Goal: Browse casually: Explore the website without a specific task or goal

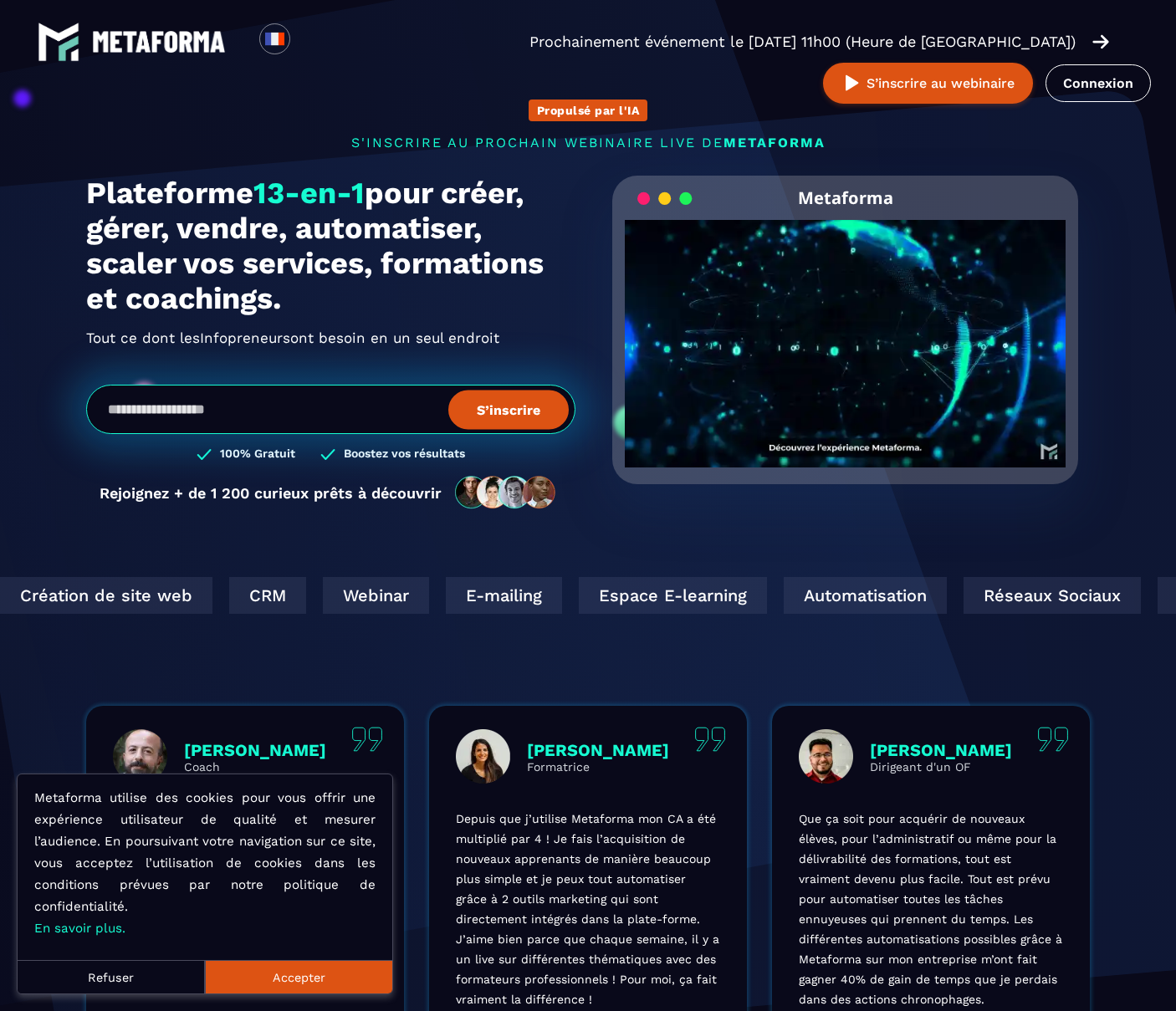
click at [295, 976] on button "Accepter" at bounding box center [299, 977] width 188 height 33
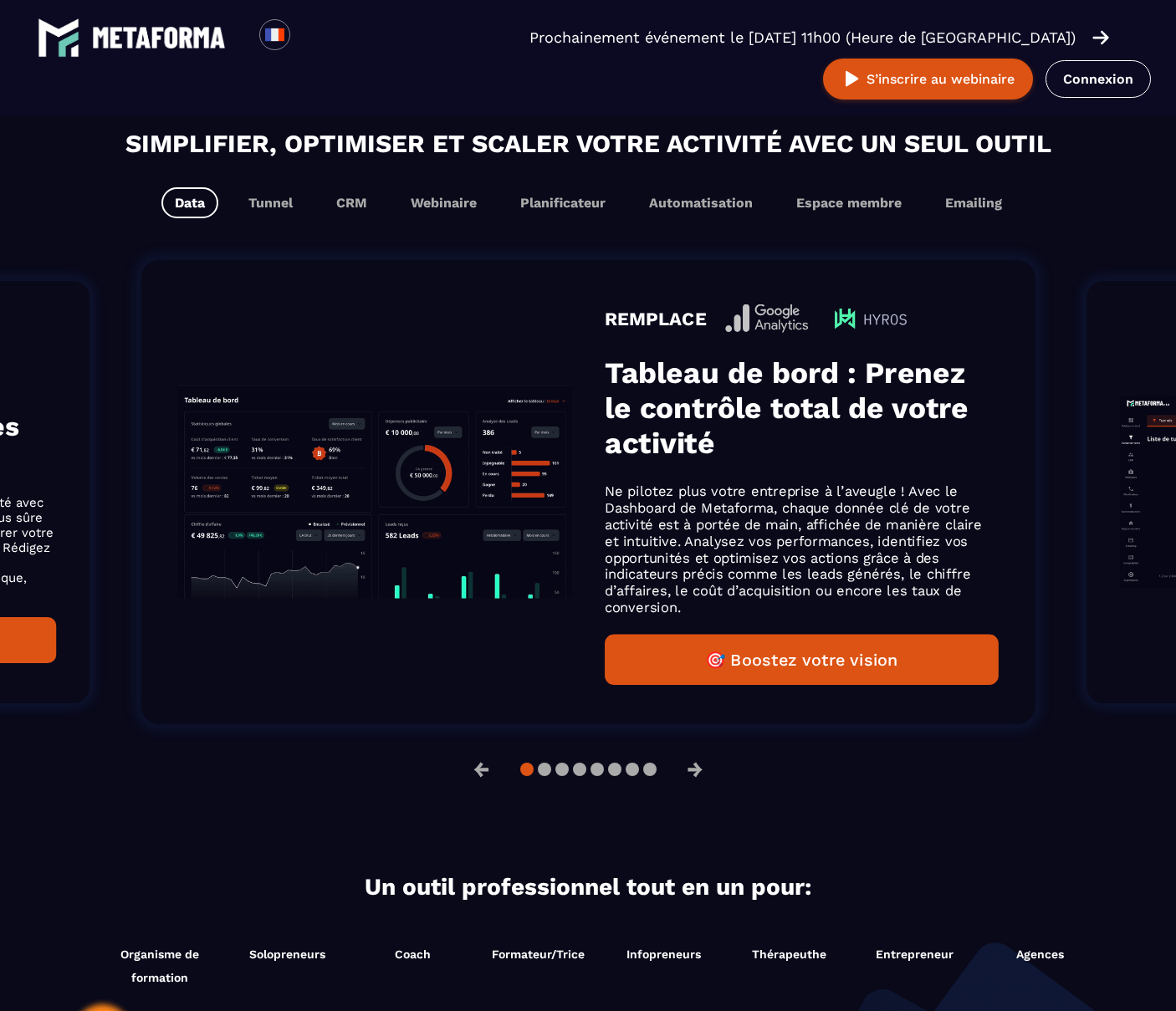
scroll to position [1003, 0]
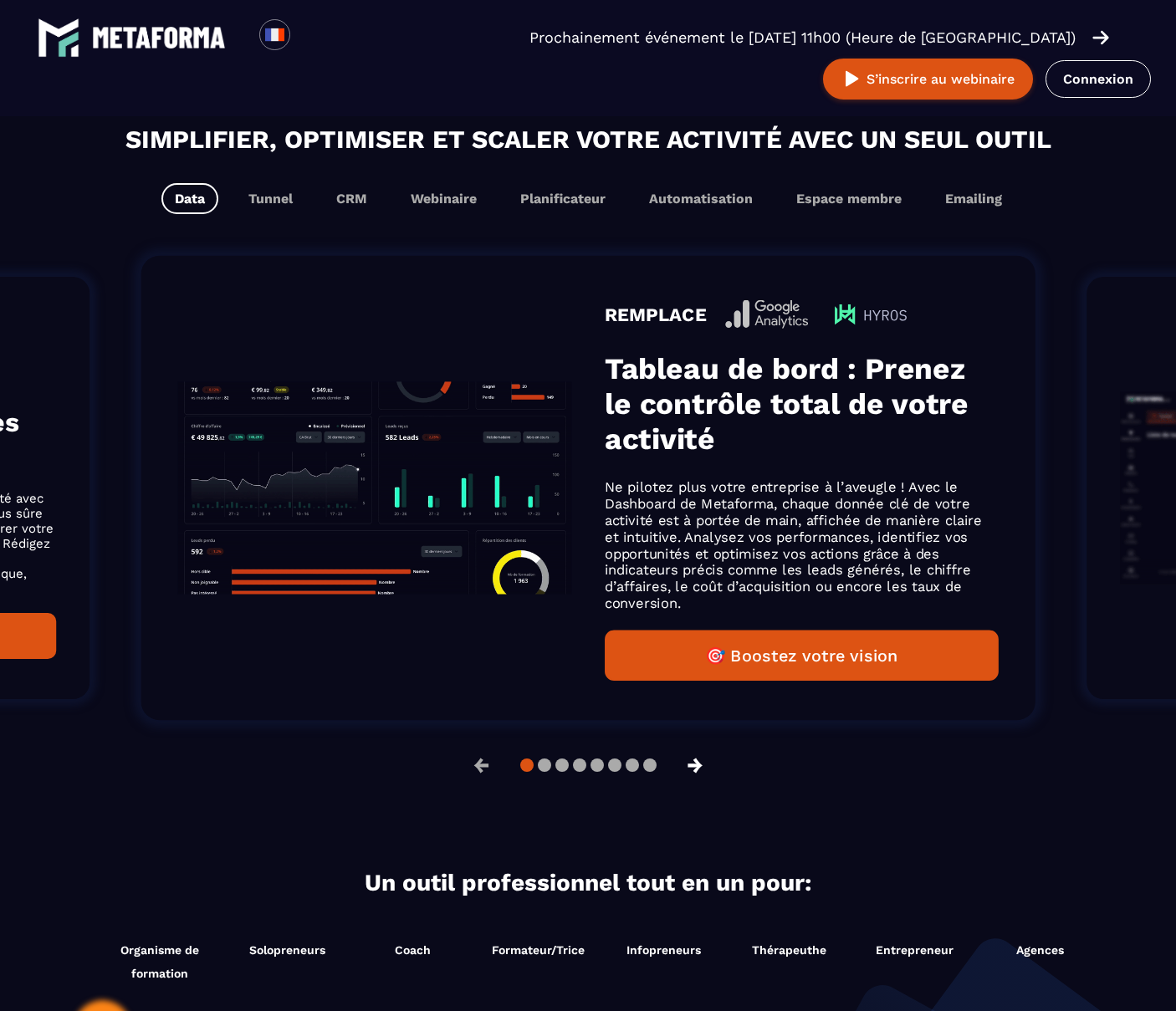
click at [694, 764] on button "→" at bounding box center [695, 765] width 43 height 41
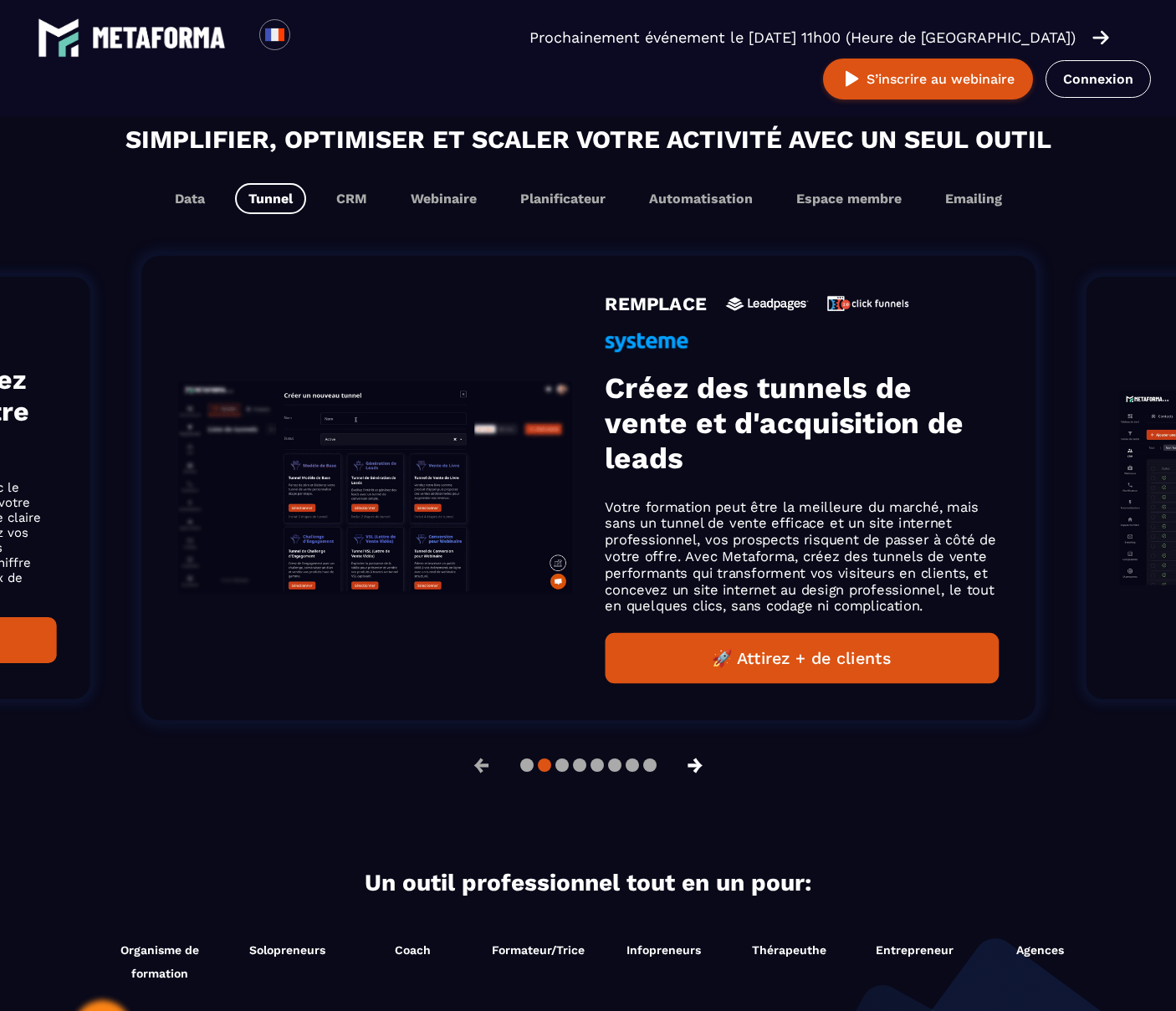
scroll to position [1029, 0]
click at [689, 759] on button "→" at bounding box center [695, 765] width 43 height 41
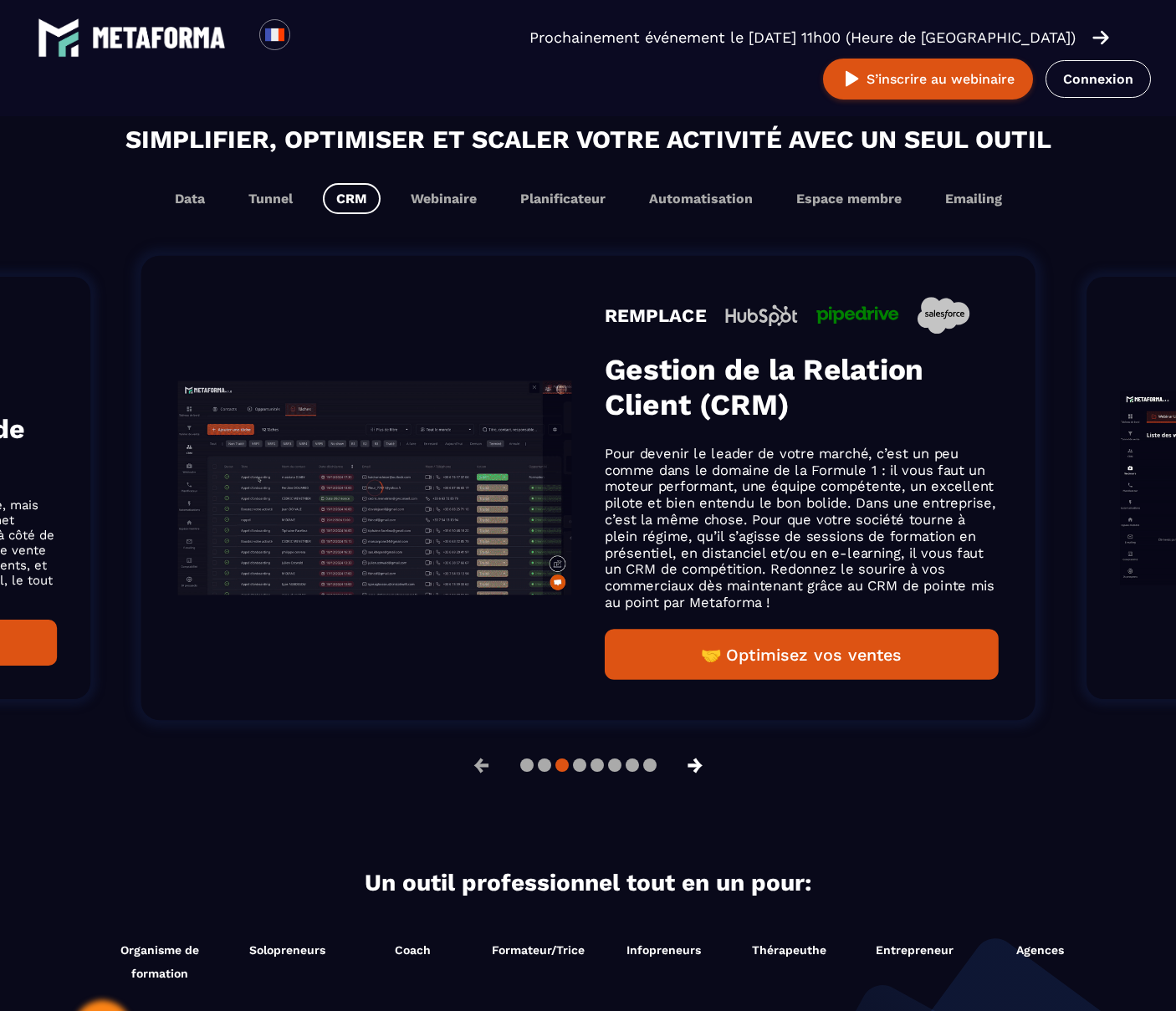
scroll to position [1003, 0]
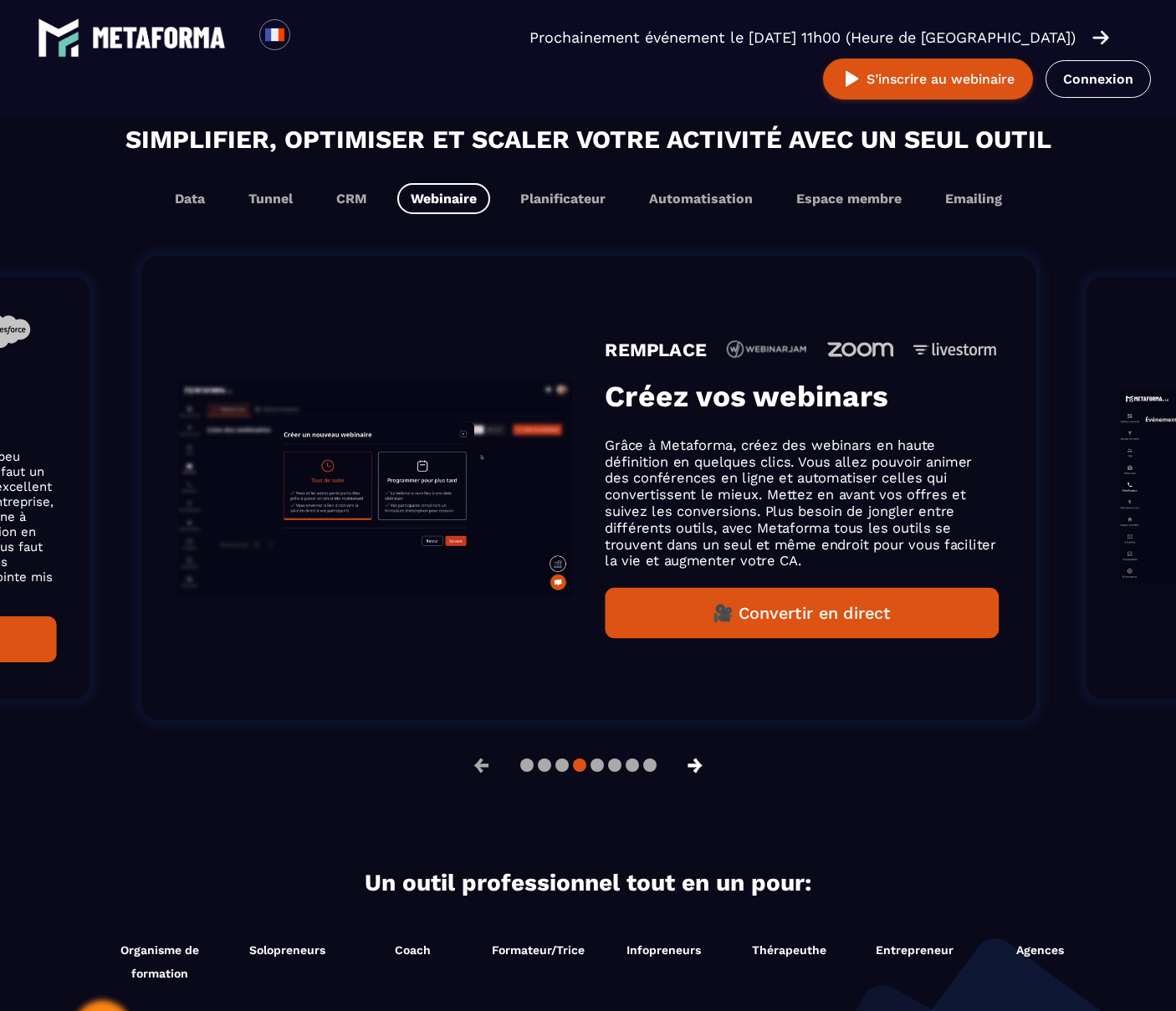
click at [689, 759] on button "→" at bounding box center [695, 765] width 43 height 41
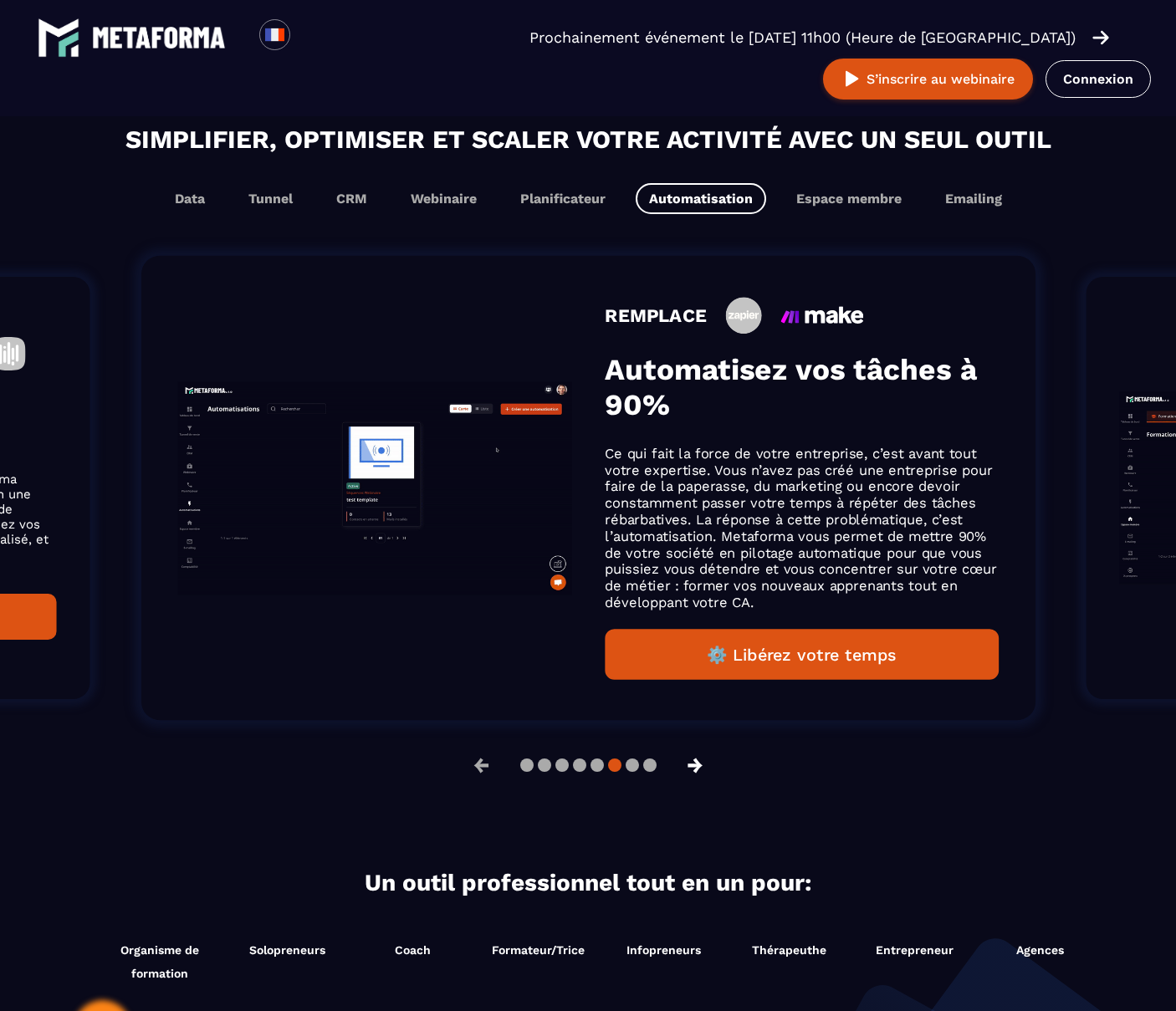
scroll to position [1029, 0]
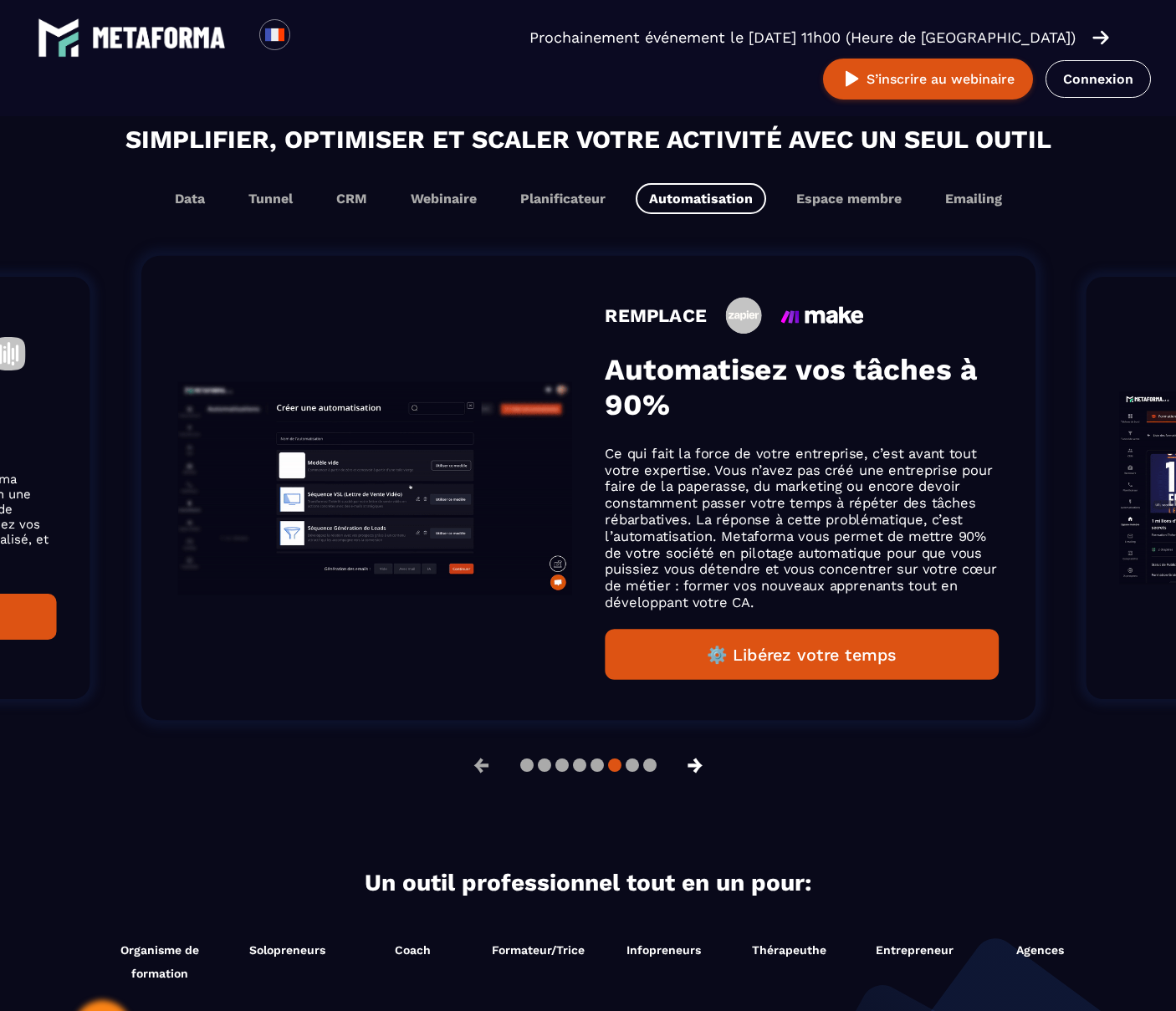
click at [689, 759] on button "→" at bounding box center [695, 765] width 43 height 41
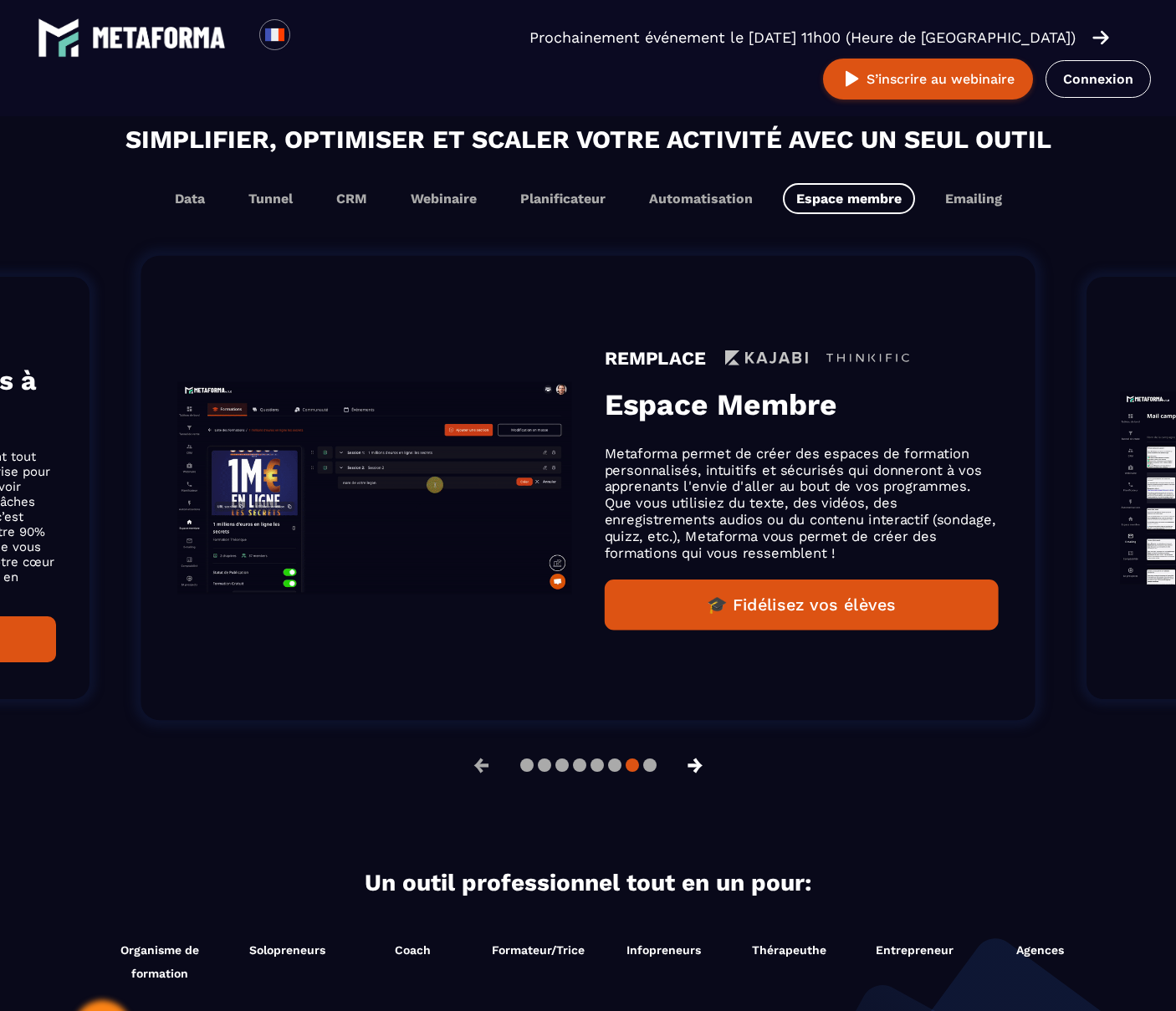
scroll to position [1003, 0]
click at [689, 759] on button "→" at bounding box center [695, 765] width 43 height 41
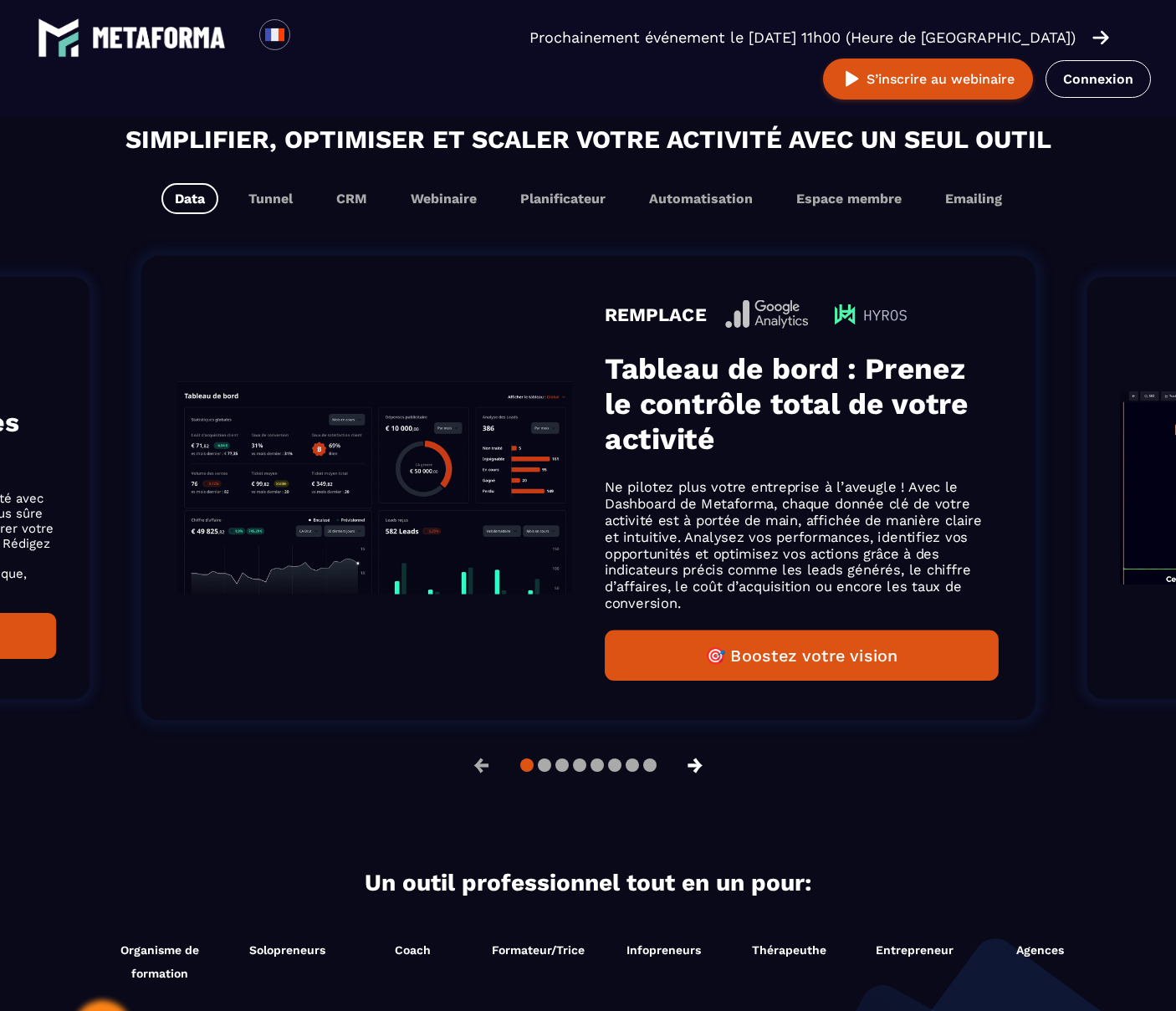
click at [689, 759] on button "→" at bounding box center [695, 765] width 43 height 41
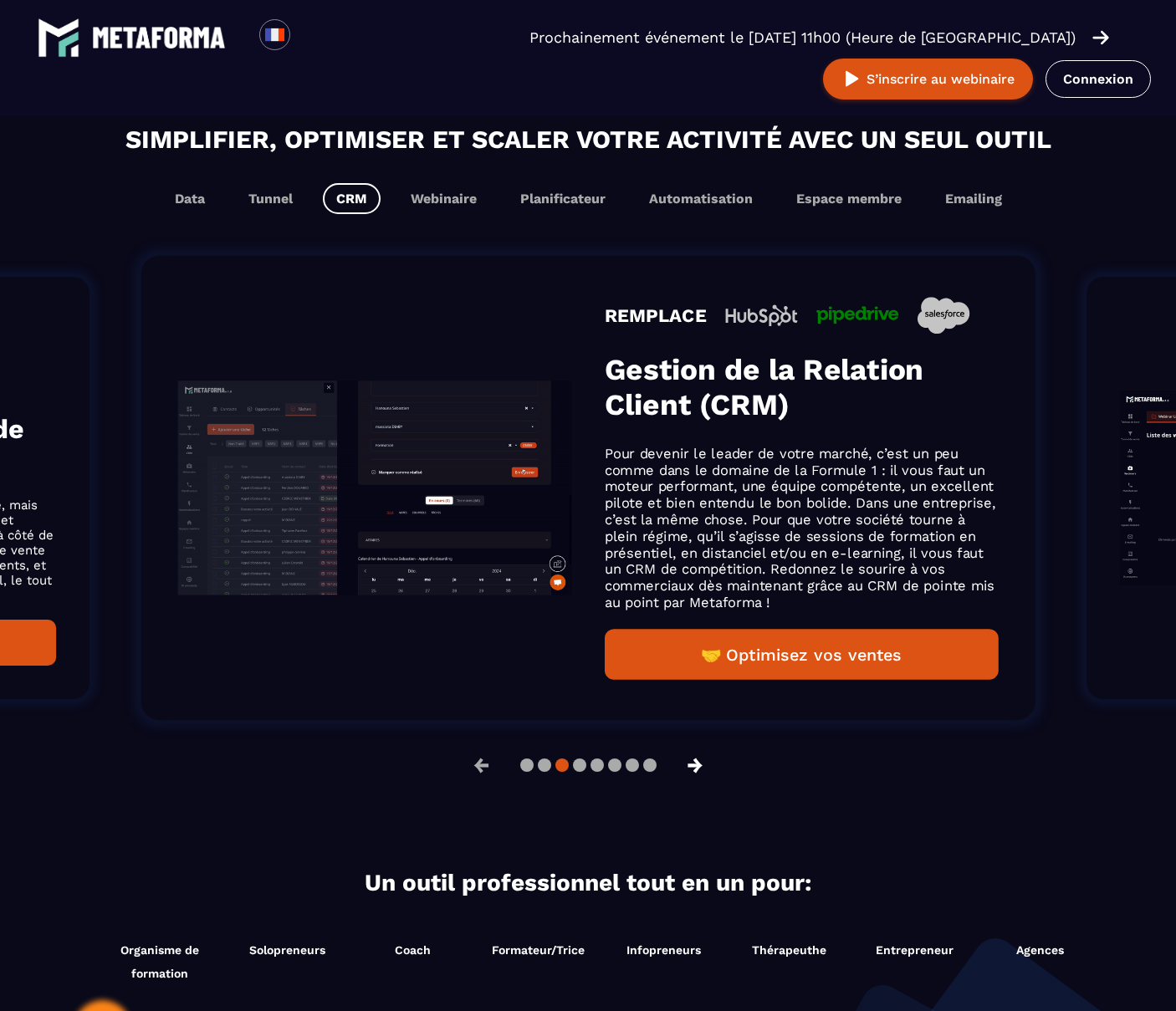
click at [689, 759] on button "→" at bounding box center [695, 765] width 43 height 41
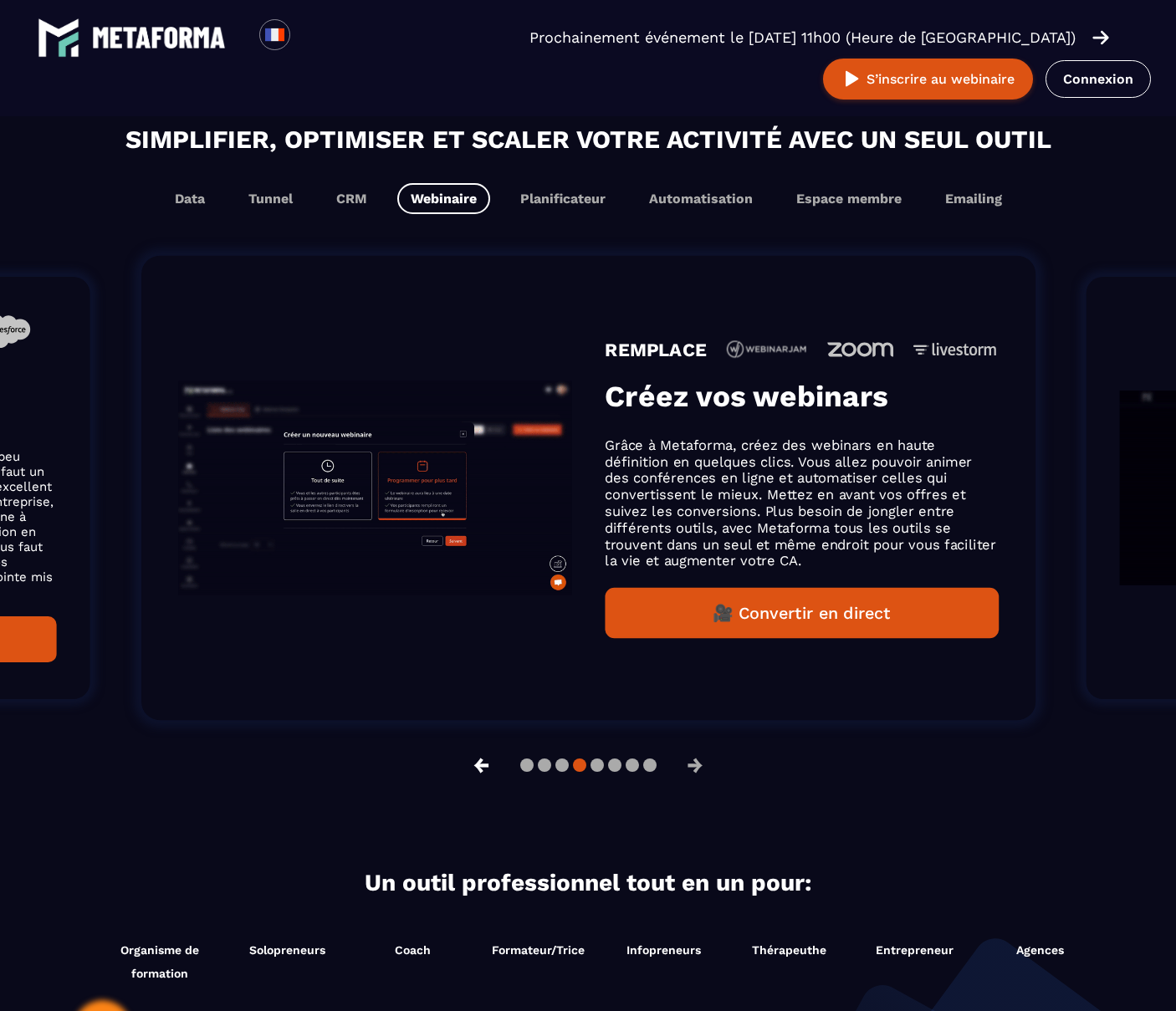
click at [474, 758] on button "←" at bounding box center [481, 765] width 43 height 41
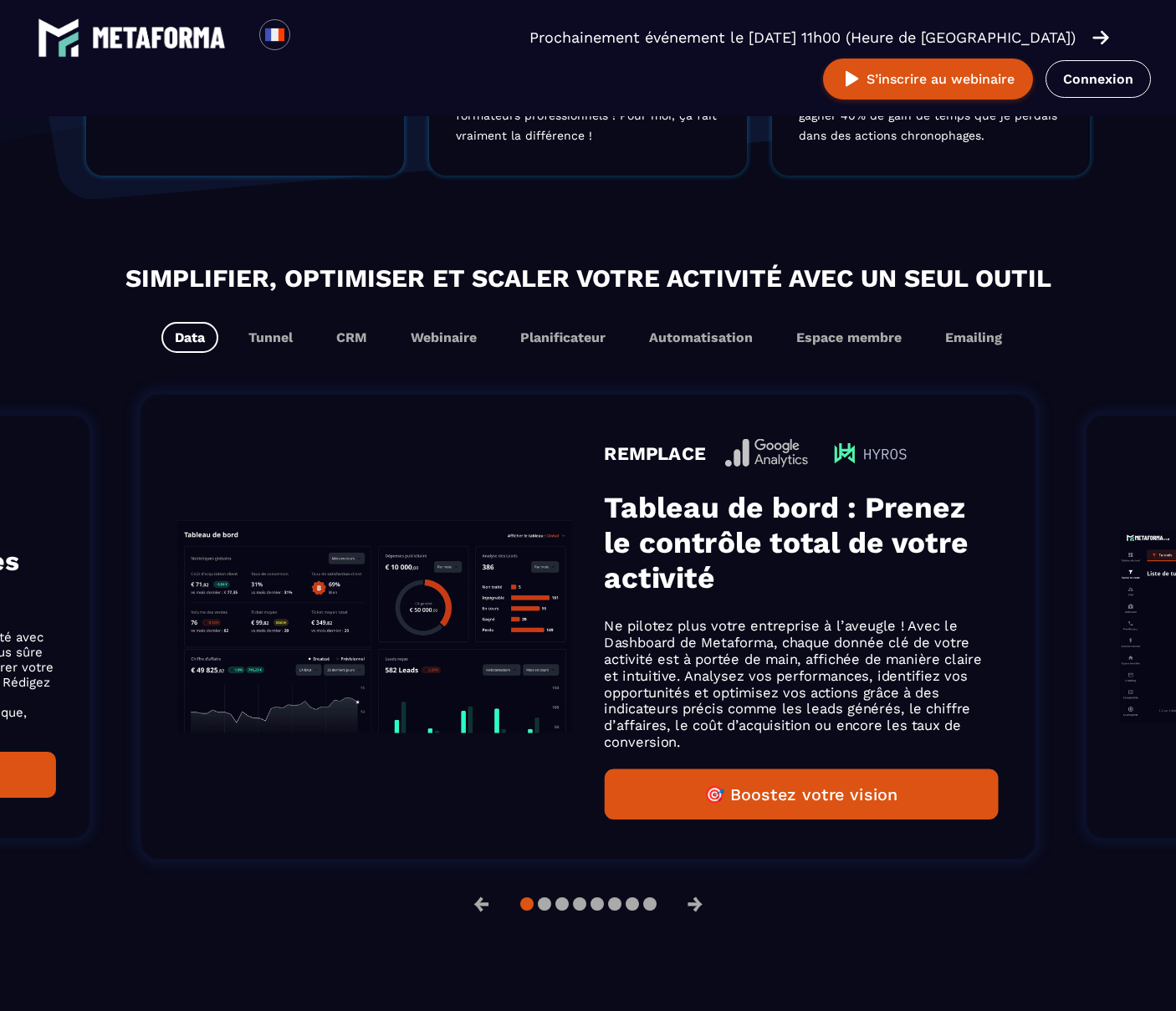
scroll to position [908, 0]
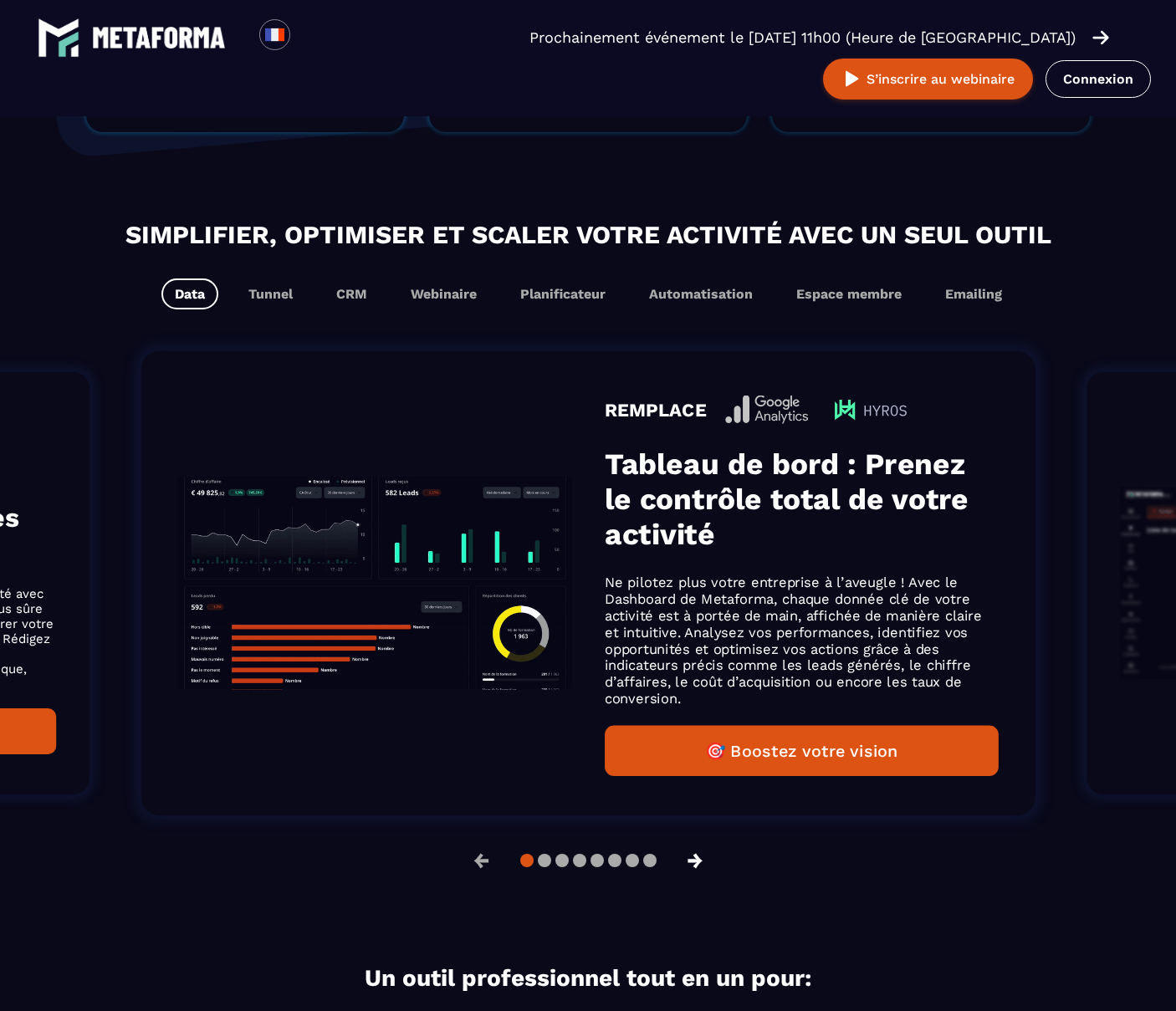
click at [699, 852] on button "→" at bounding box center [695, 861] width 43 height 41
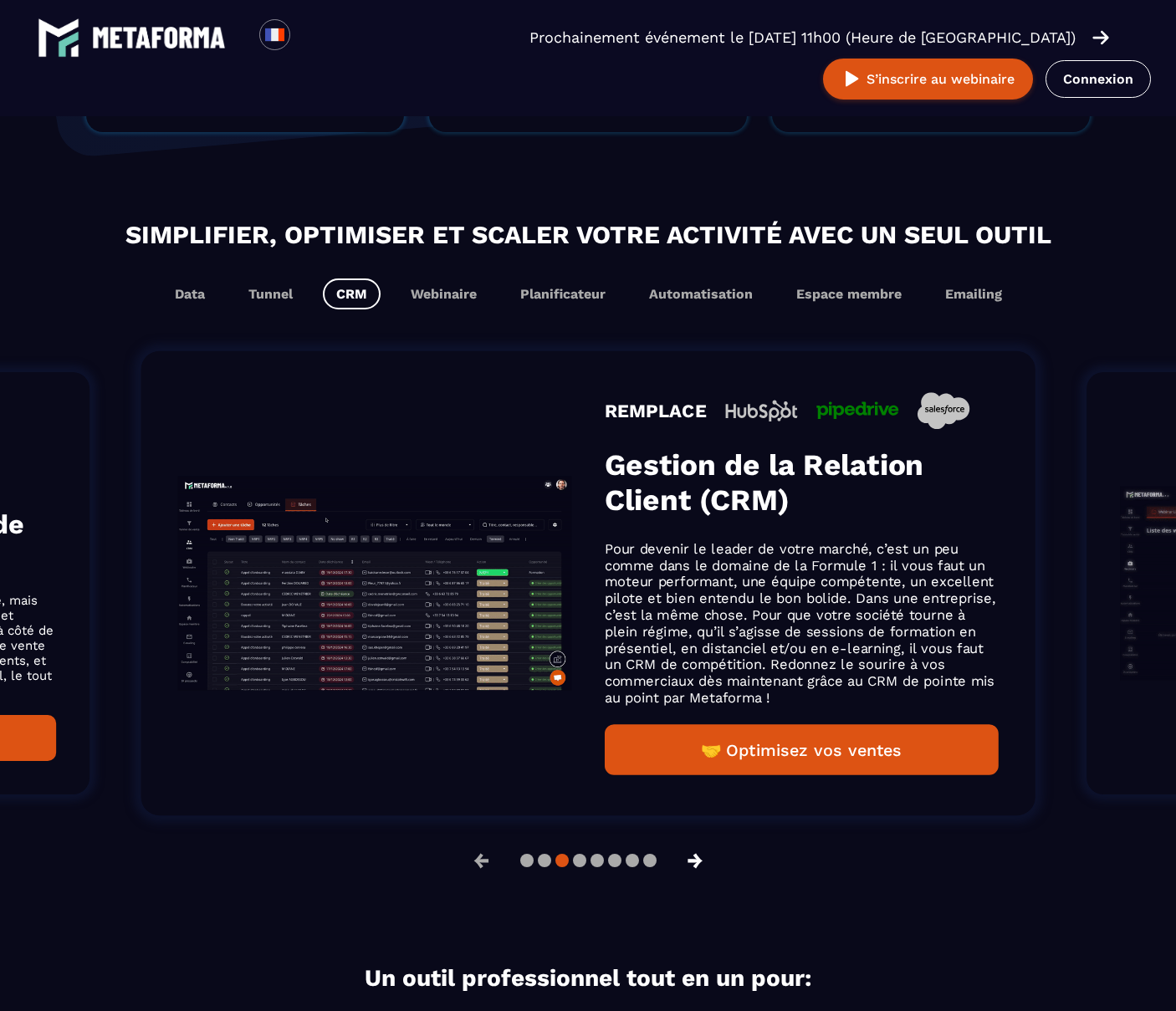
scroll to position [934, 0]
click at [699, 852] on button "→" at bounding box center [695, 861] width 43 height 41
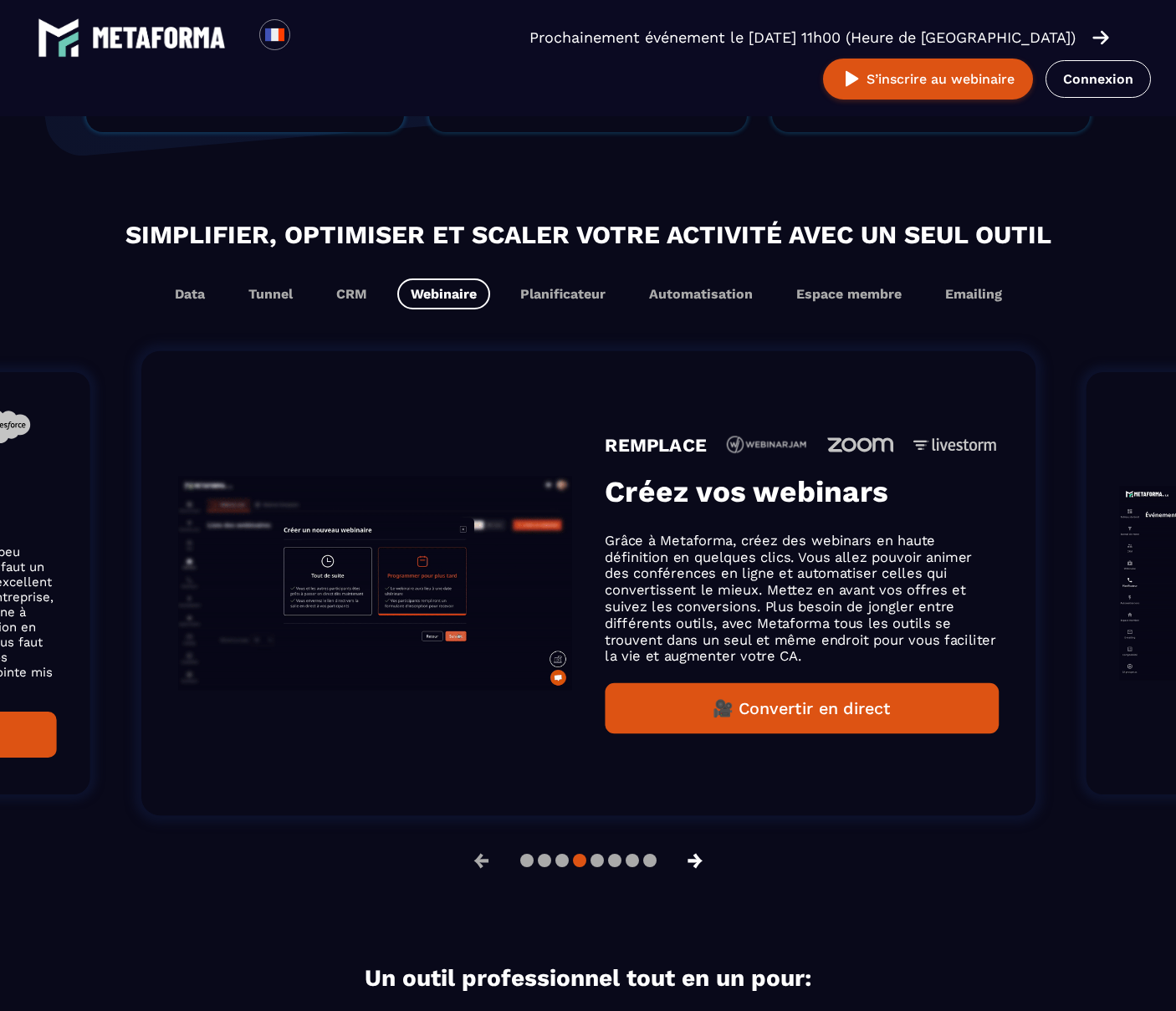
scroll to position [908, 0]
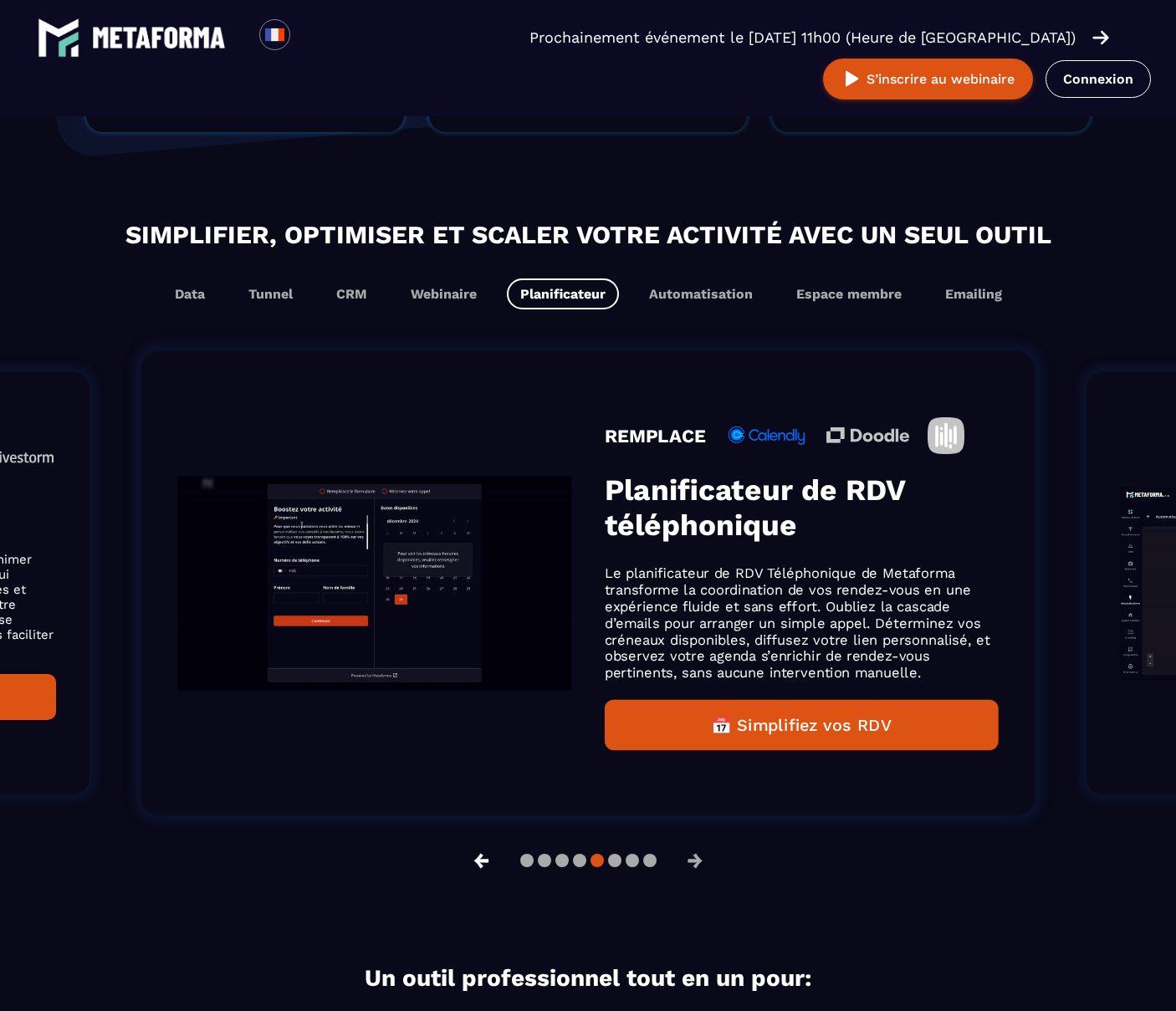
click at [477, 856] on button "←" at bounding box center [481, 861] width 43 height 41
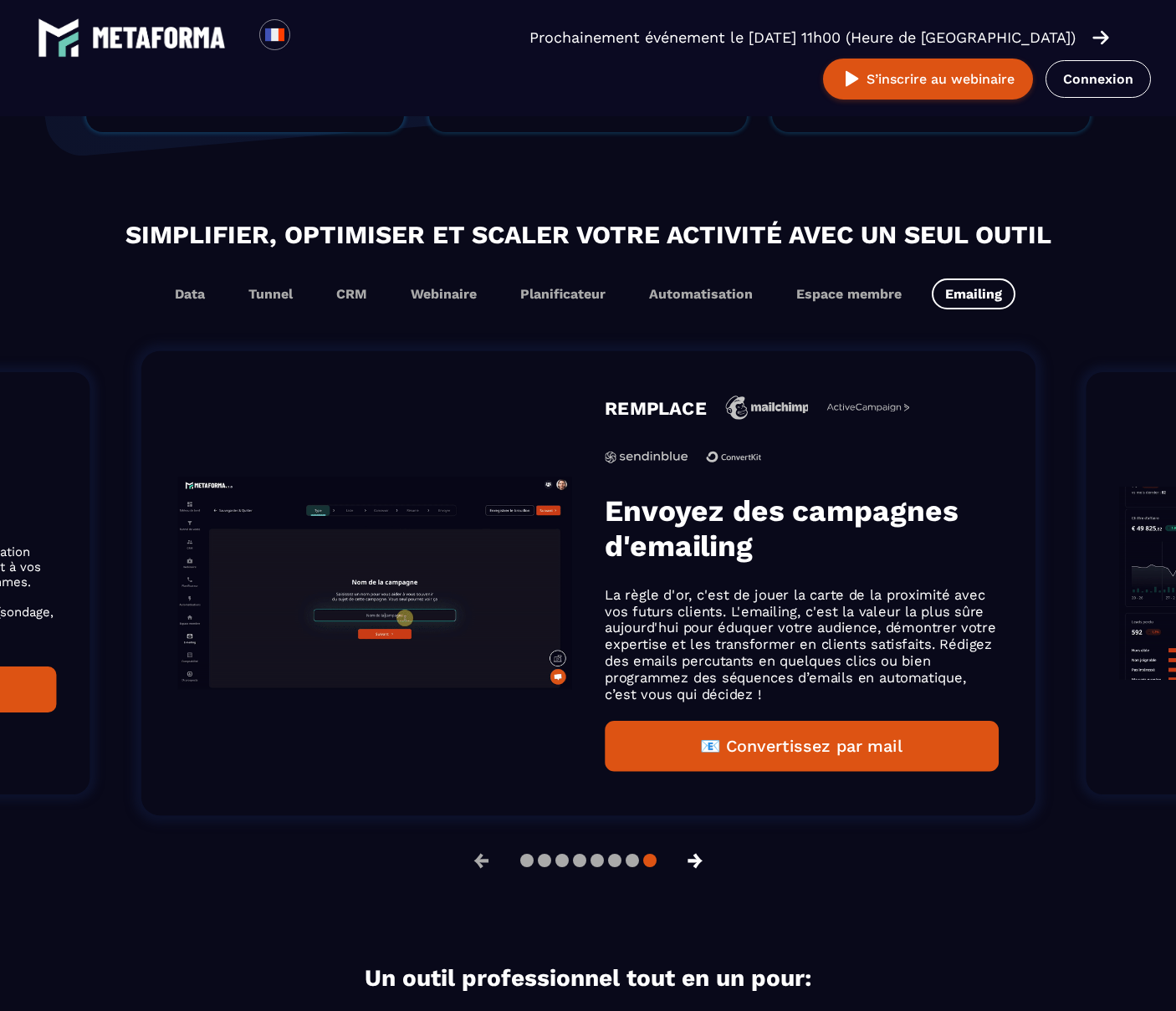
click at [702, 859] on button "→" at bounding box center [695, 861] width 43 height 41
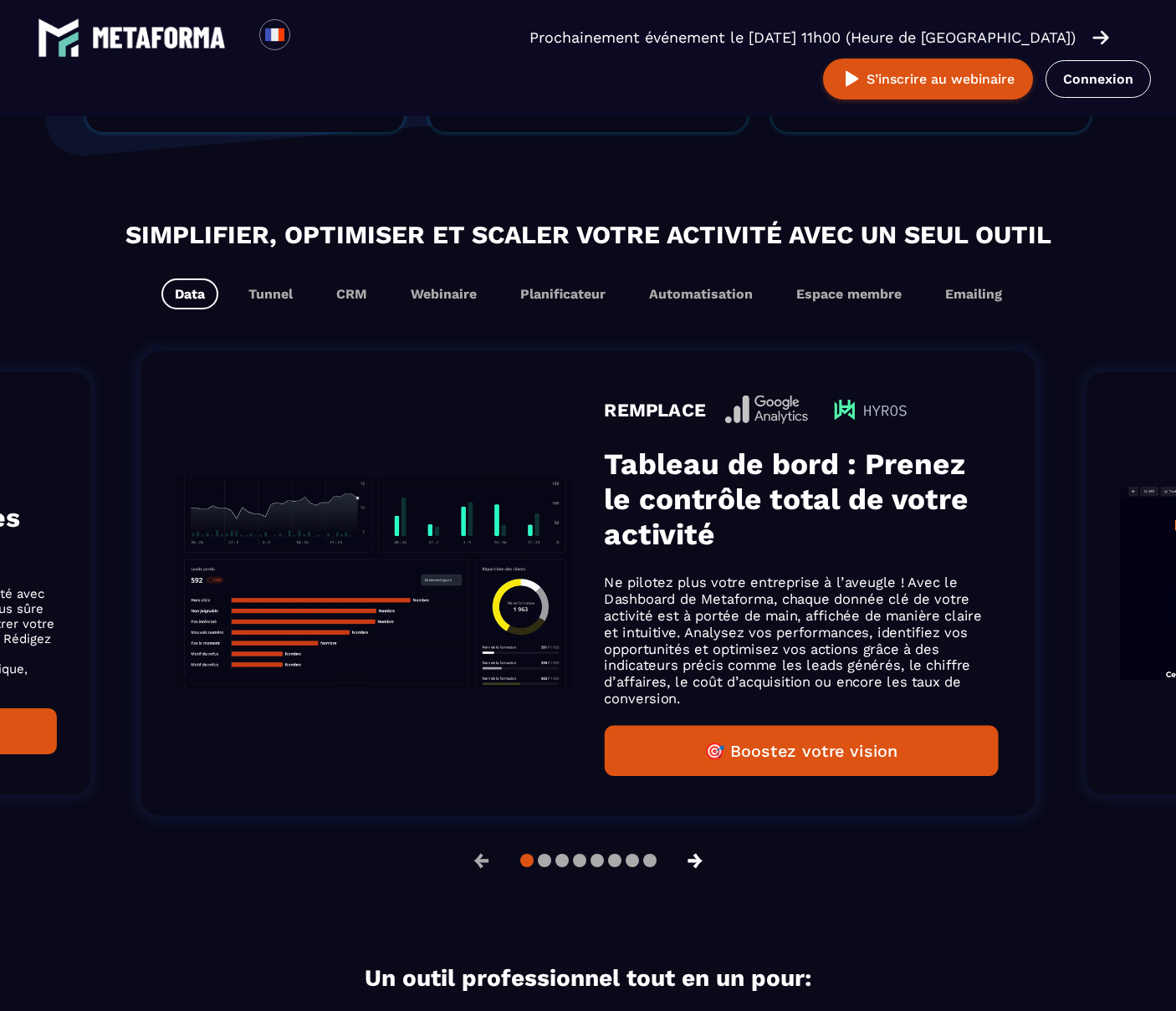
scroll to position [908, 0]
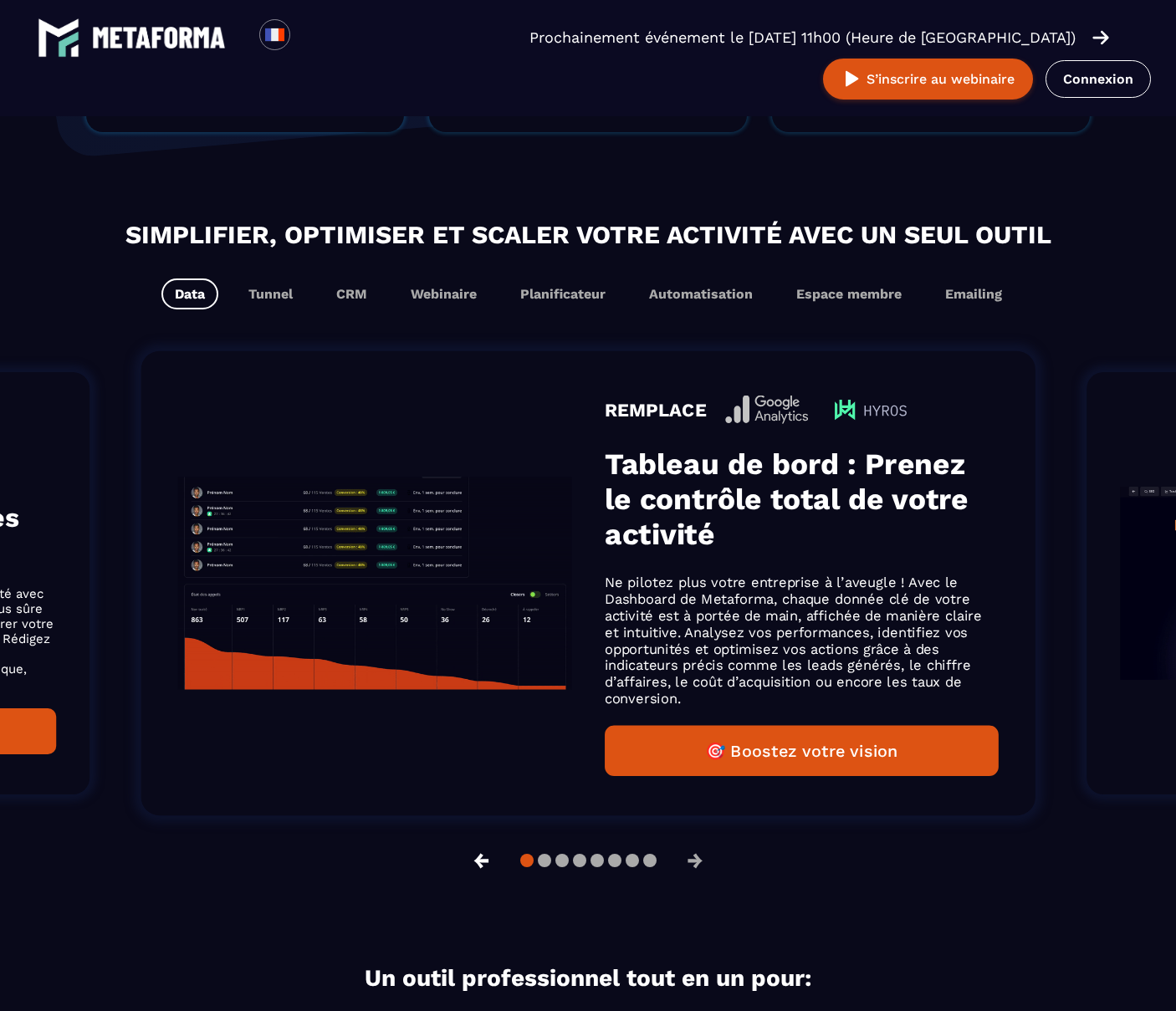
click at [472, 854] on button "←" at bounding box center [481, 861] width 43 height 41
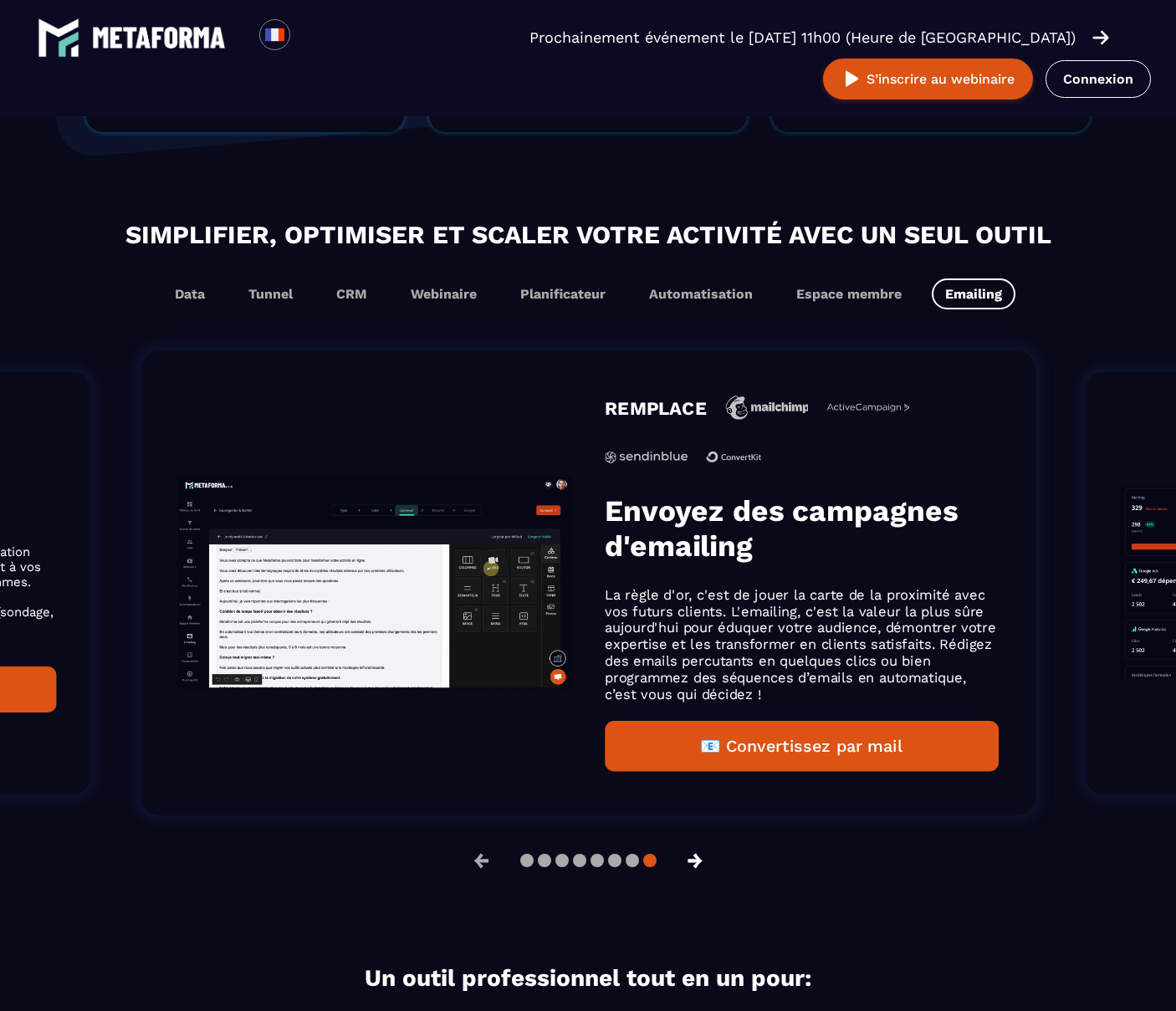
click at [699, 852] on button "→" at bounding box center [695, 861] width 43 height 41
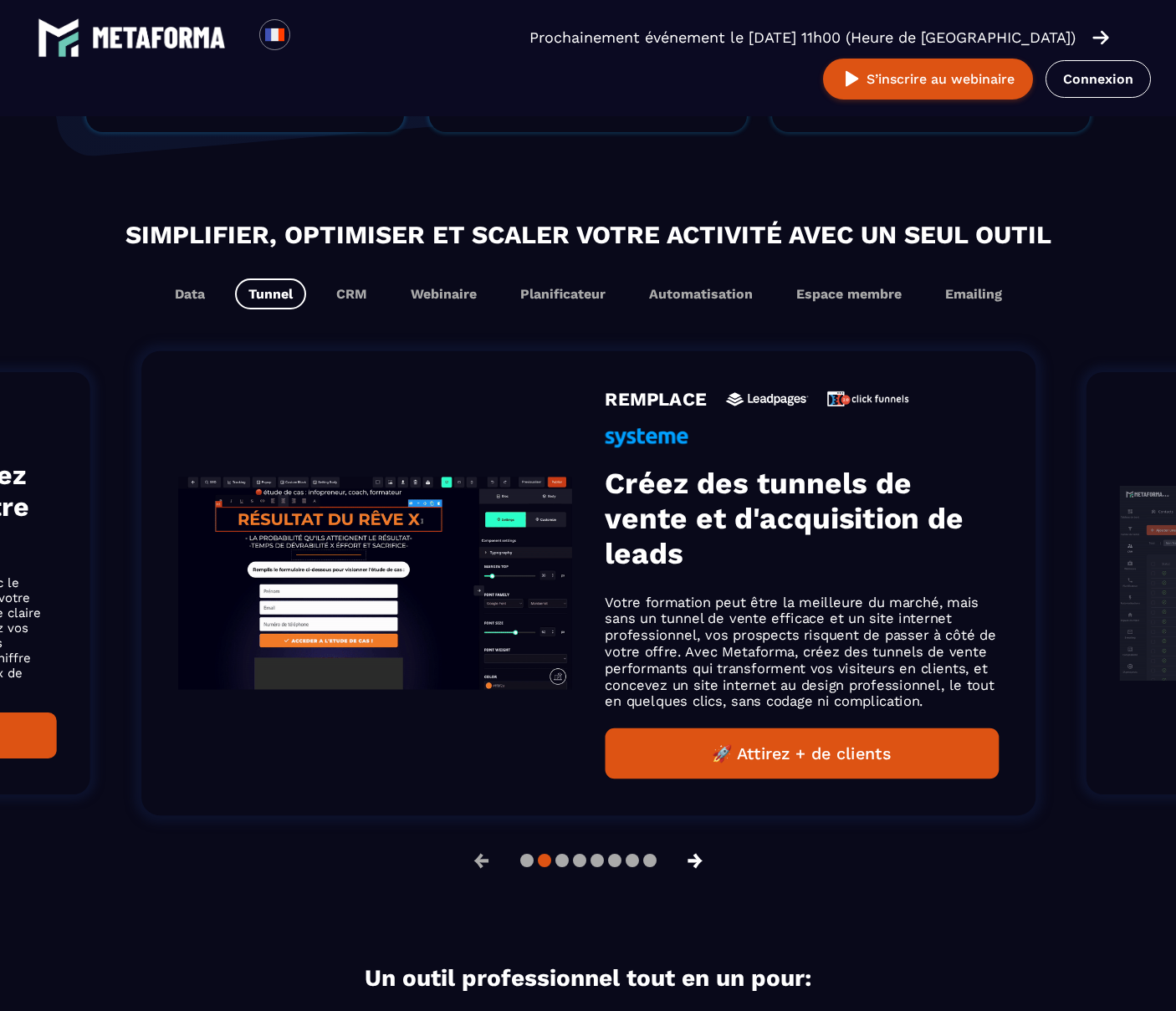
scroll to position [934, 0]
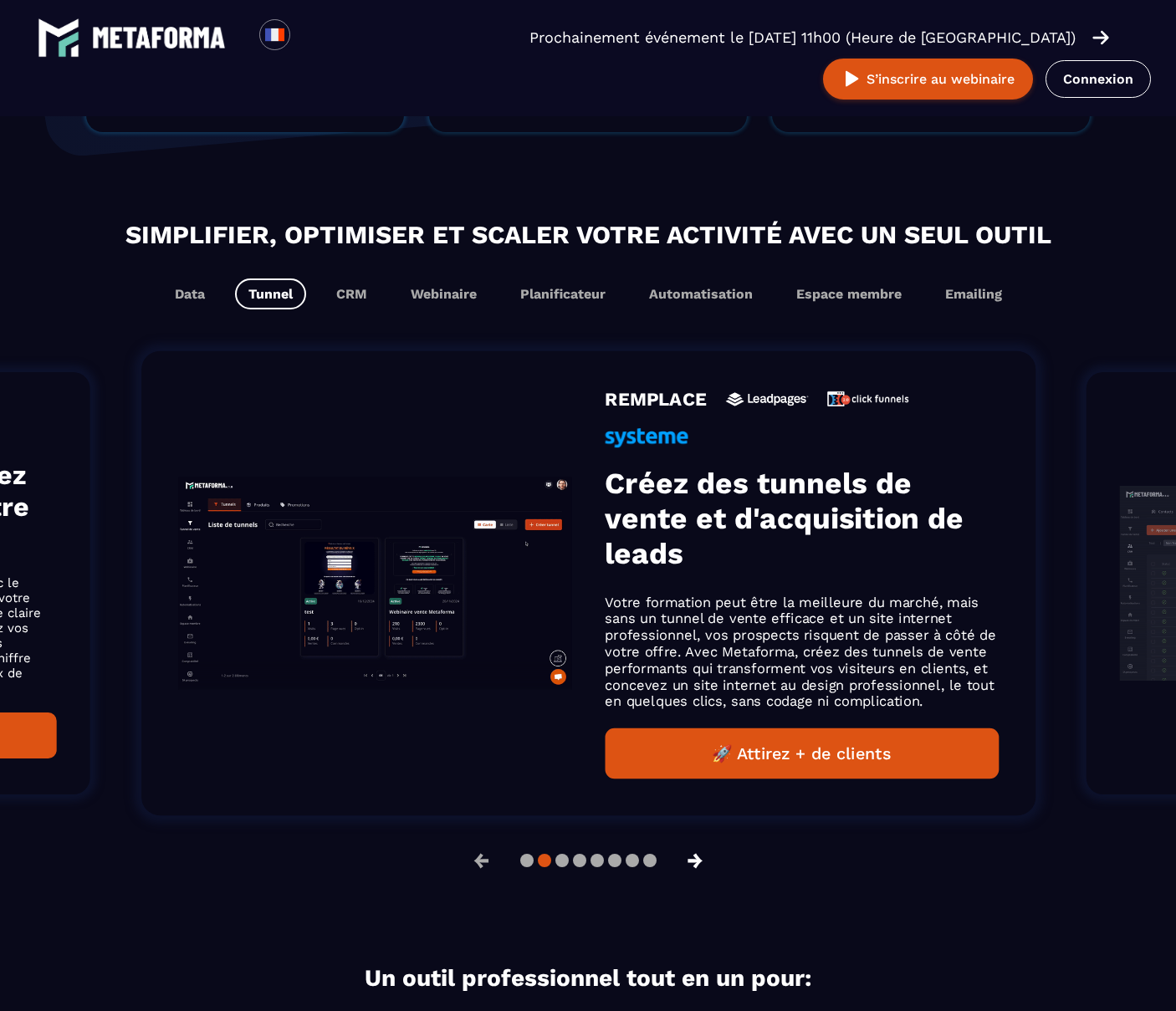
click at [699, 852] on button "→" at bounding box center [695, 861] width 43 height 41
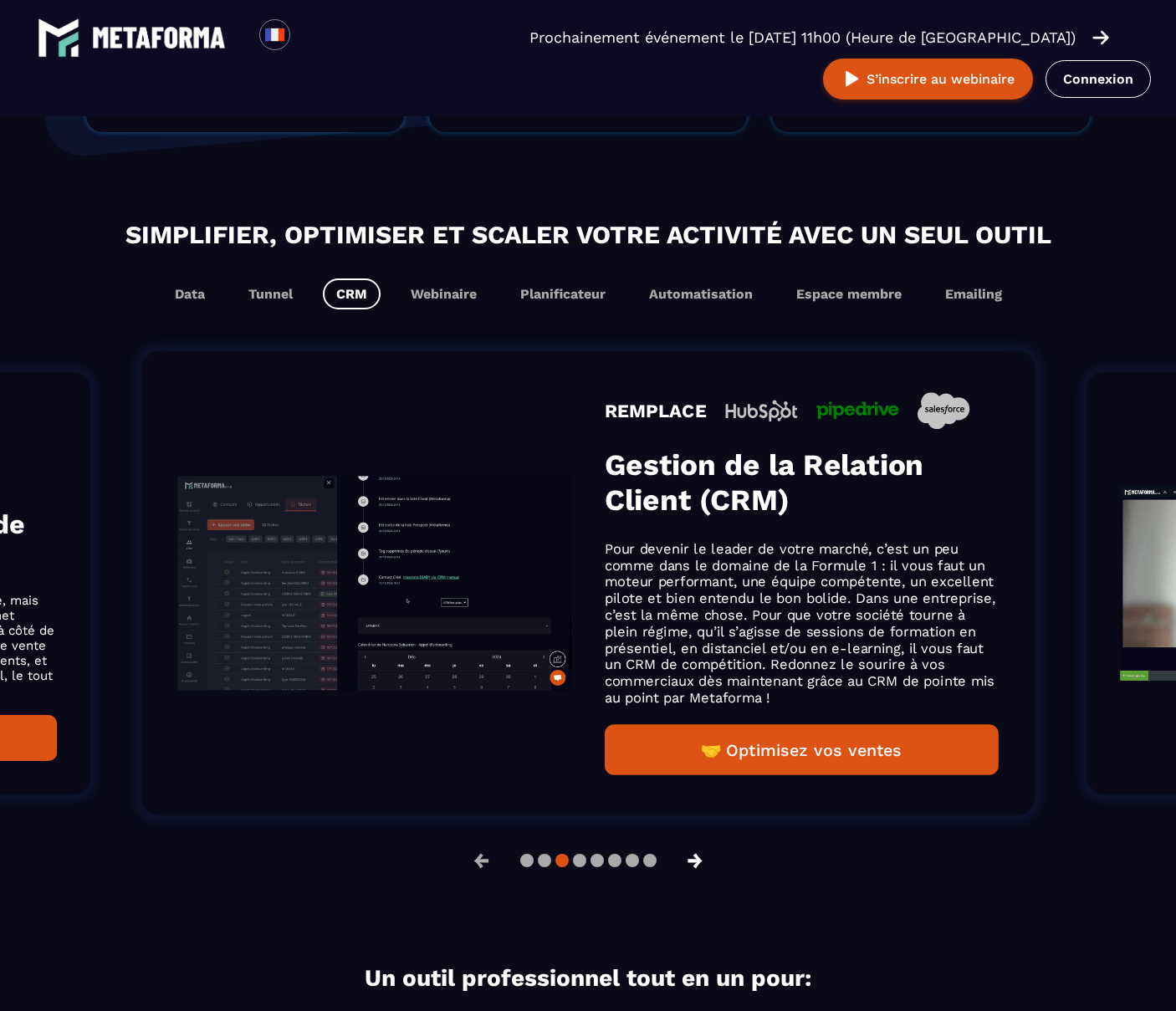
scroll to position [908, 0]
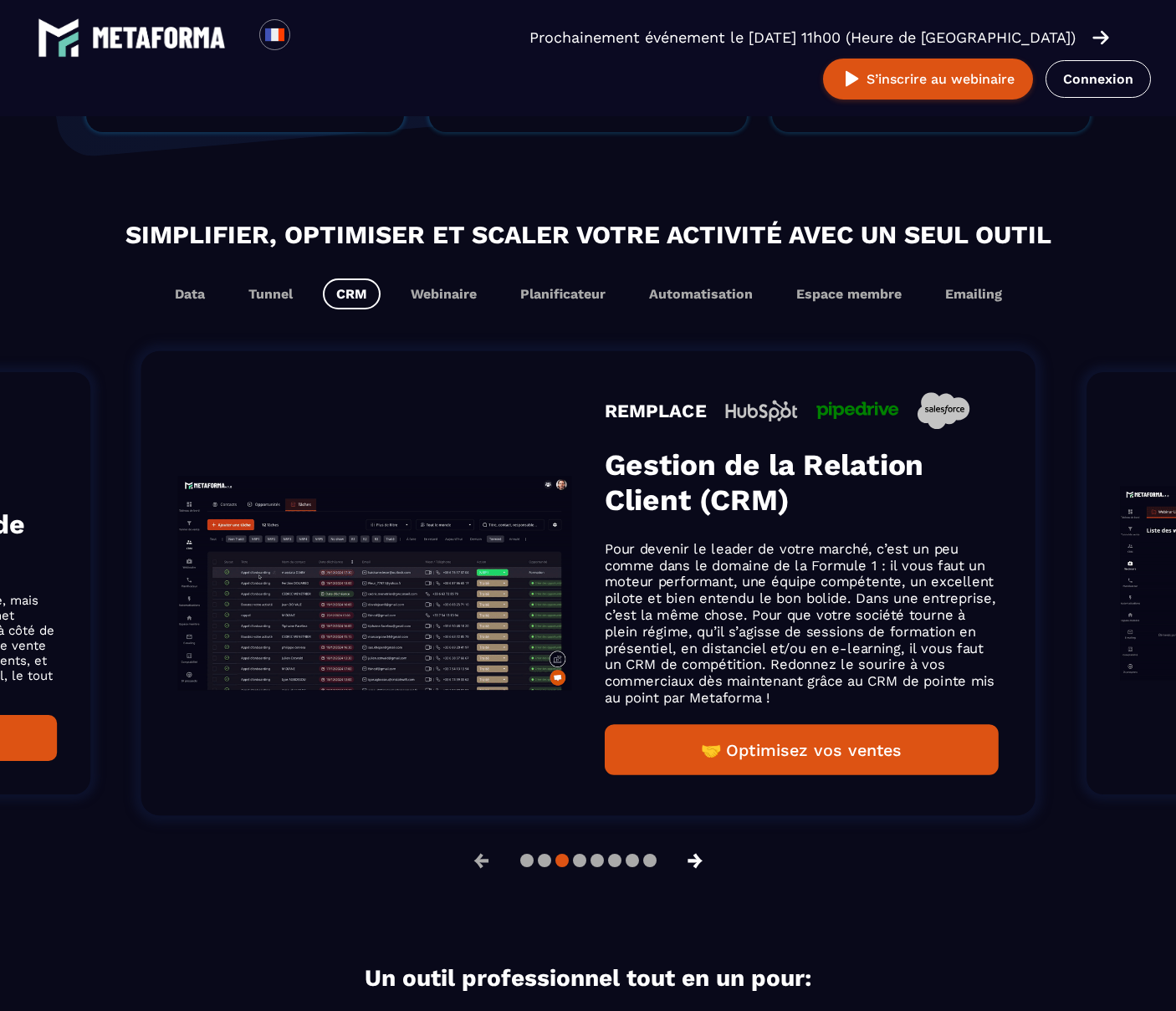
click at [699, 852] on button "→" at bounding box center [695, 861] width 43 height 41
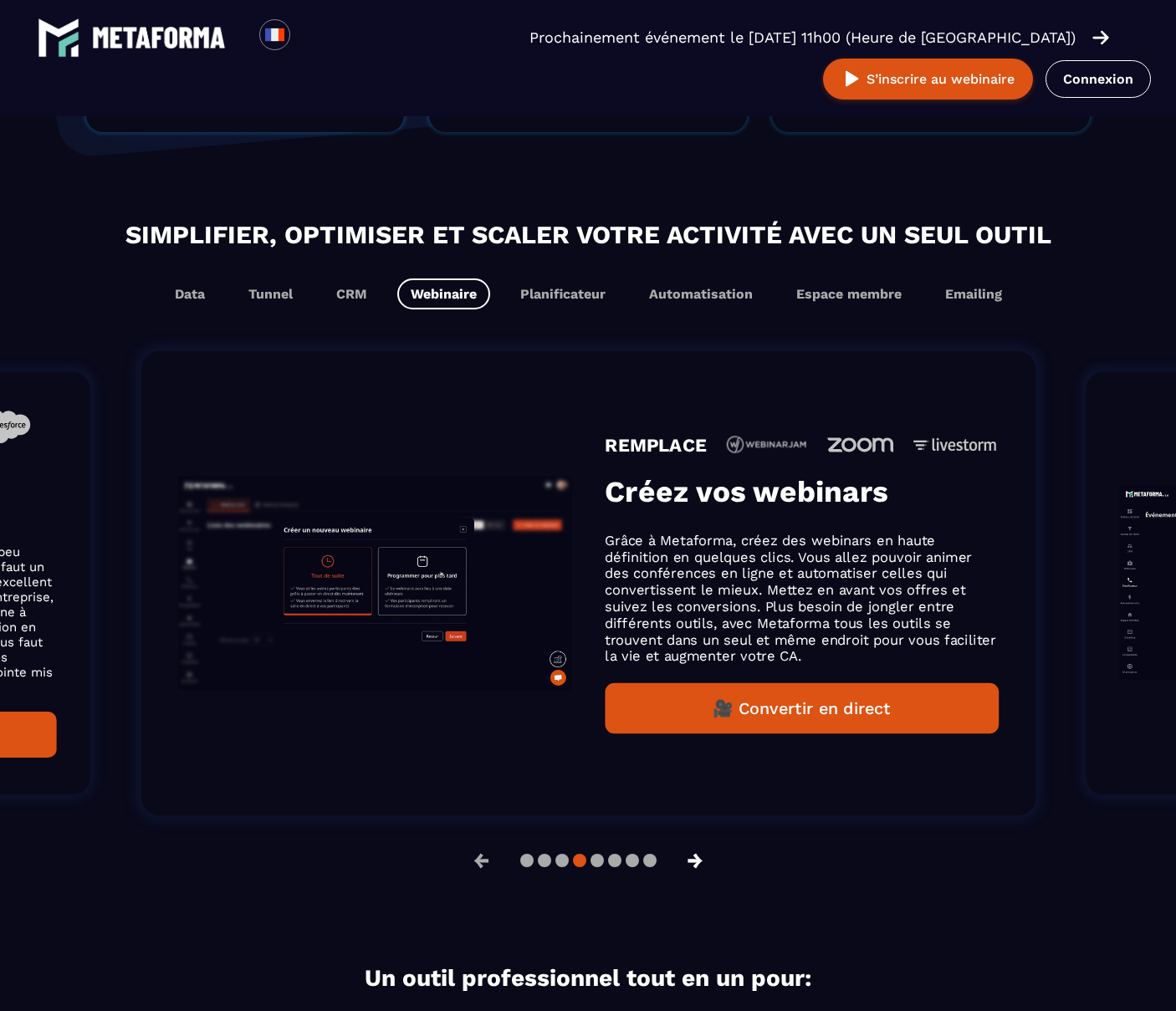
click at [699, 852] on button "→" at bounding box center [695, 861] width 43 height 41
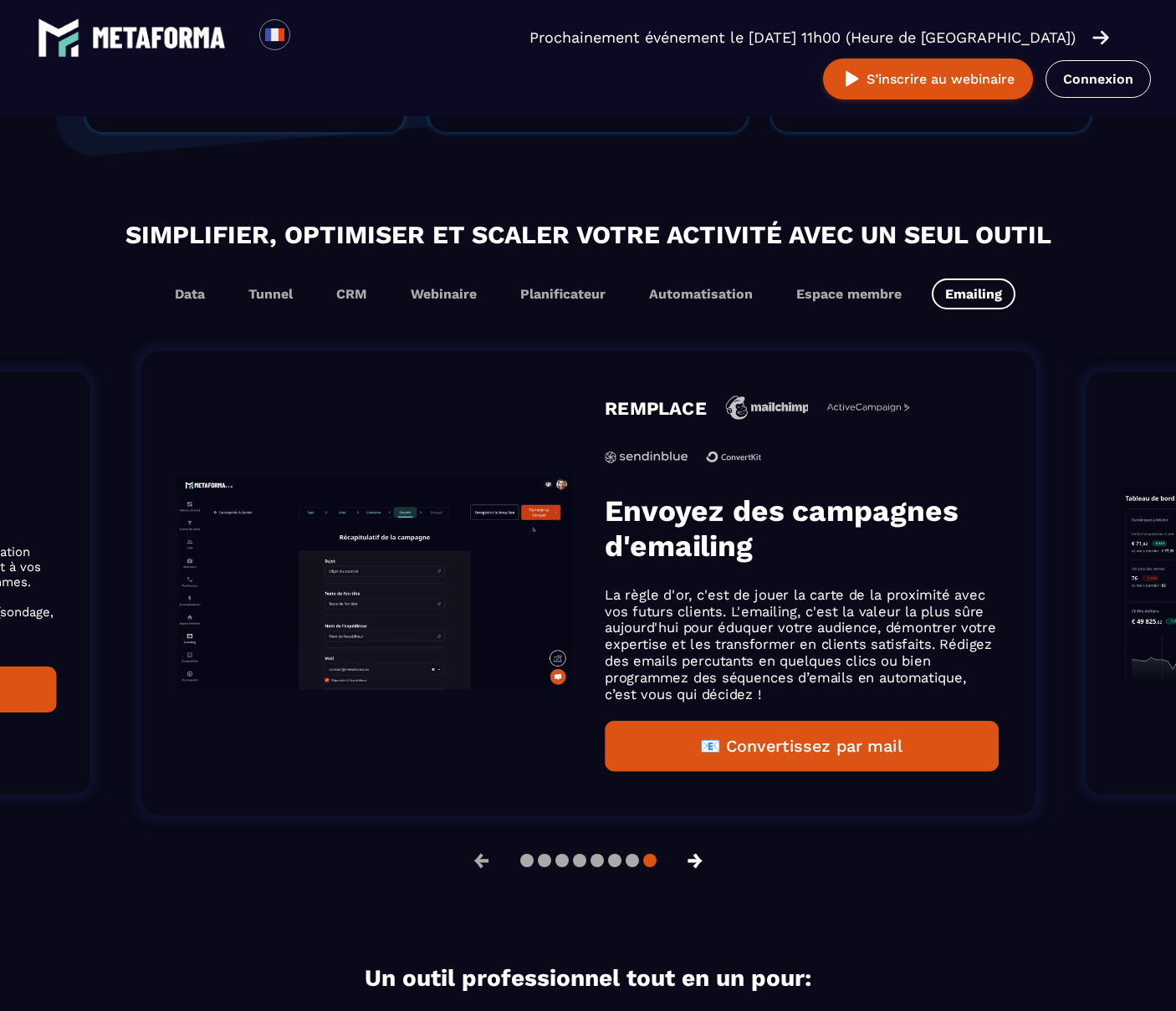
click at [697, 855] on button "→" at bounding box center [695, 861] width 43 height 41
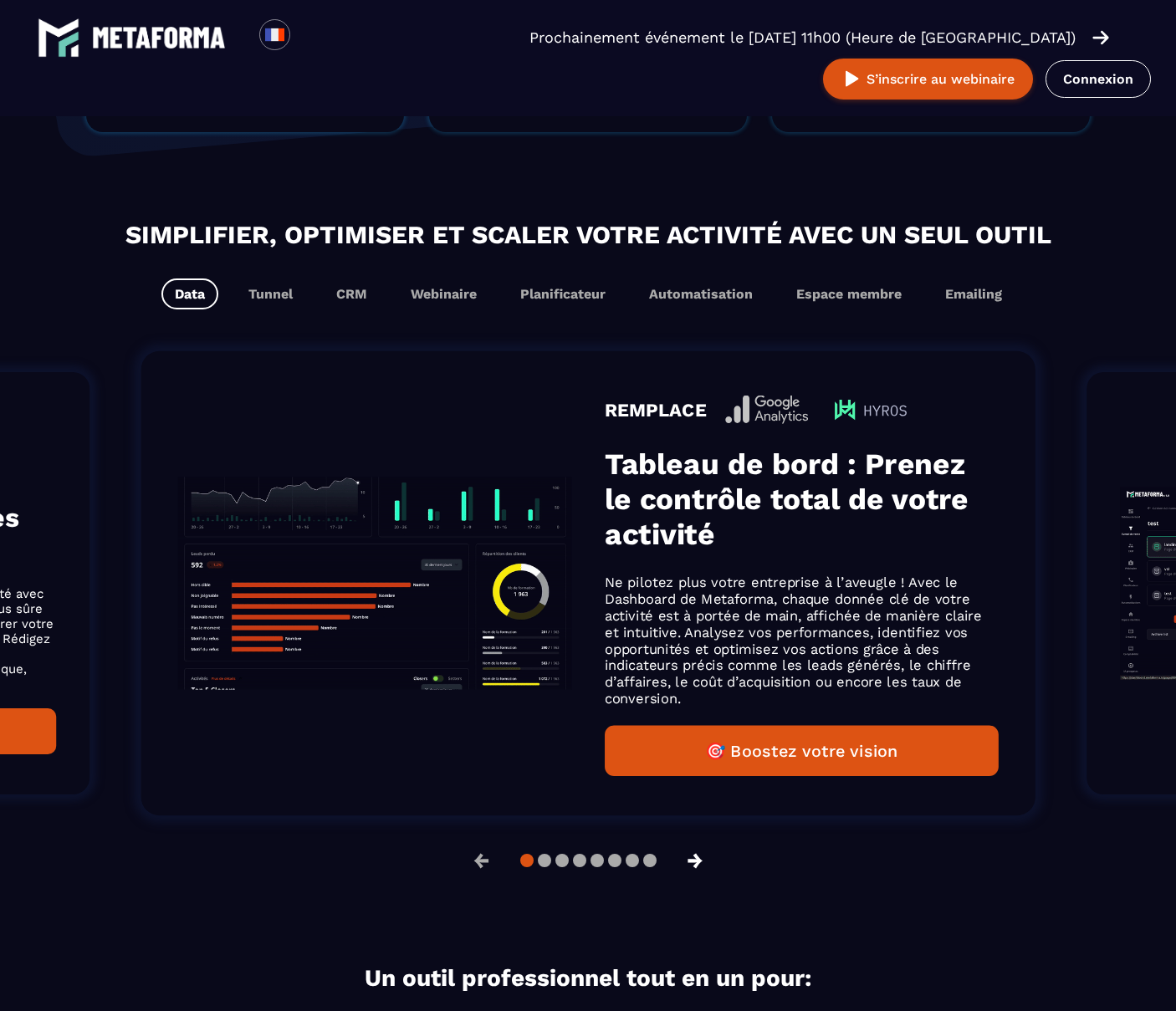
click at [697, 855] on button "→" at bounding box center [695, 861] width 43 height 41
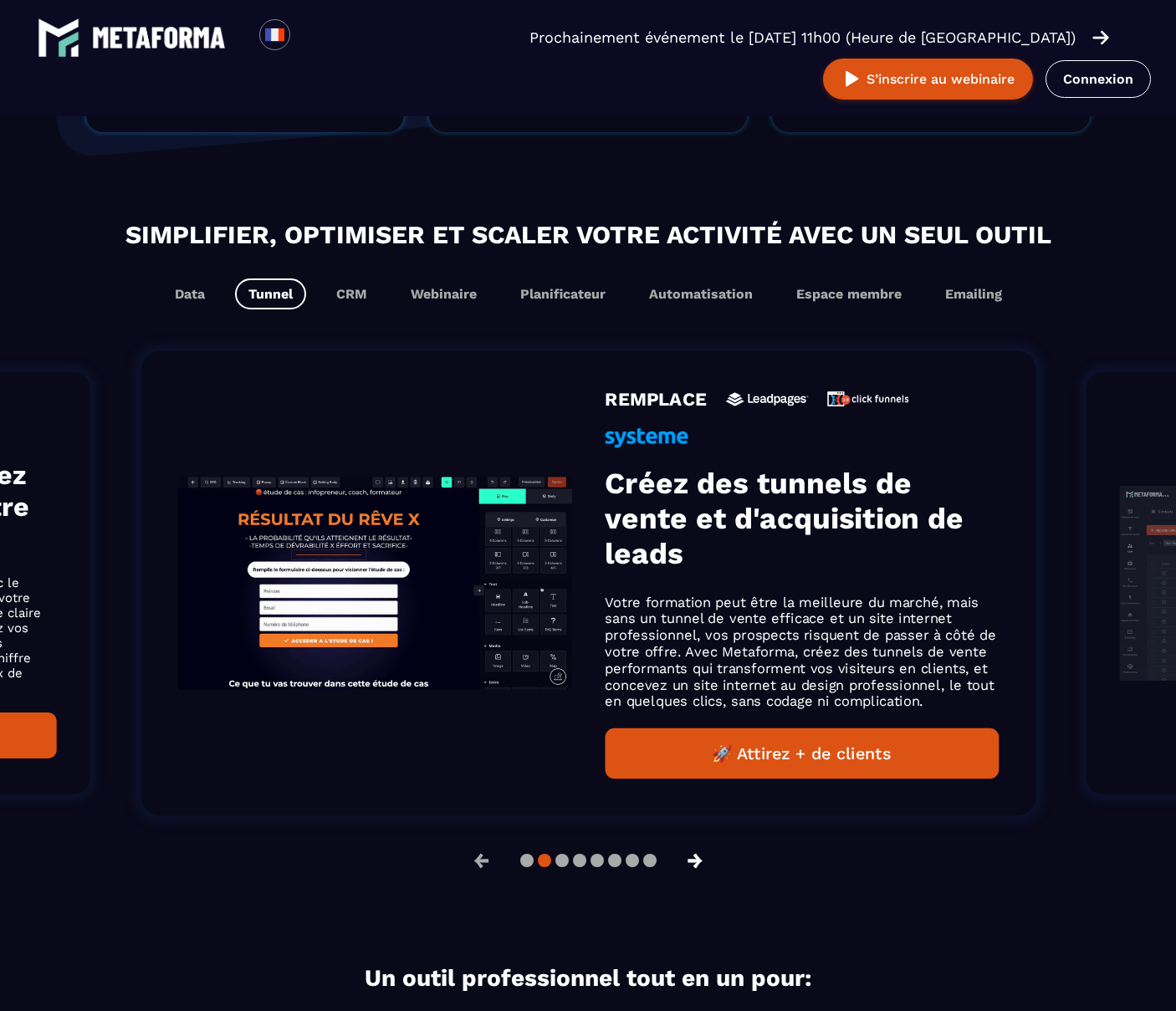
click at [697, 855] on button "→" at bounding box center [695, 861] width 43 height 41
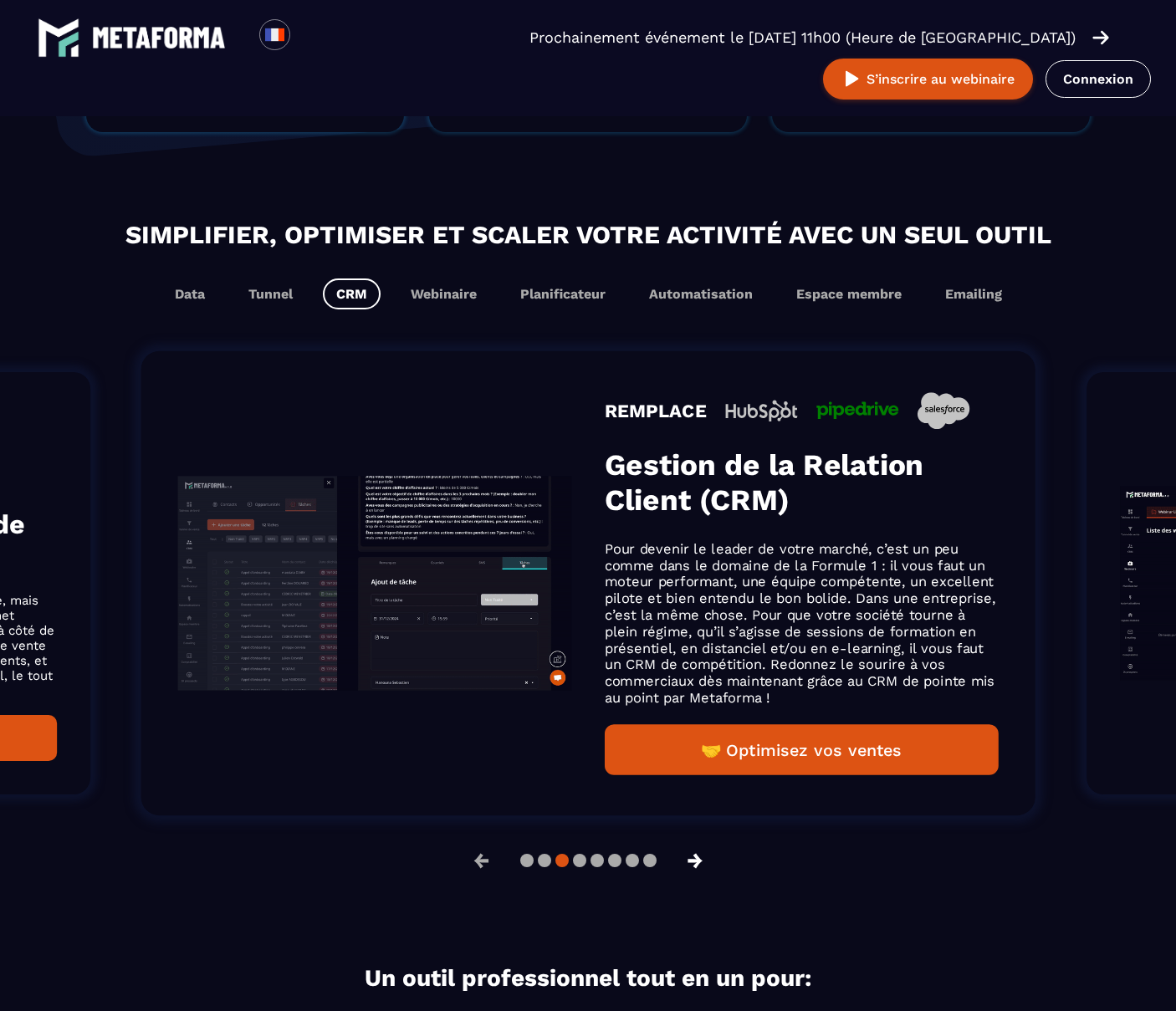
click at [697, 855] on button "→" at bounding box center [695, 861] width 43 height 41
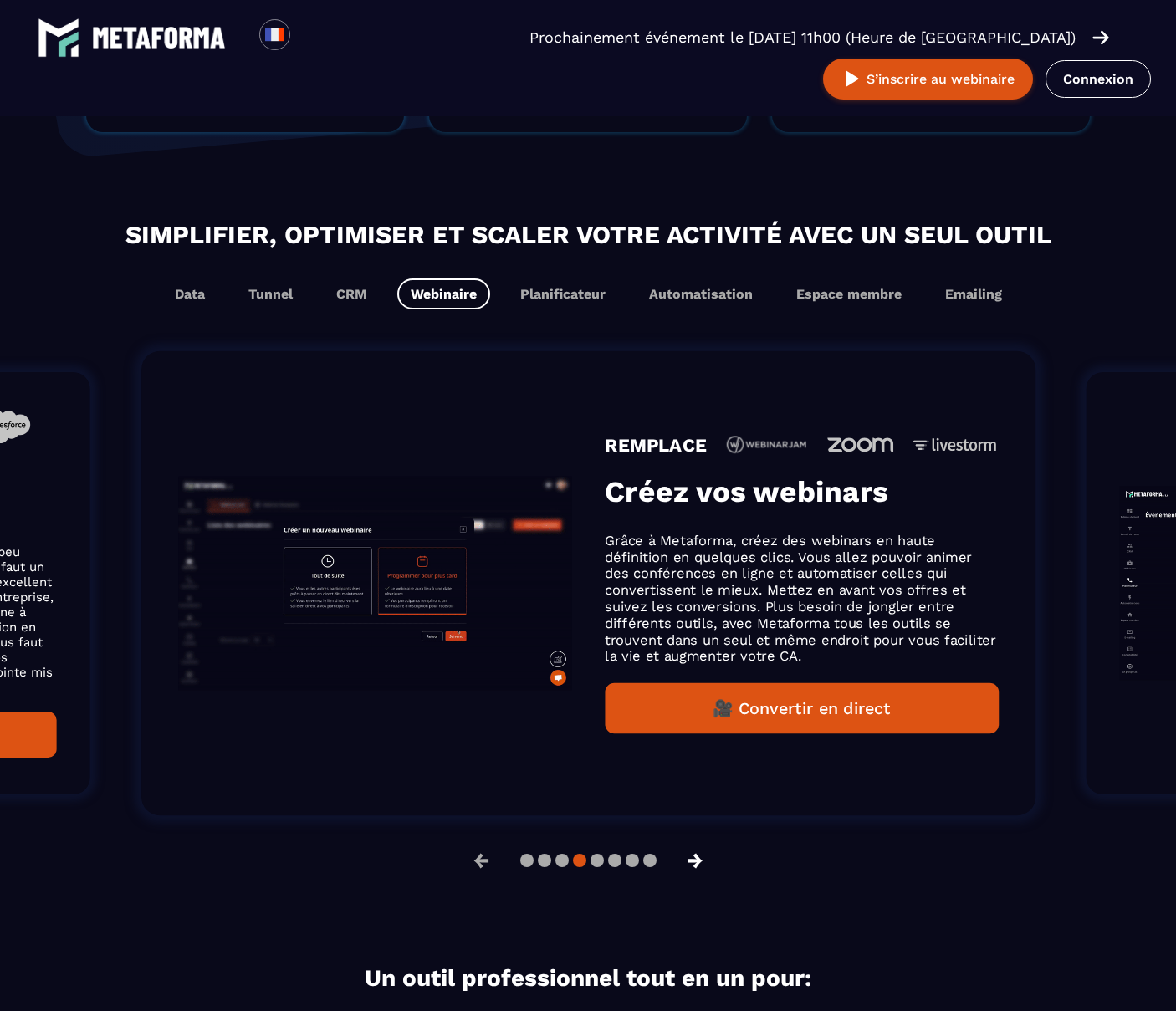
click at [697, 855] on button "→" at bounding box center [695, 861] width 43 height 41
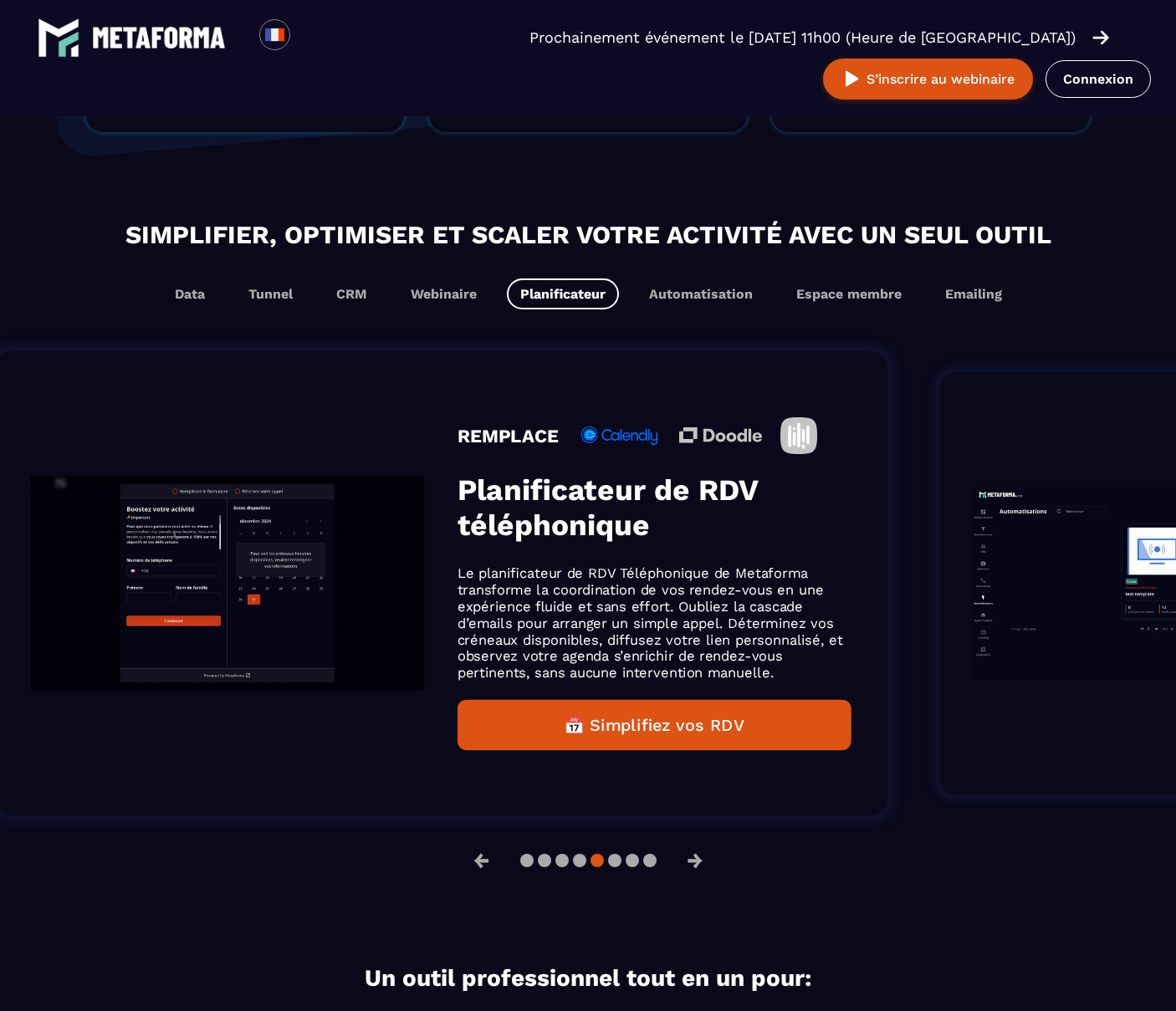
drag, startPoint x: 942, startPoint y: 675, endPoint x: 833, endPoint y: 638, distance: 115.1
click at [834, 637] on p "Le planificateur de RDV Téléphonique de Metaforma transforme la coordination de…" at bounding box center [655, 624] width 394 height 116
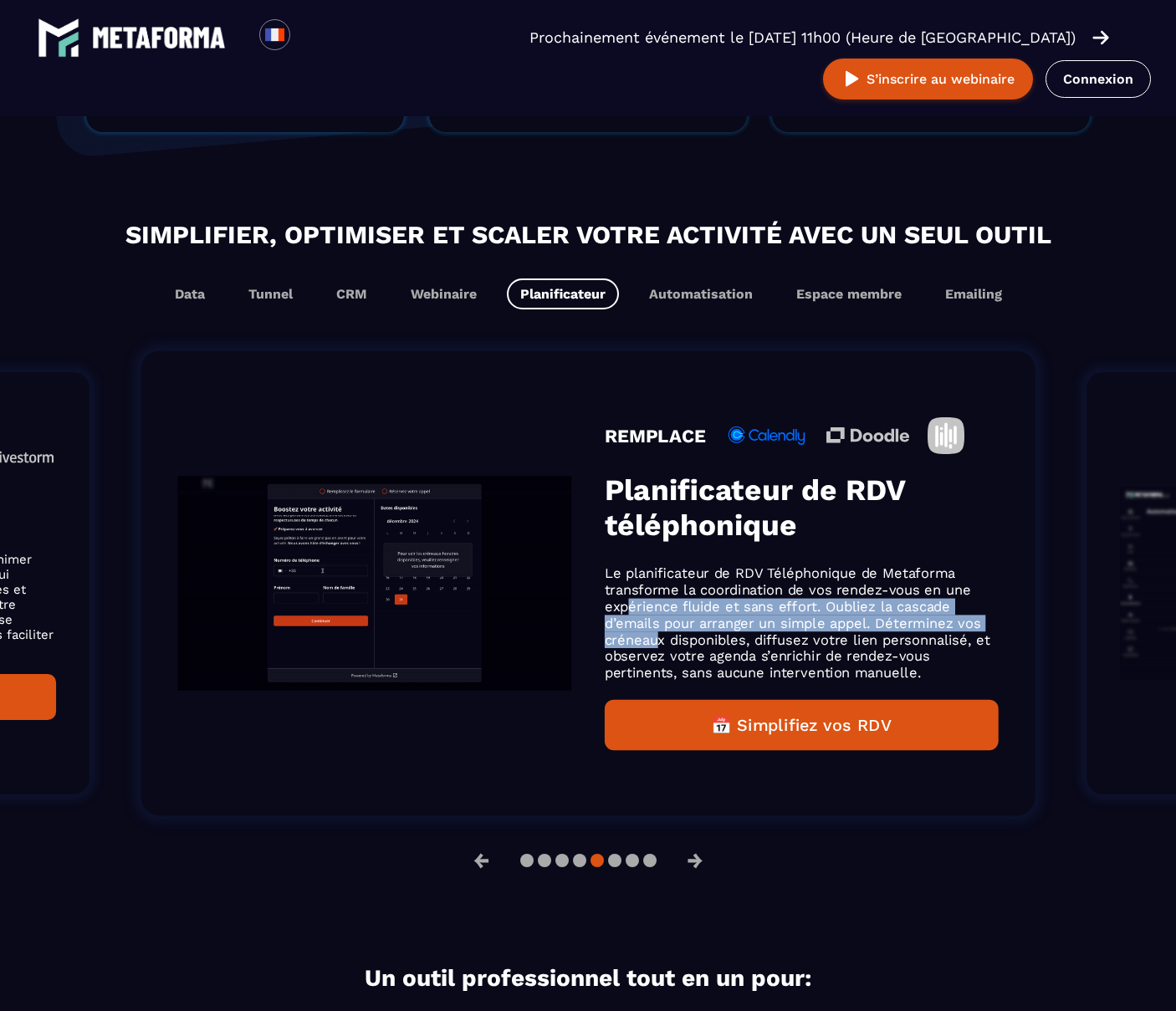
drag, startPoint x: 622, startPoint y: 577, endPoint x: 656, endPoint y: 631, distance: 63.8
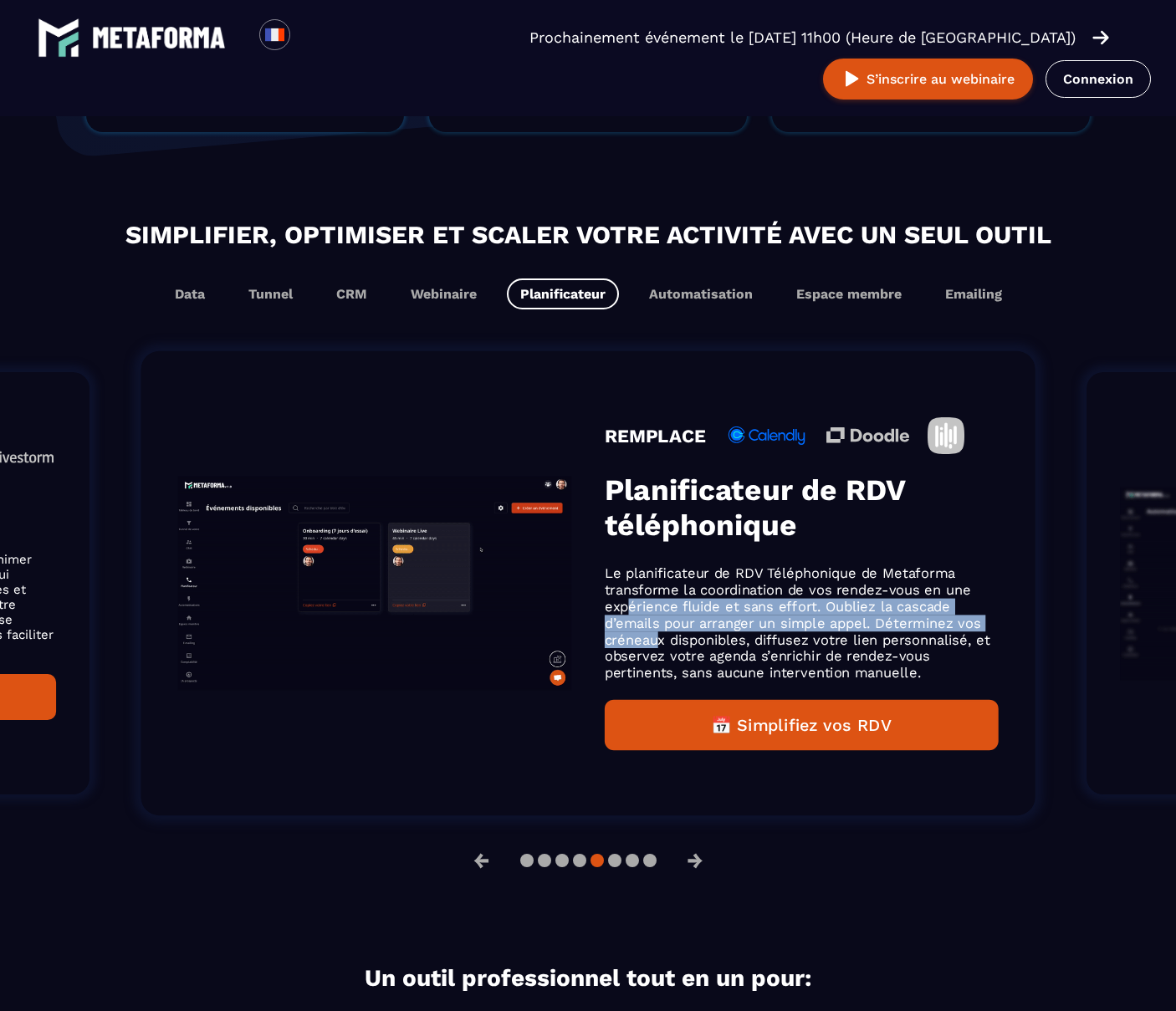
click at [656, 631] on p "Le planificateur de RDV Téléphonique de Metaforma transforme la coordination de…" at bounding box center [802, 624] width 394 height 116
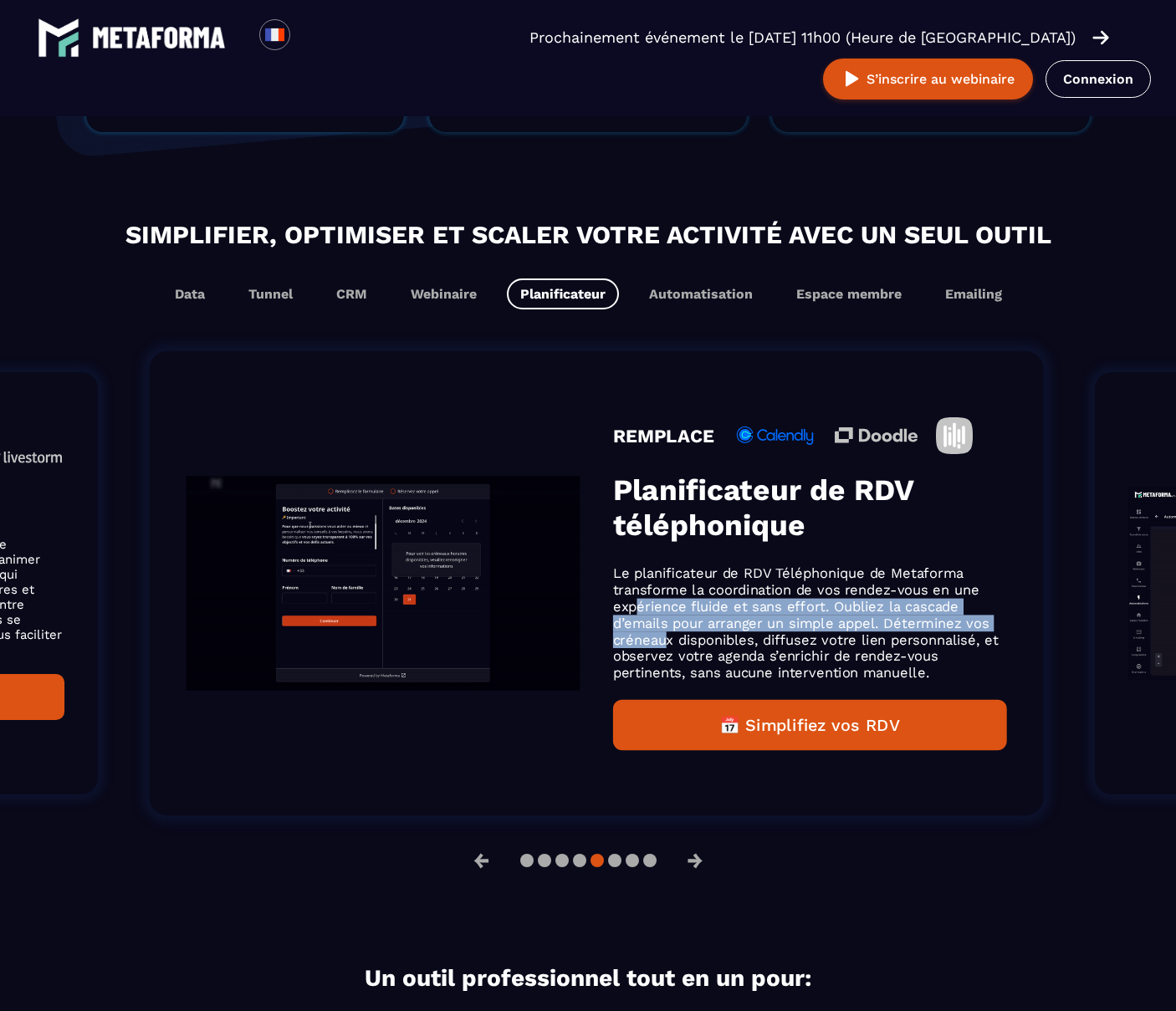
scroll to position [934, 0]
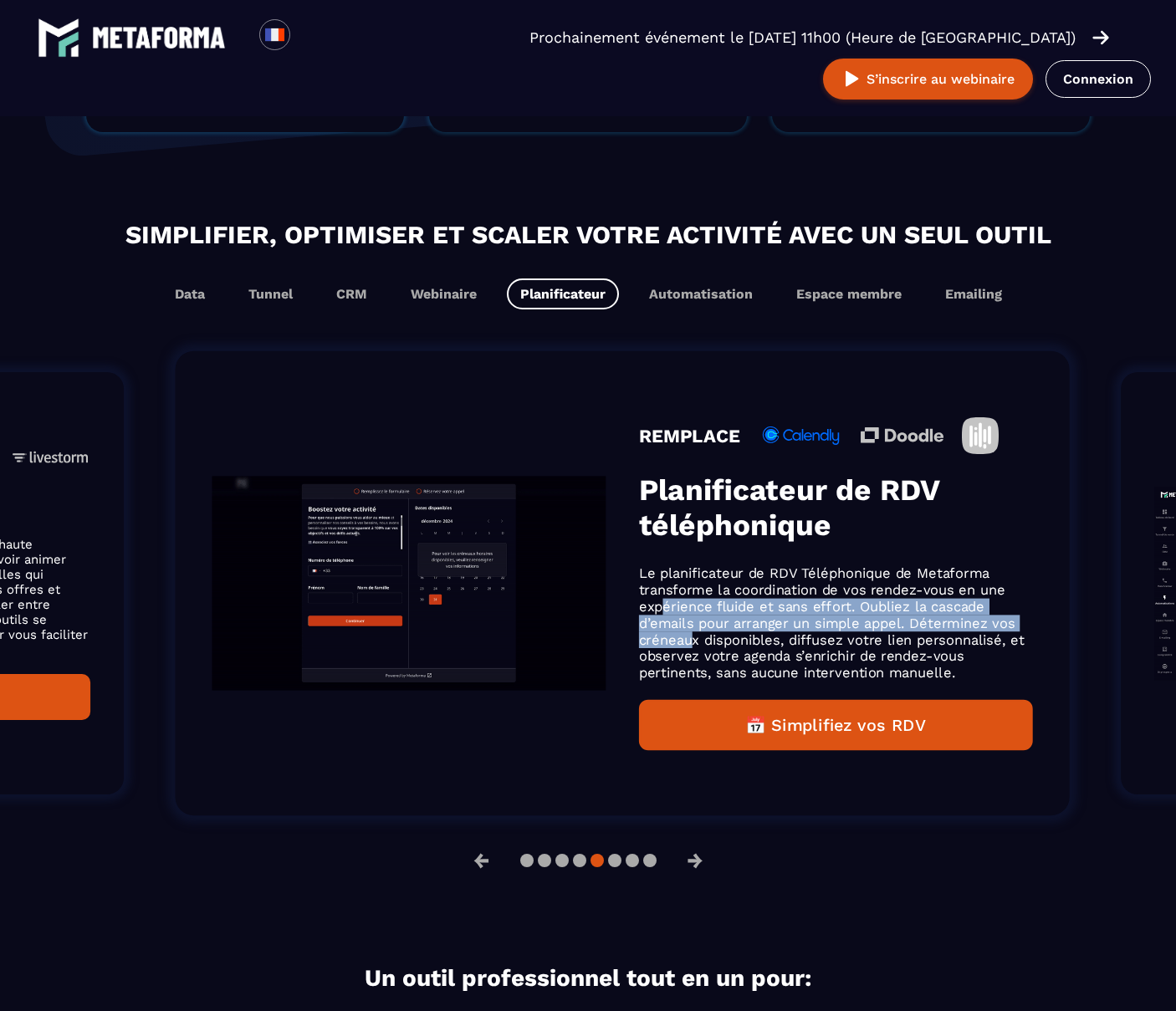
drag, startPoint x: 608, startPoint y: 575, endPoint x: 641, endPoint y: 608, distance: 46.7
click at [641, 608] on p "Le planificateur de RDV Téléphonique de Metaforma transforme la coordination de…" at bounding box center [836, 624] width 394 height 116
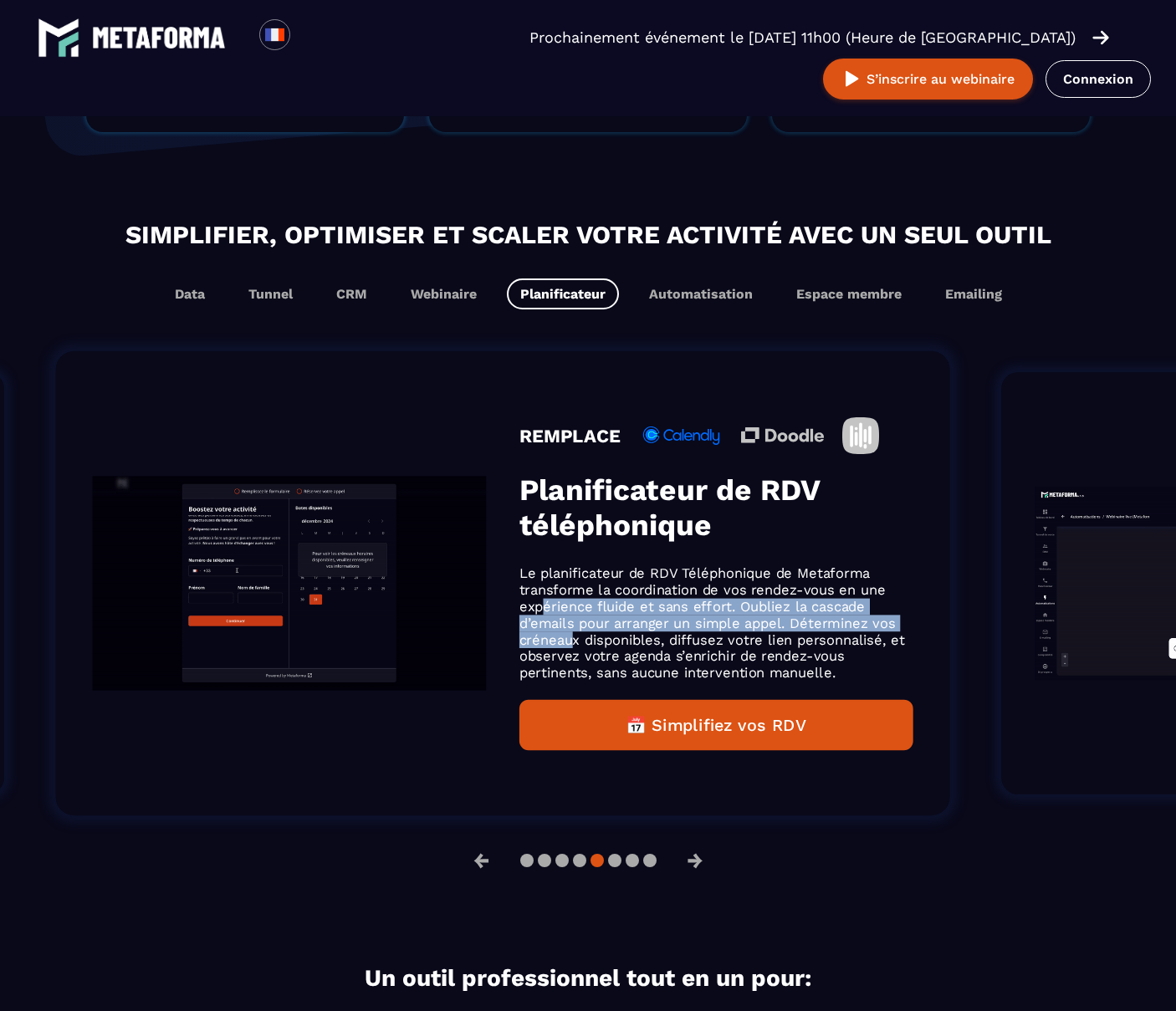
drag, startPoint x: 923, startPoint y: 675, endPoint x: 836, endPoint y: 660, distance: 88.3
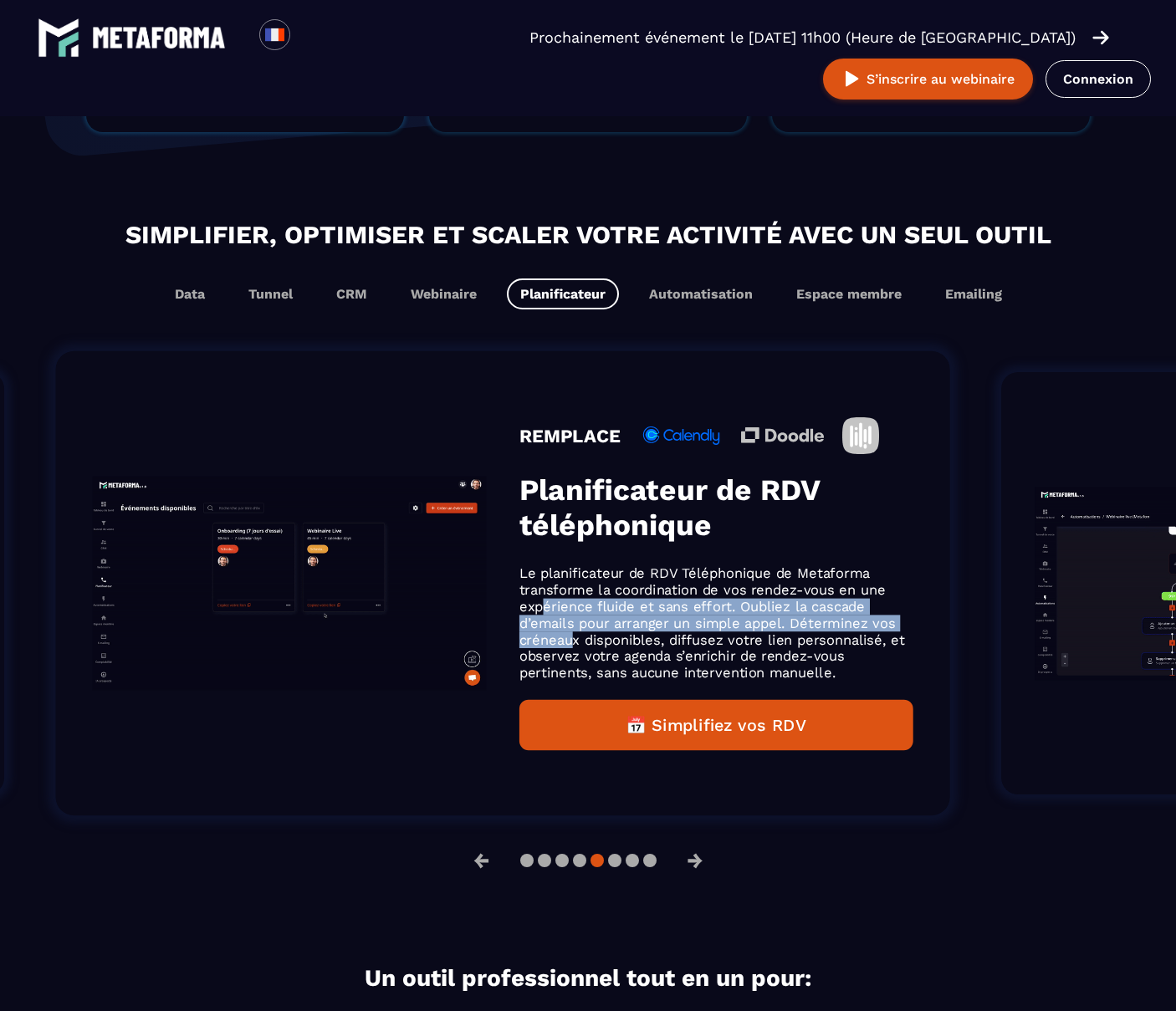
click at [836, 660] on p "Le planificateur de RDV Téléphonique de Metaforma transforme la coordination de…" at bounding box center [716, 624] width 394 height 116
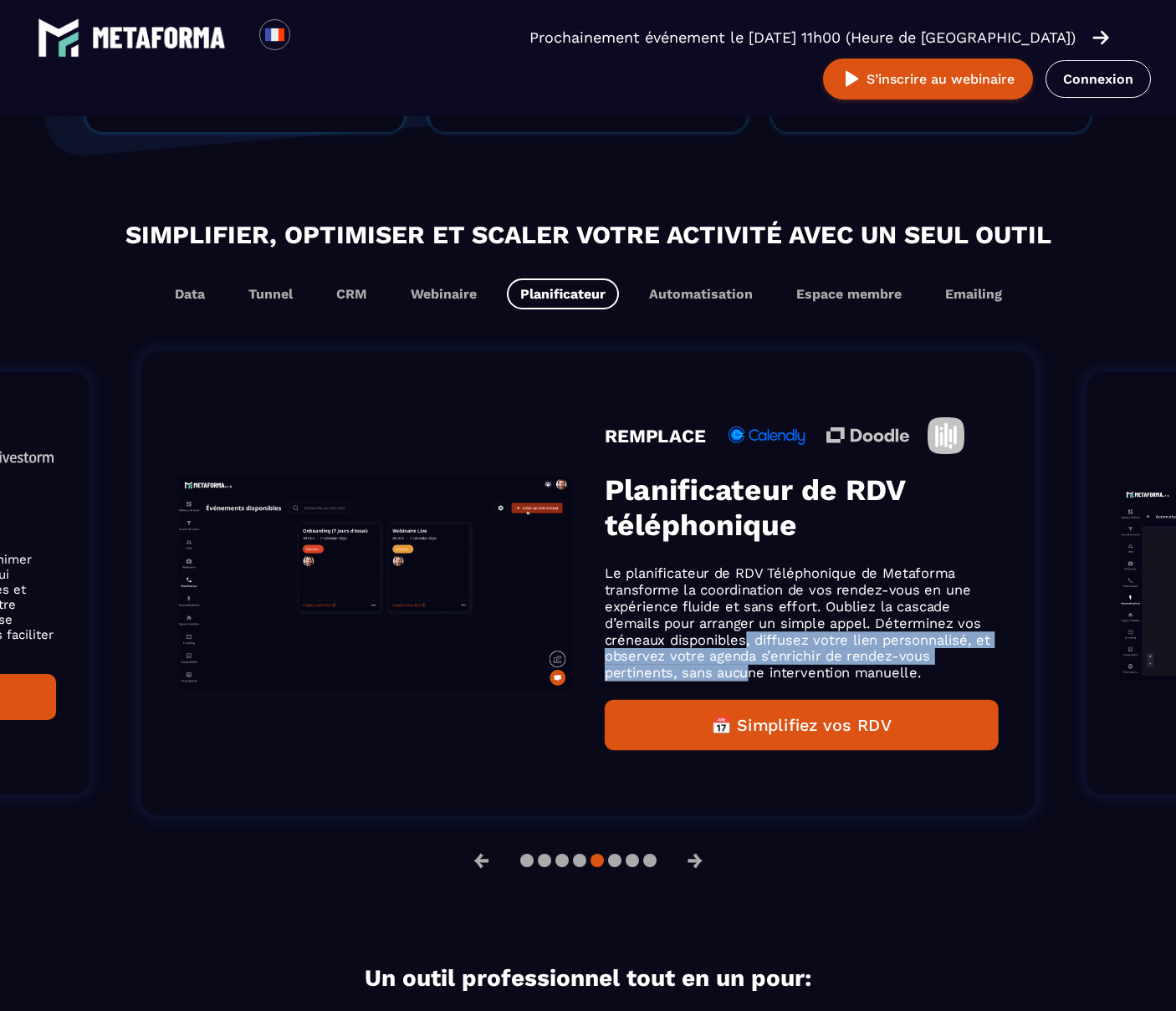
drag, startPoint x: 736, startPoint y: 638, endPoint x: 754, endPoint y: 663, distance: 30.8
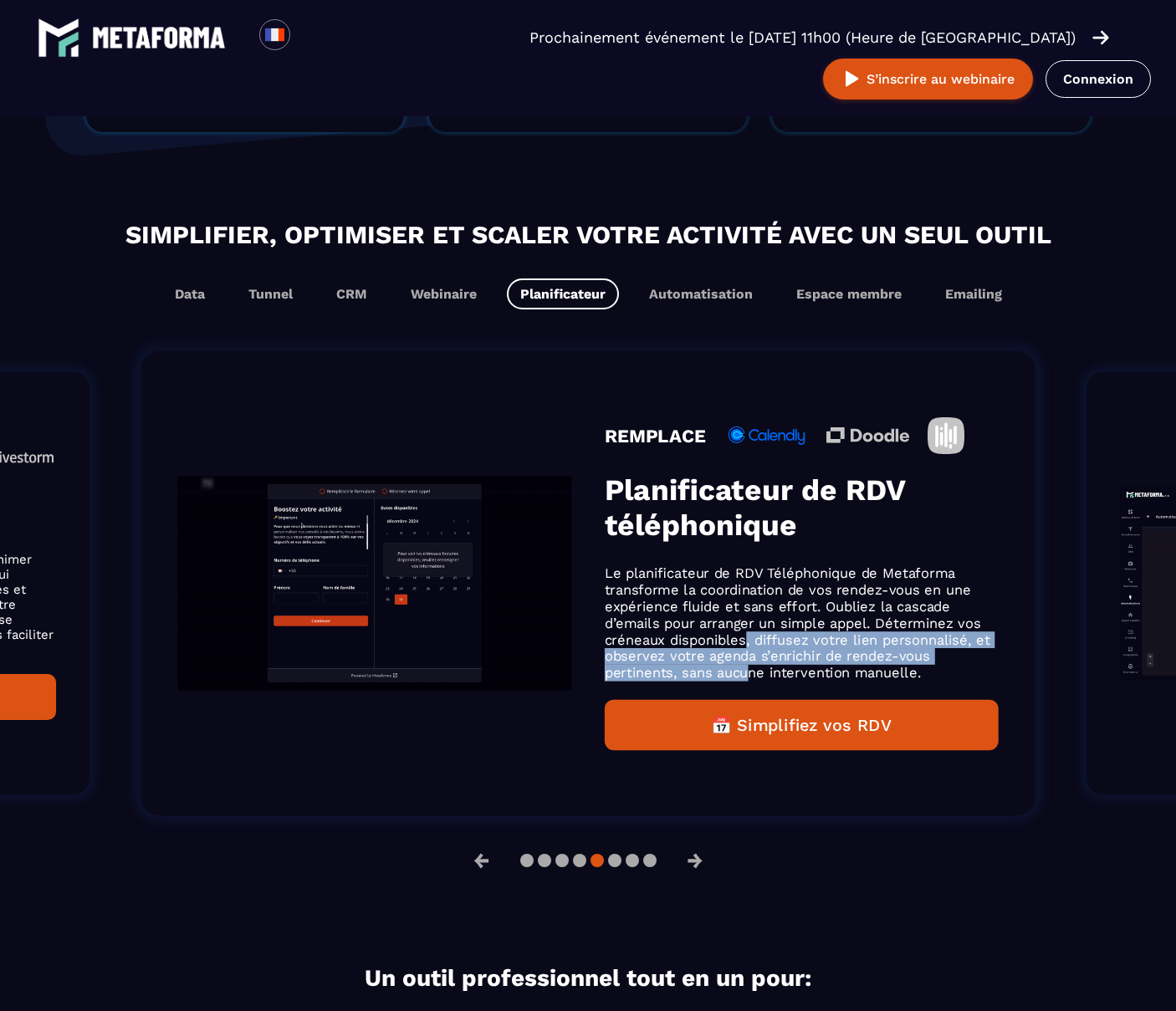
click at [754, 663] on p "Le planificateur de RDV Téléphonique de Metaforma transforme la coordination de…" at bounding box center [802, 624] width 394 height 116
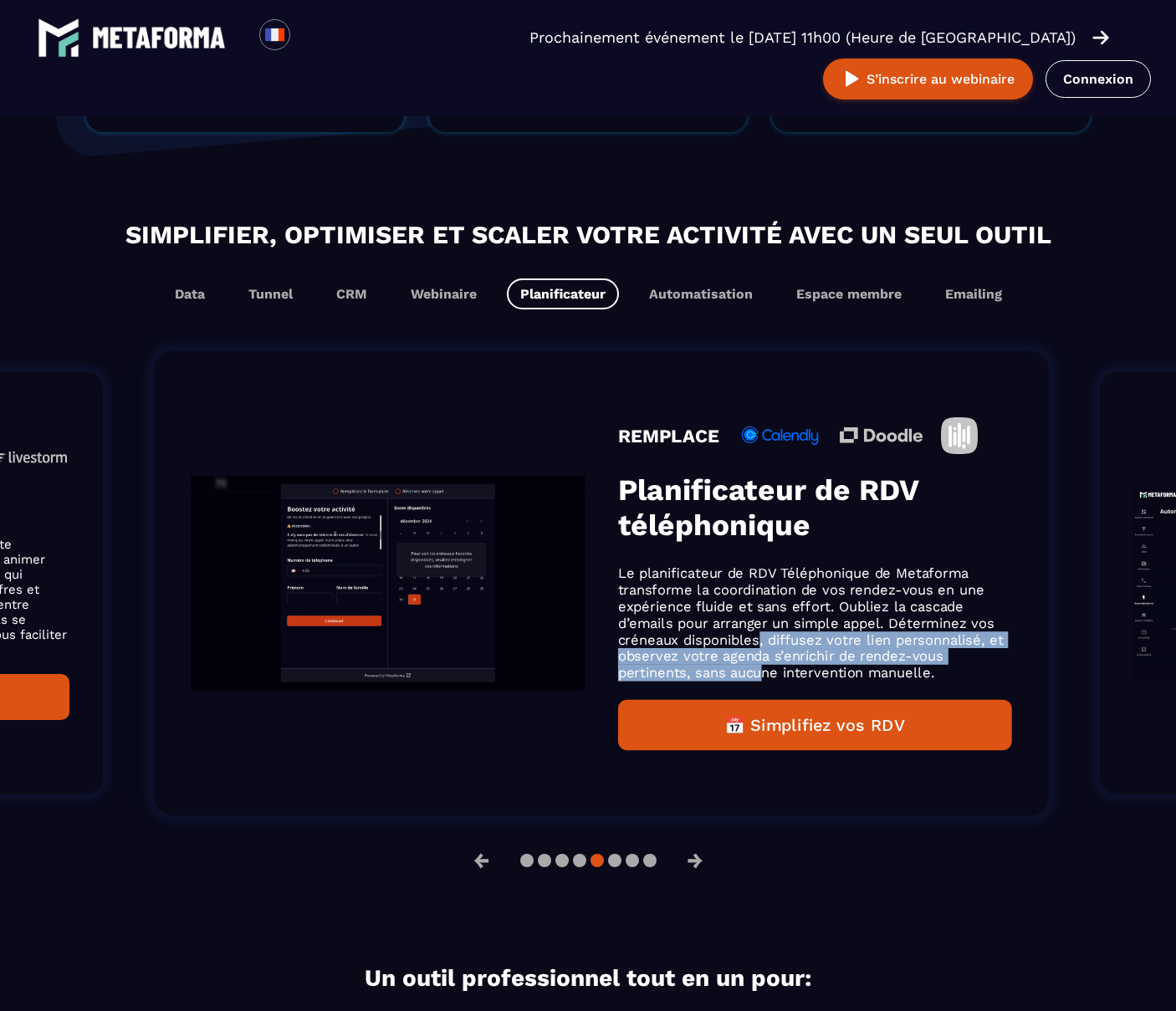
drag, startPoint x: 606, startPoint y: 488, endPoint x: 626, endPoint y: 509, distance: 29.0
click at [620, 530] on h3 "Planificateur de RDV téléphonique" at bounding box center [815, 508] width 394 height 70
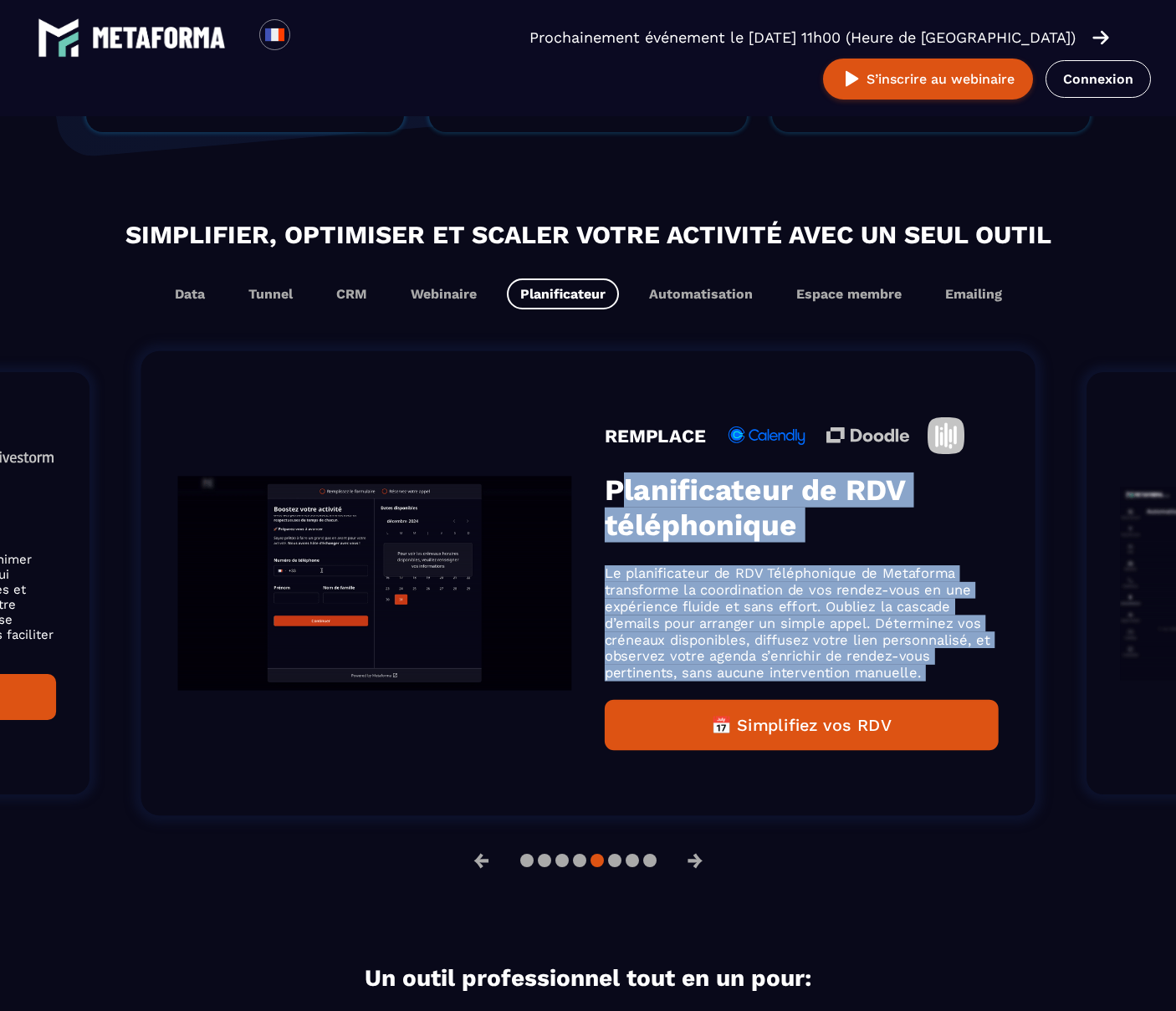
drag, startPoint x: 626, startPoint y: 491, endPoint x: 912, endPoint y: 685, distance: 345.6
click at [912, 685] on div "REMPLACE Planificateur de RDV téléphonique Le planificateur de RDV Téléphonique…" at bounding box center [802, 584] width 394 height 333
copy div "lanificateur de RDV téléphonique Le planificateur de RDV Téléphonique de Metafo…"
click at [705, 857] on button "→" at bounding box center [695, 861] width 43 height 41
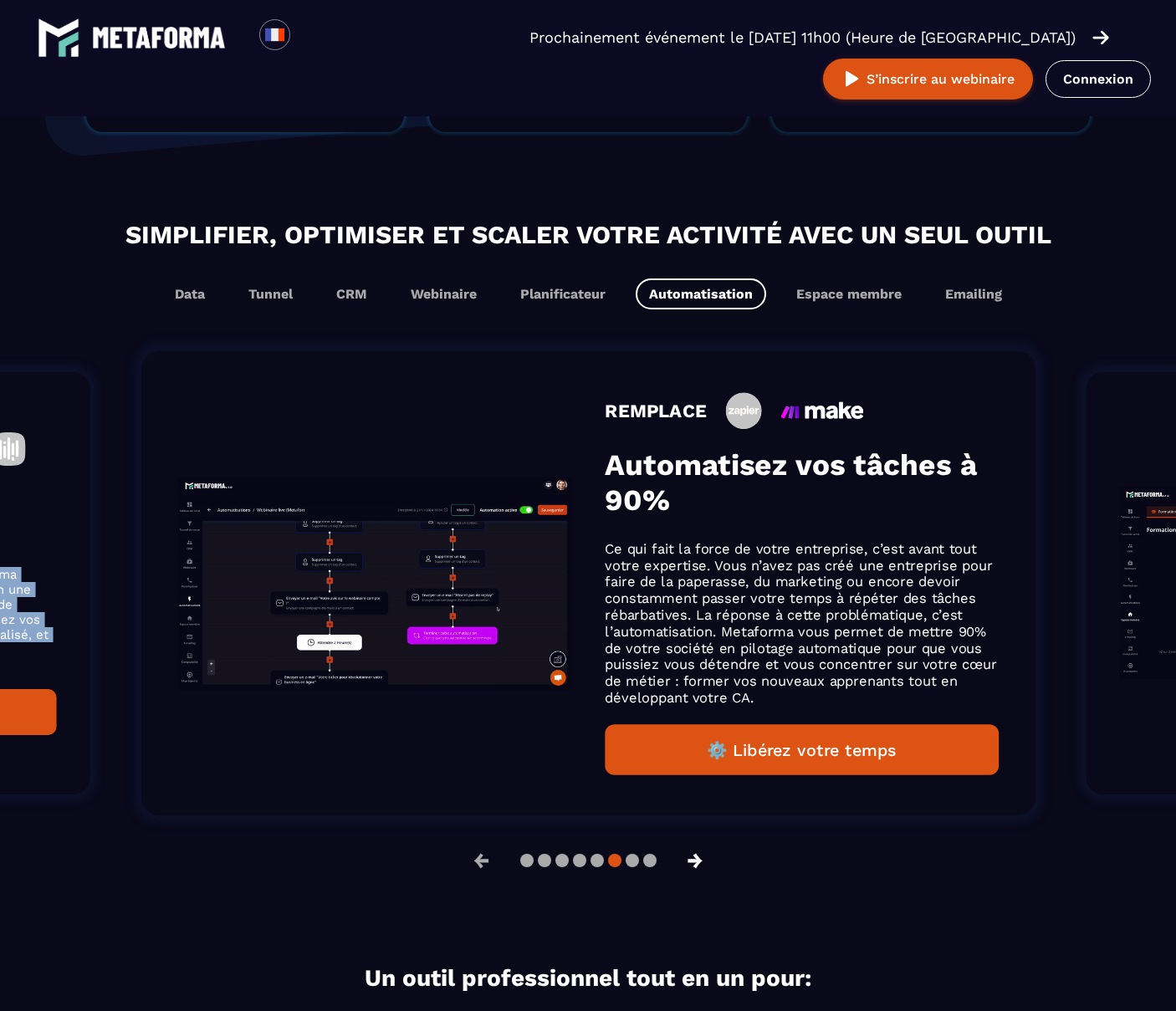
scroll to position [908, 0]
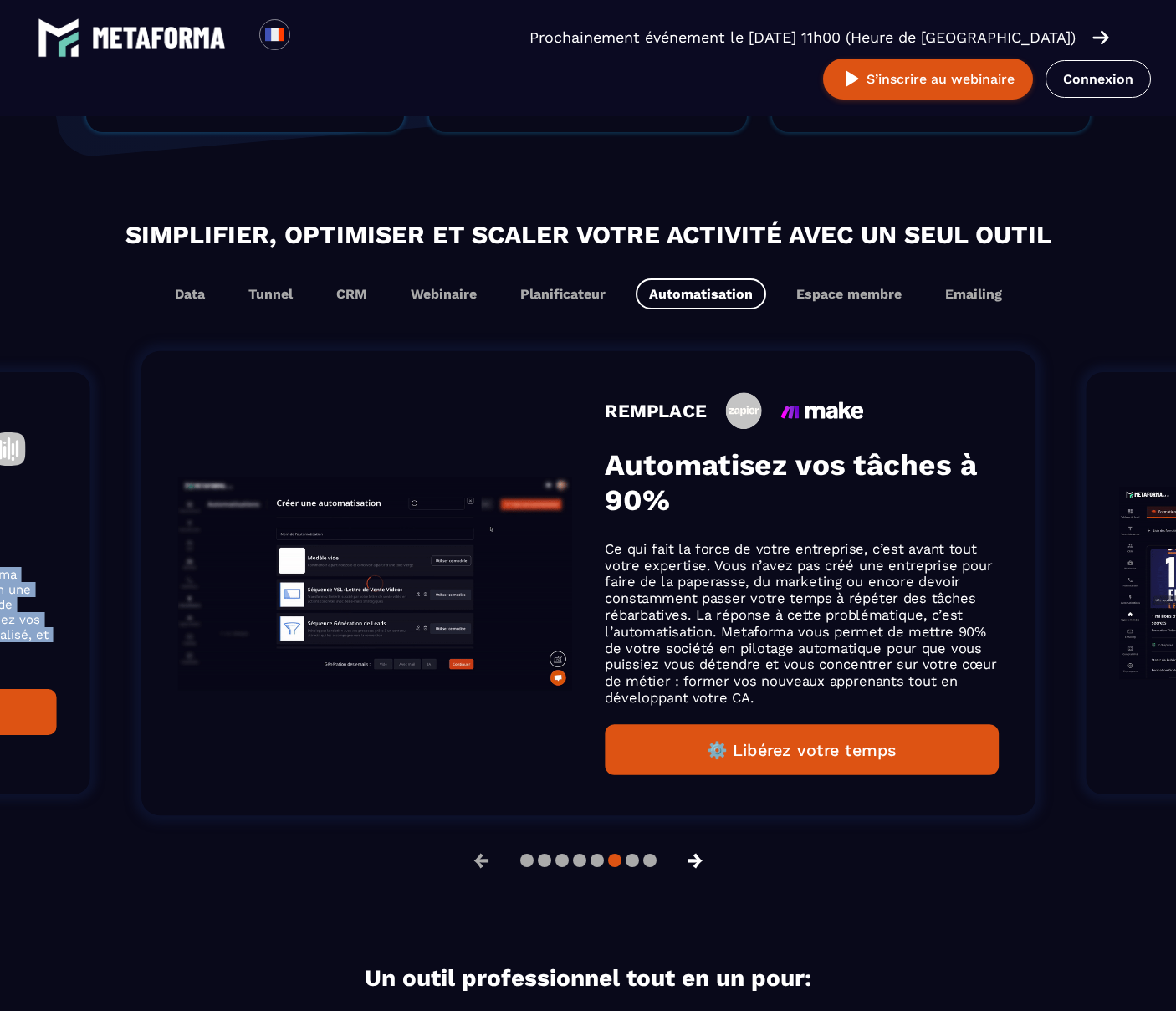
click at [705, 857] on button "→" at bounding box center [695, 861] width 43 height 41
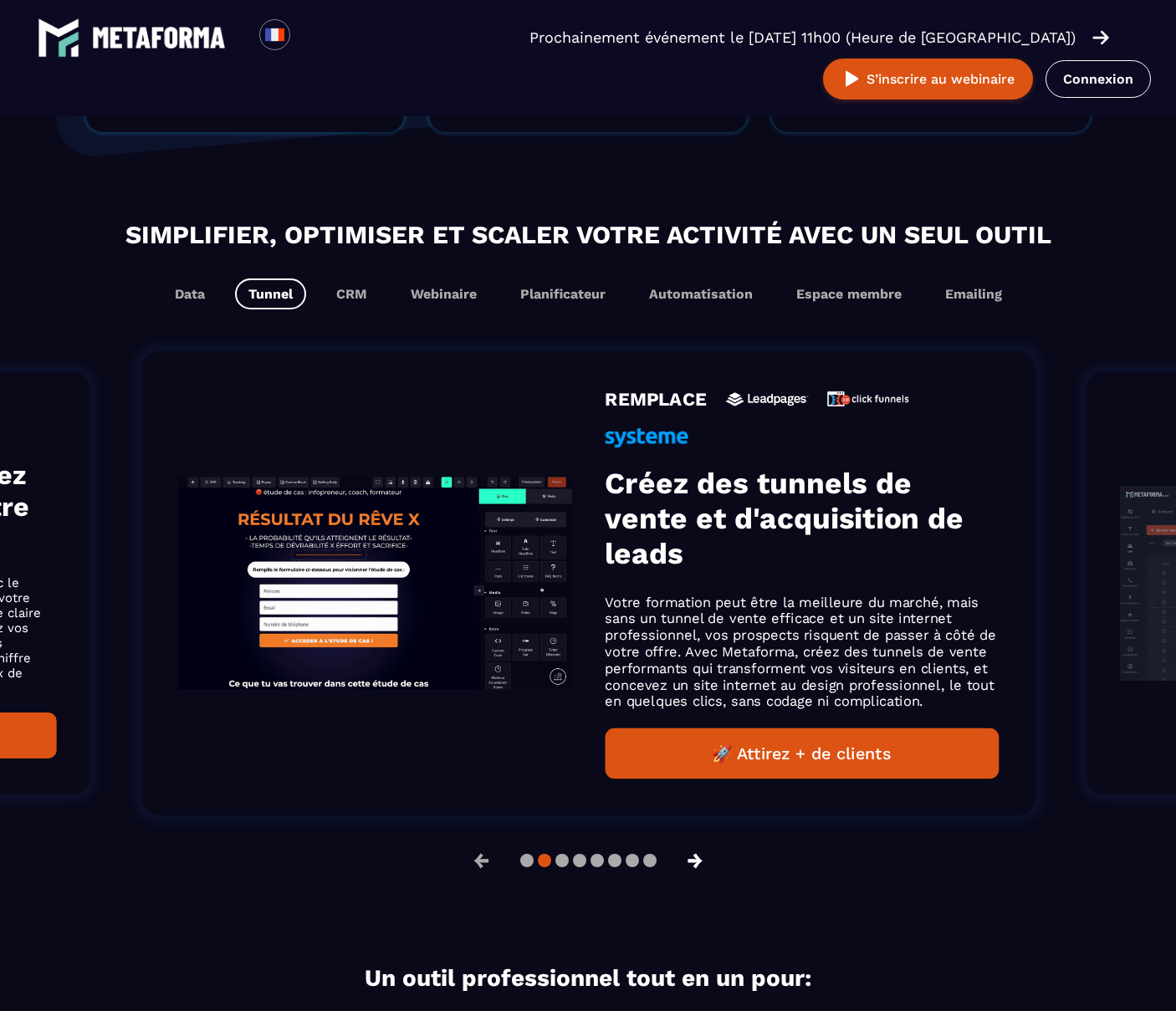
click at [705, 857] on button "→" at bounding box center [695, 861] width 43 height 41
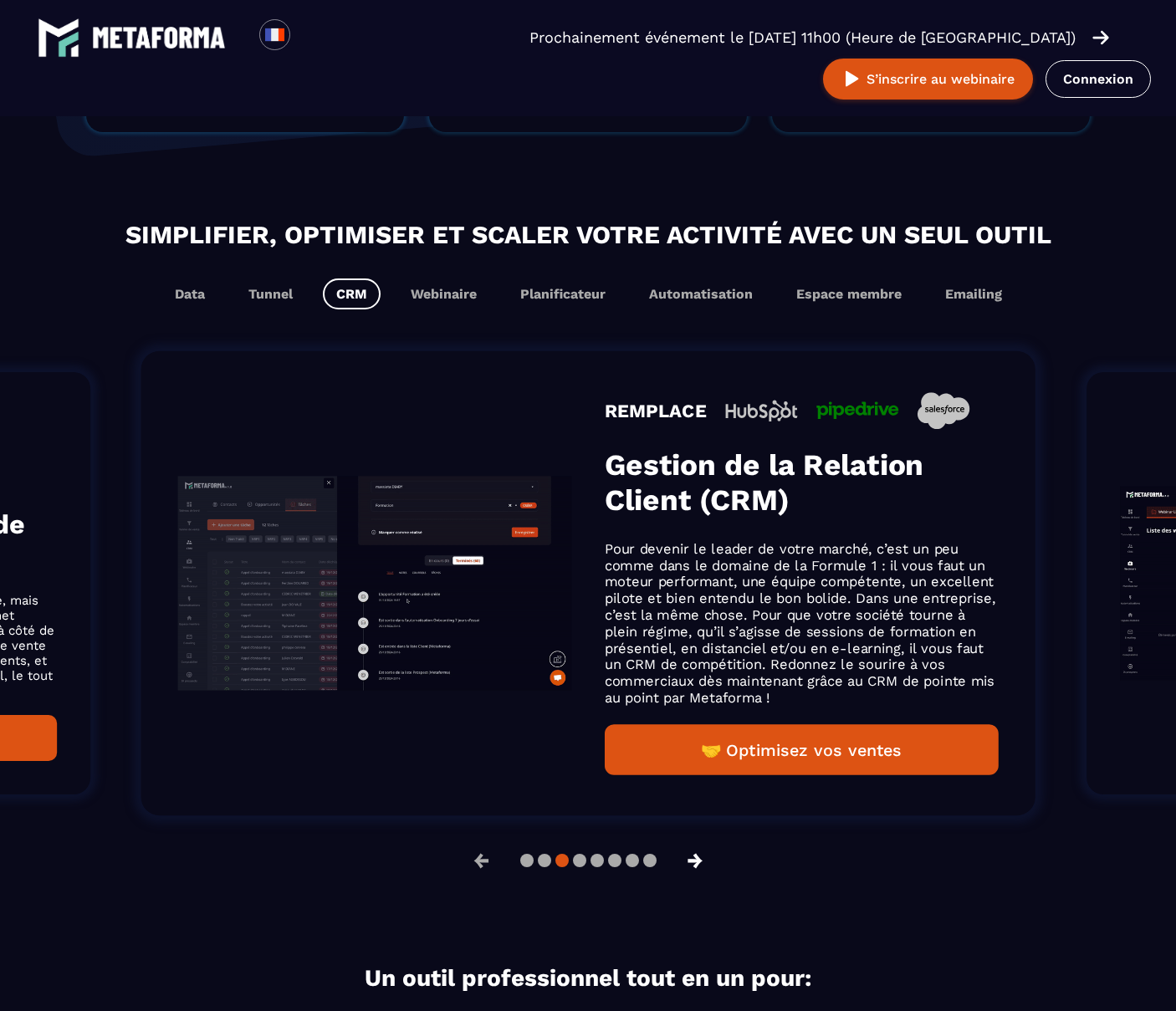
click at [705, 857] on button "→" at bounding box center [695, 861] width 43 height 41
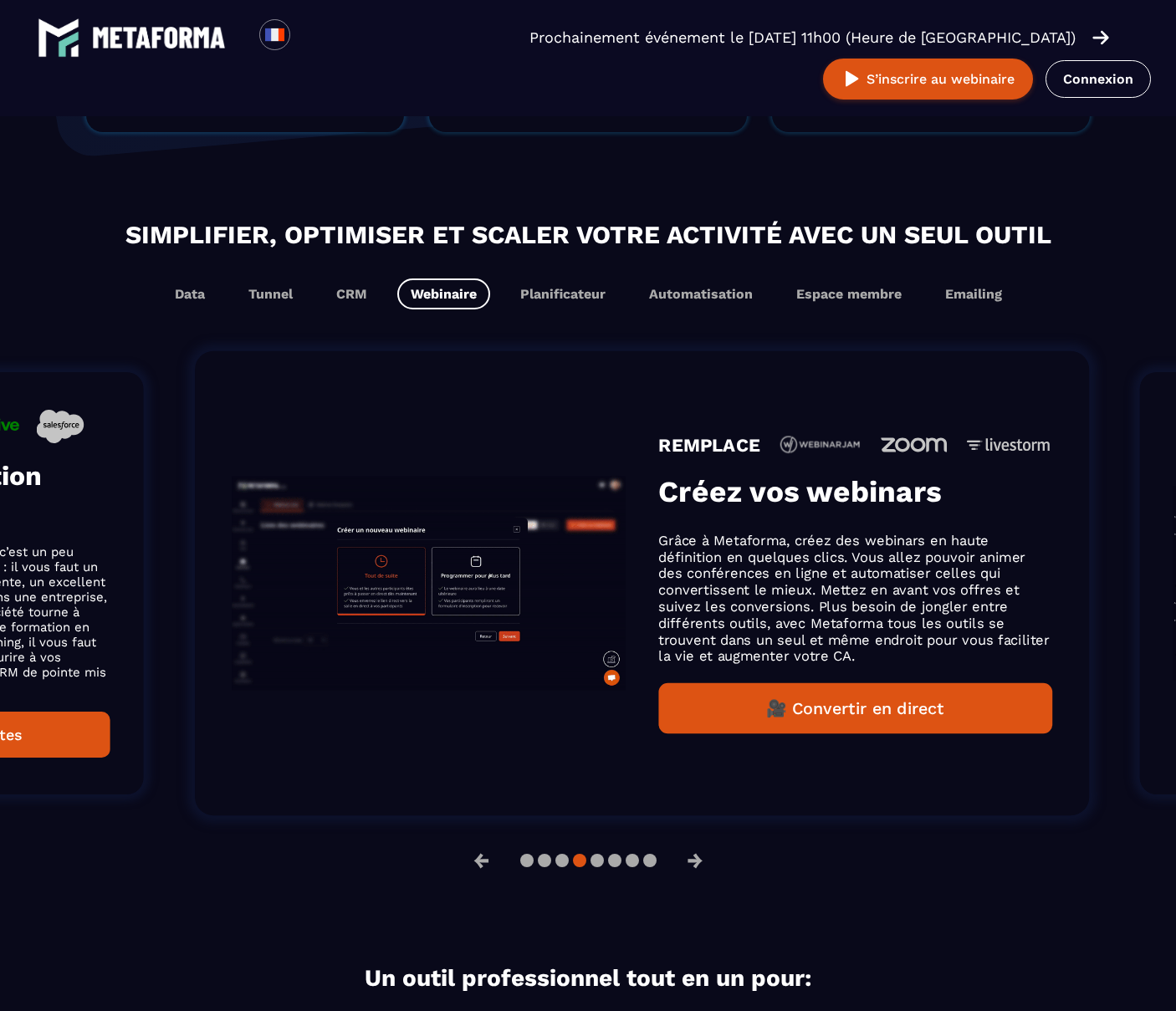
drag, startPoint x: 604, startPoint y: 490, endPoint x: 624, endPoint y: 522, distance: 37.7
click at [658, 522] on div "REMPLACE Créez vos webinars Grâce à Metaforma, créez des webinars en haute défi…" at bounding box center [854, 583] width 394 height 300
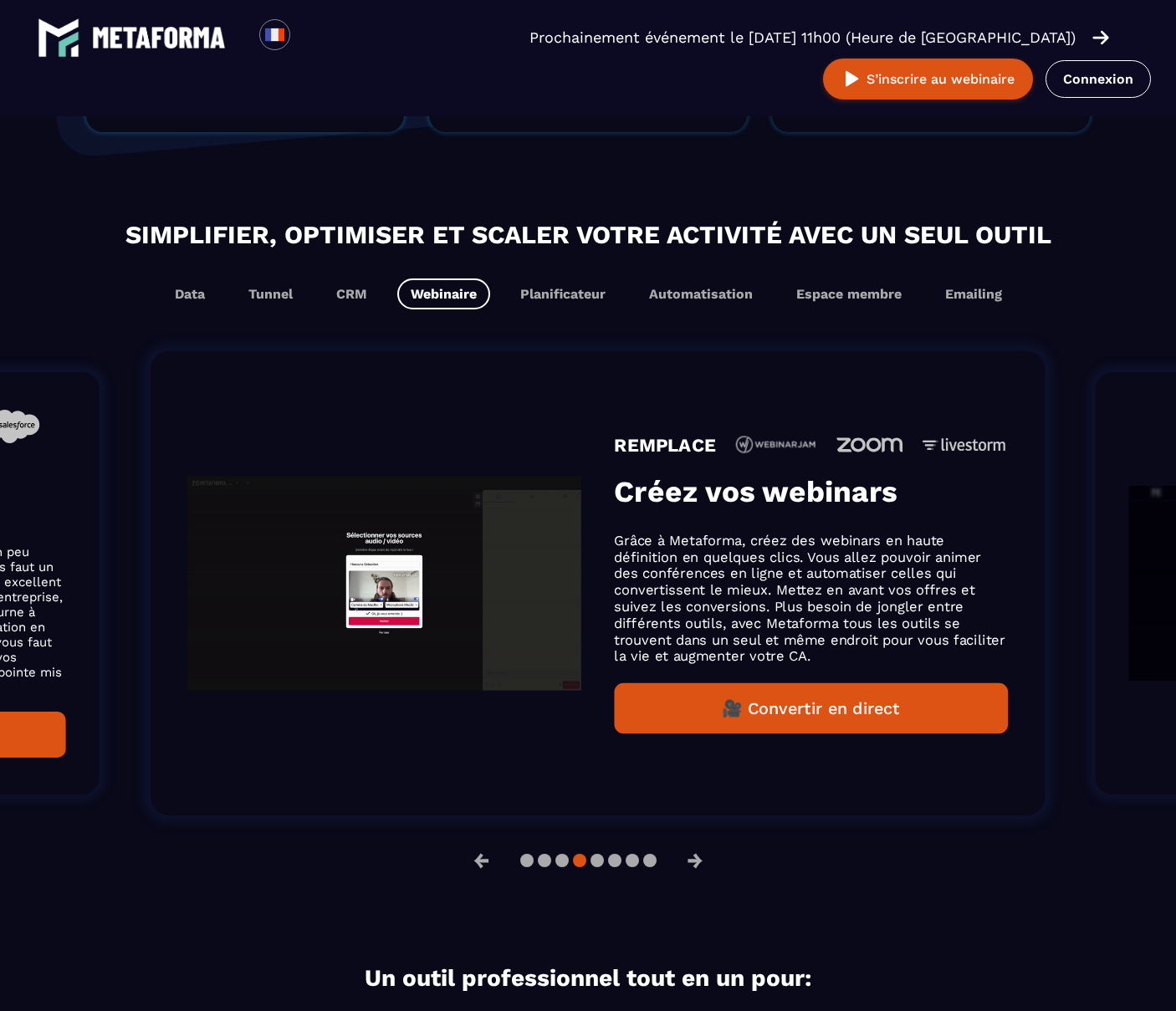
drag, startPoint x: 610, startPoint y: 486, endPoint x: 625, endPoint y: 514, distance: 31.8
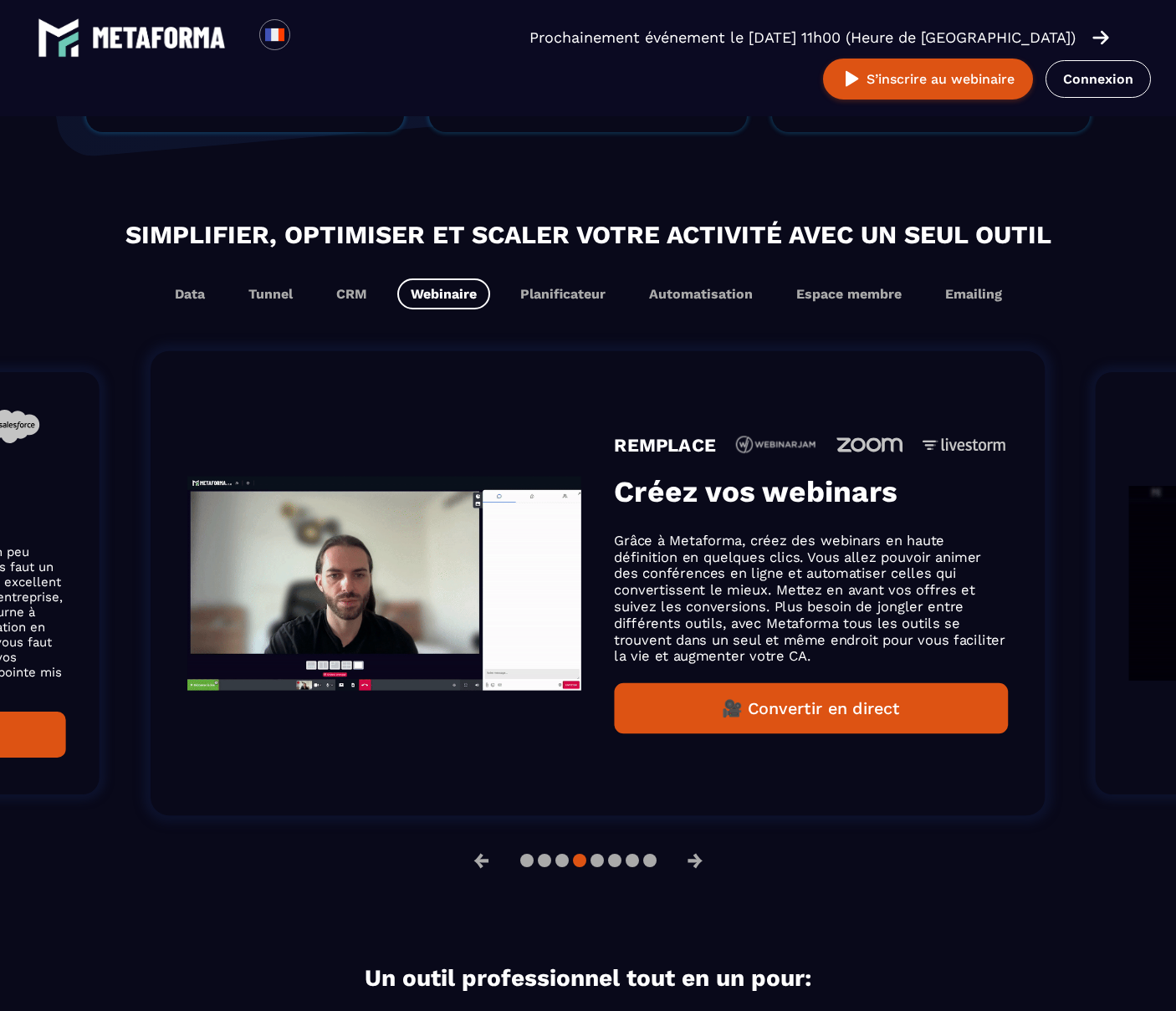
click at [622, 518] on div "REMPLACE Créez vos webinars Grâce à Metaforma, créez des webinars en haute défi…" at bounding box center [810, 583] width 394 height 300
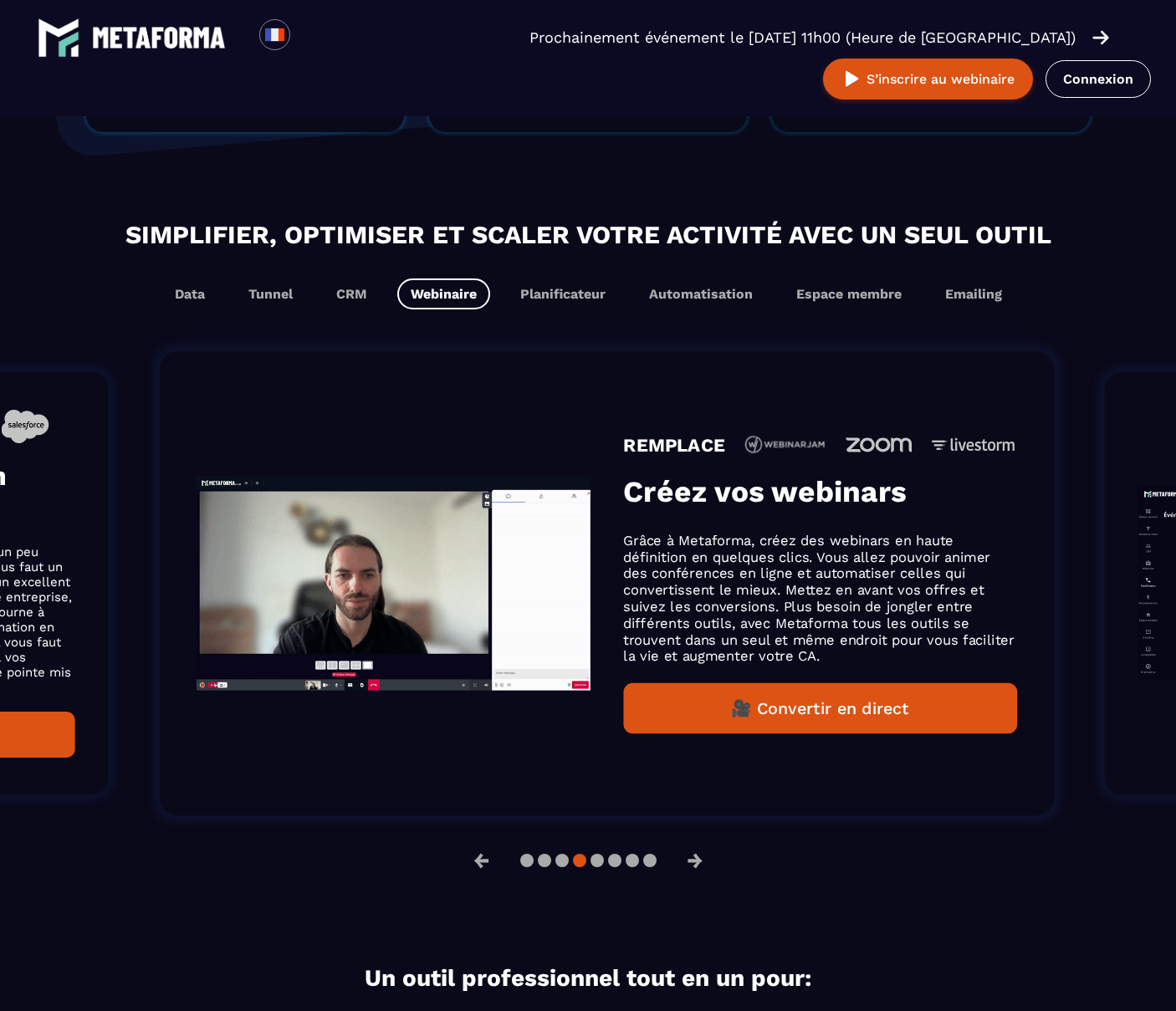
drag, startPoint x: 627, startPoint y: 492, endPoint x: 657, endPoint y: 504, distance: 32.3
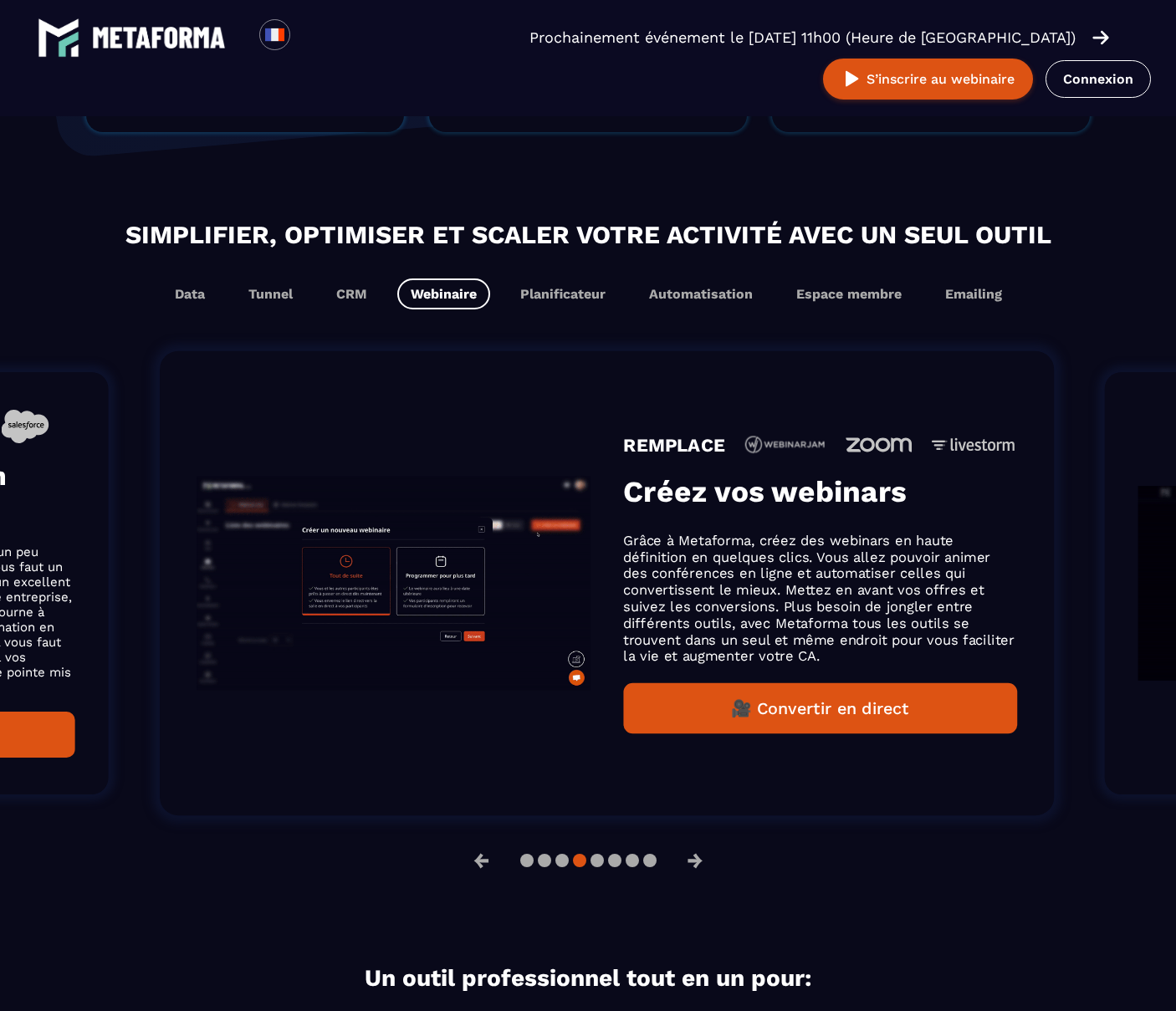
click at [647, 524] on div "REMPLACE Créez vos webinars Grâce à Metaforma, créez des webinars en haute défi…" at bounding box center [820, 583] width 394 height 300
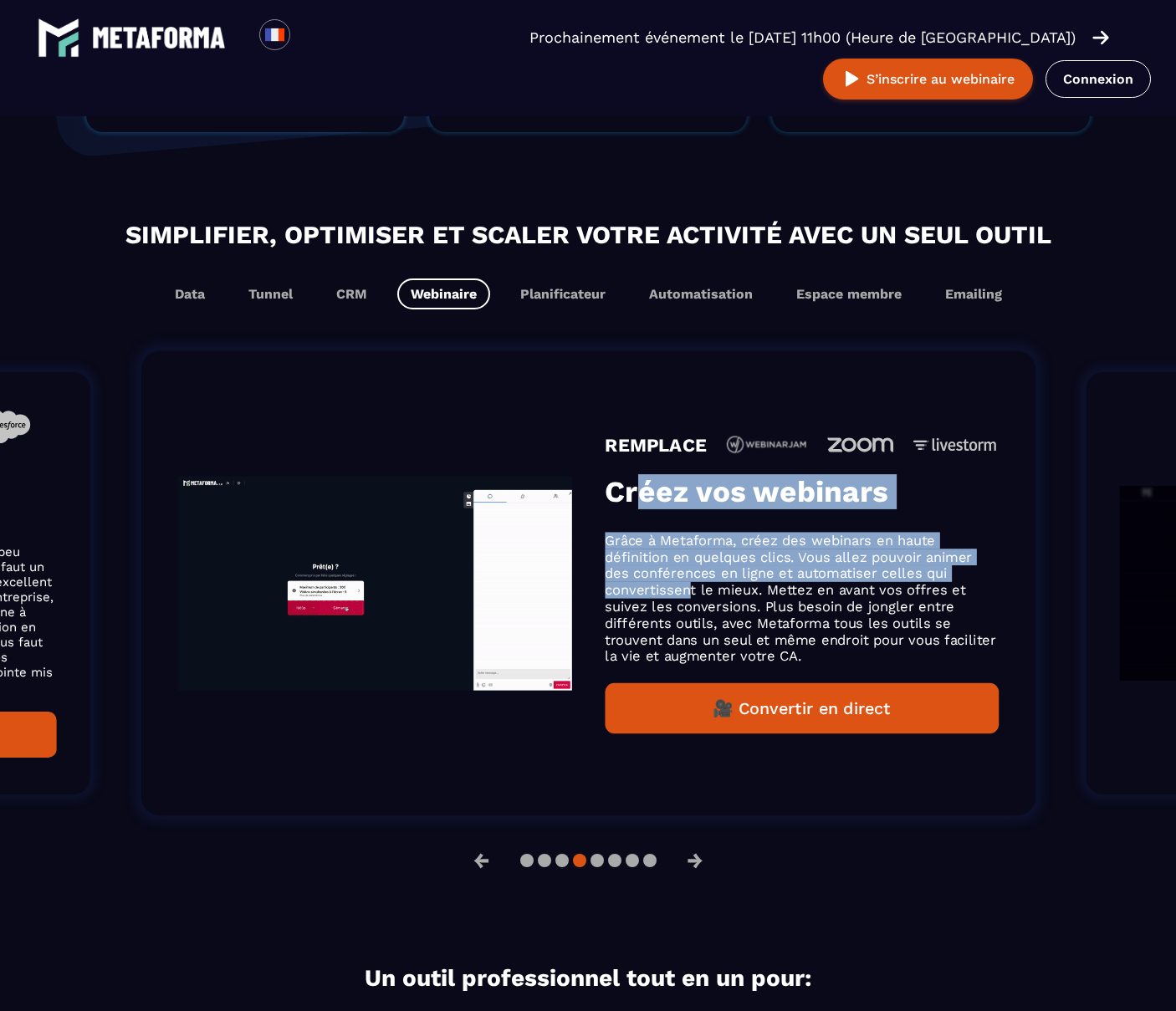
scroll to position [934, 0]
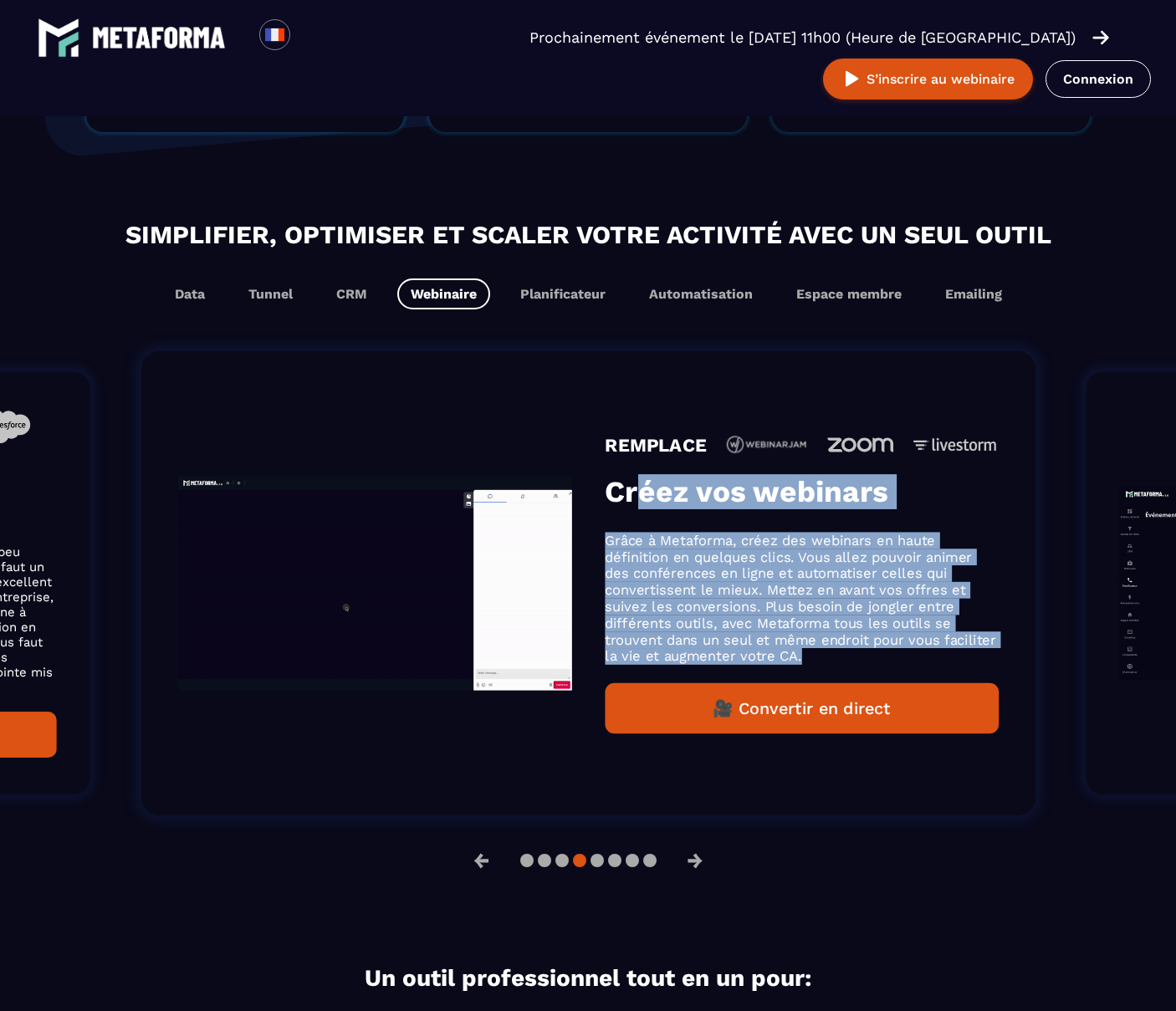
drag, startPoint x: 645, startPoint y: 488, endPoint x: 862, endPoint y: 648, distance: 269.6
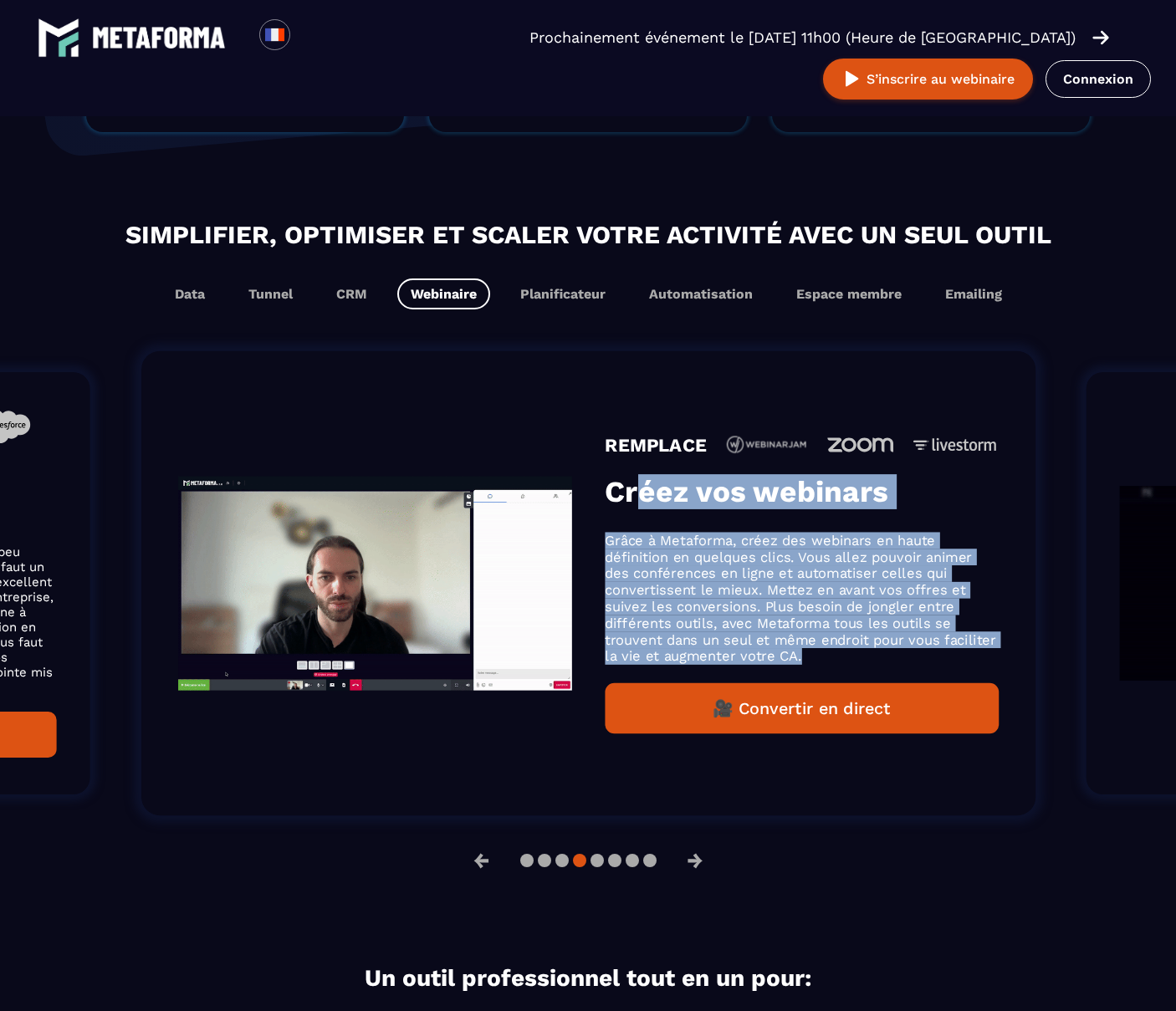
click at [862, 648] on div "REMPLACE Créez vos webinars Grâce à Metaforma, créez des webinars en haute défi…" at bounding box center [802, 583] width 394 height 300
copy div "éez vos webinars Grâce à Metaforma, créez des webinars en haute définition en q…"
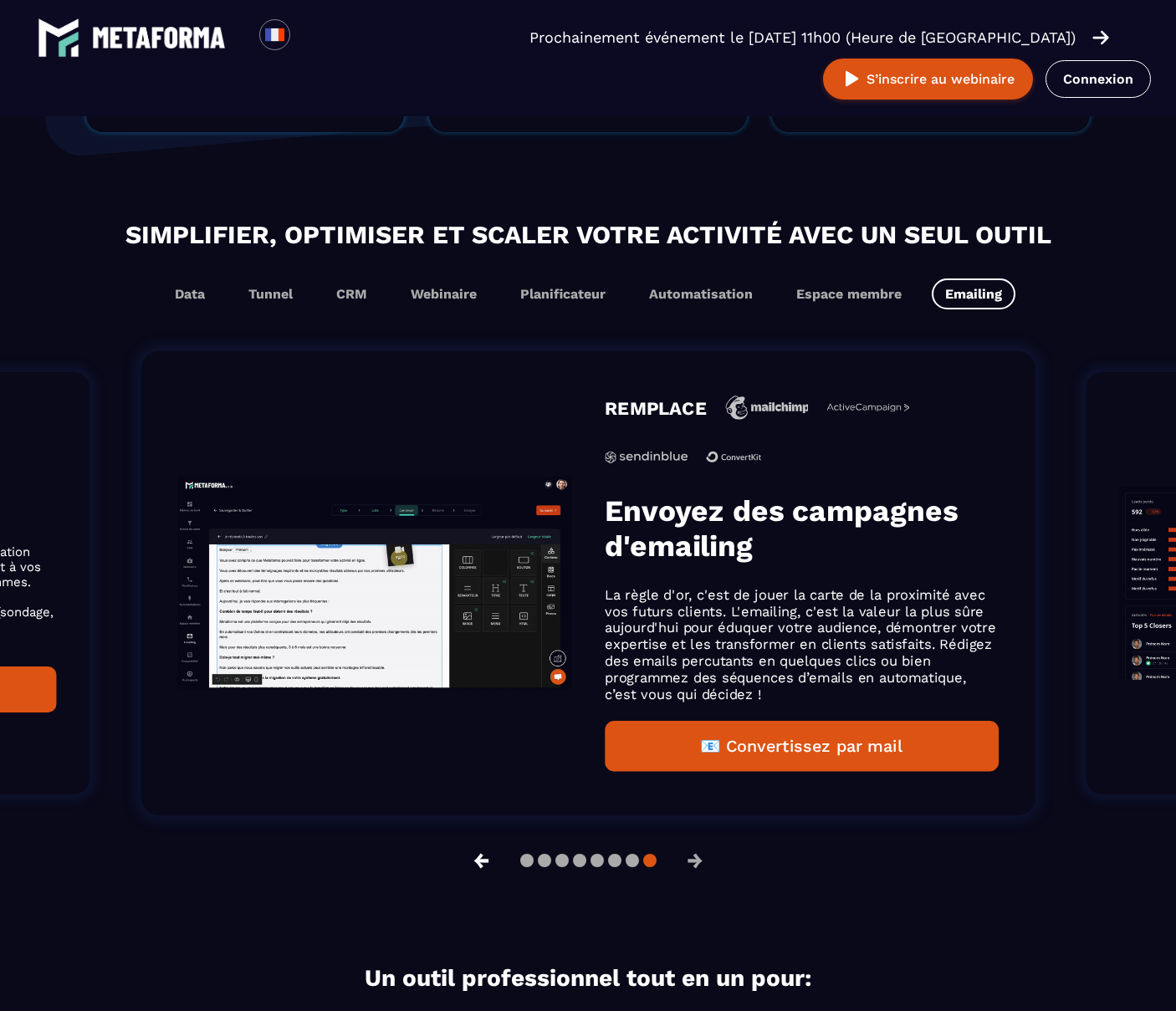
click at [476, 858] on button "←" at bounding box center [481, 861] width 43 height 41
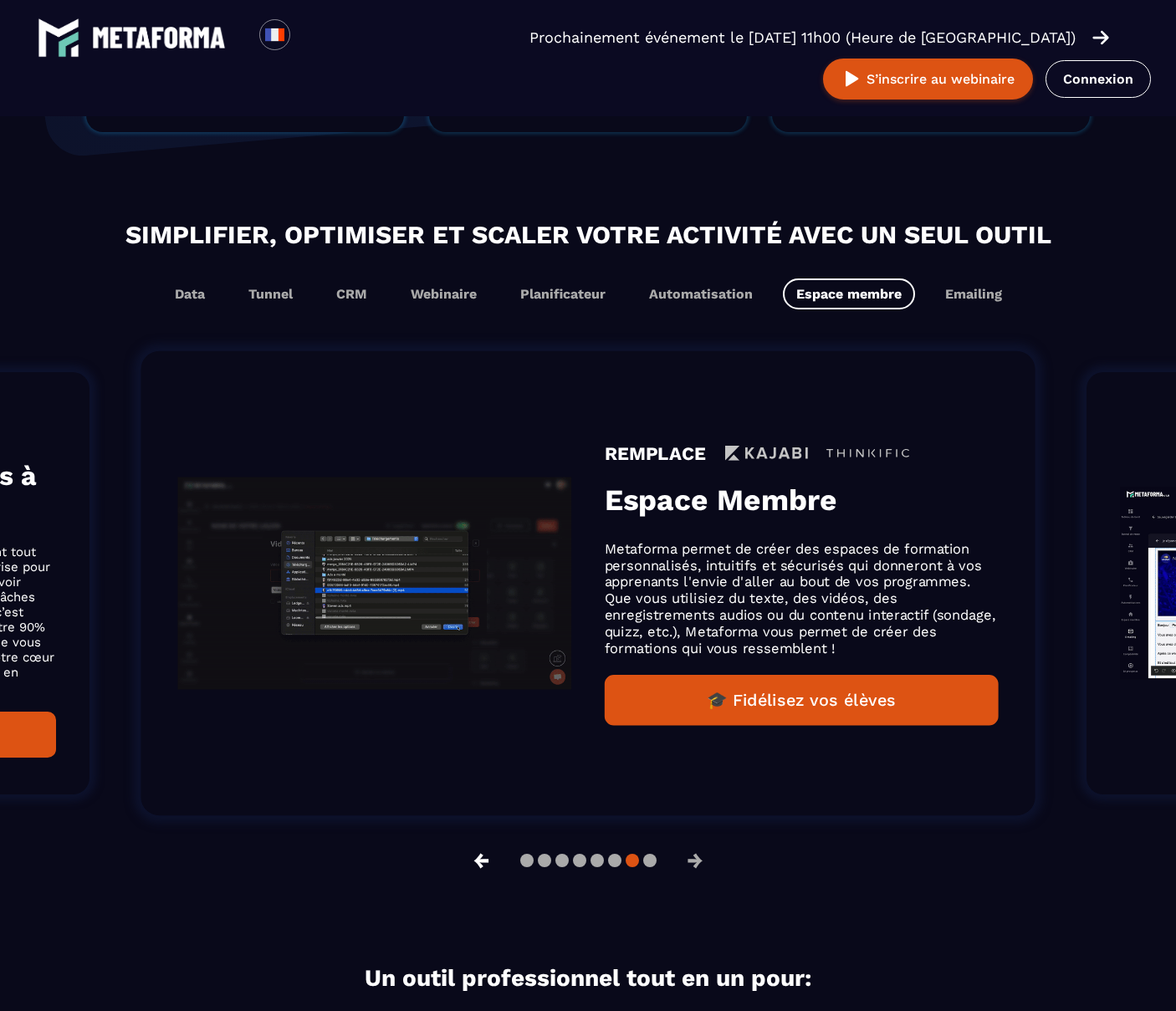
scroll to position [908, 0]
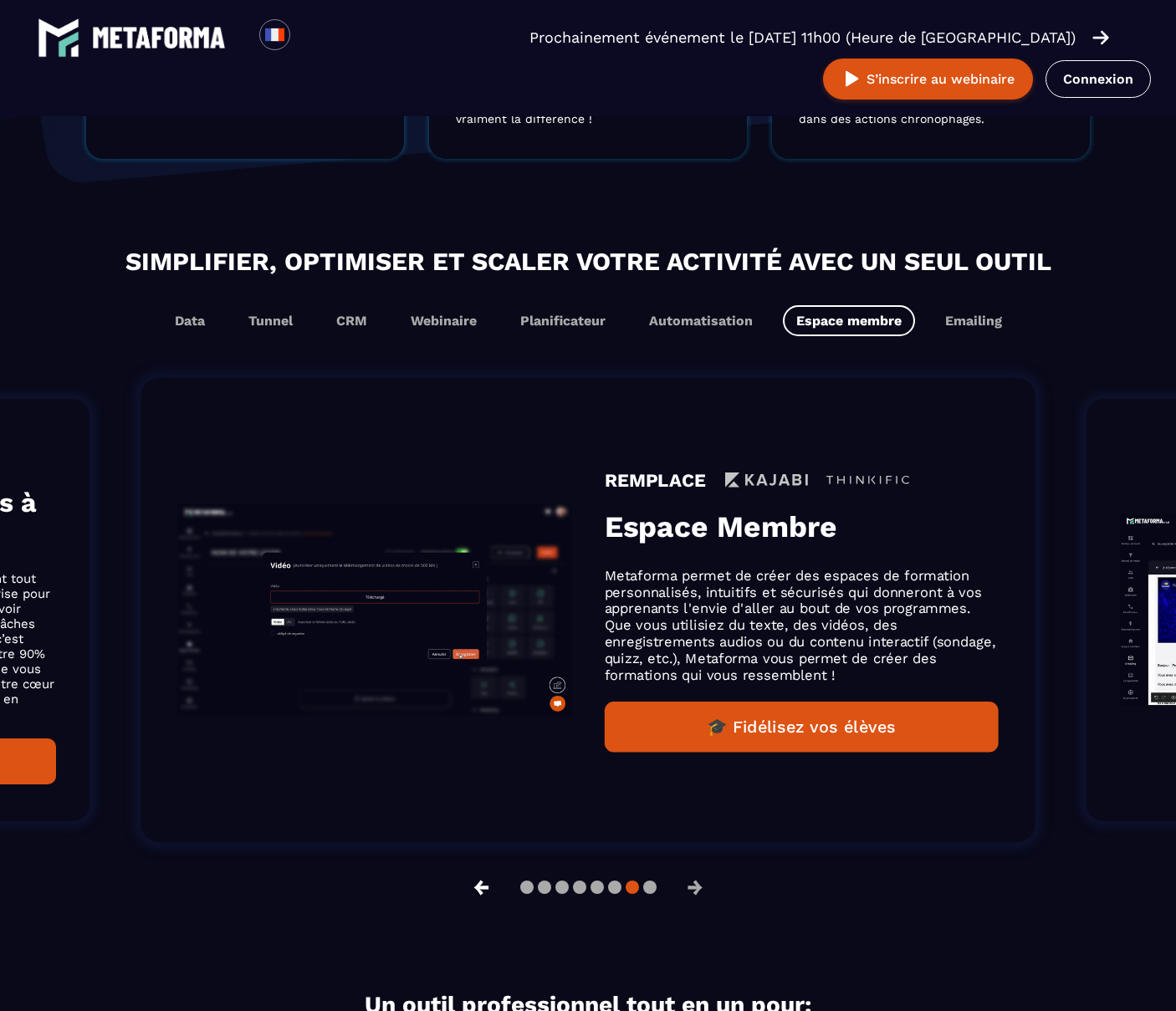
click at [476, 867] on button "←" at bounding box center [481, 888] width 43 height 41
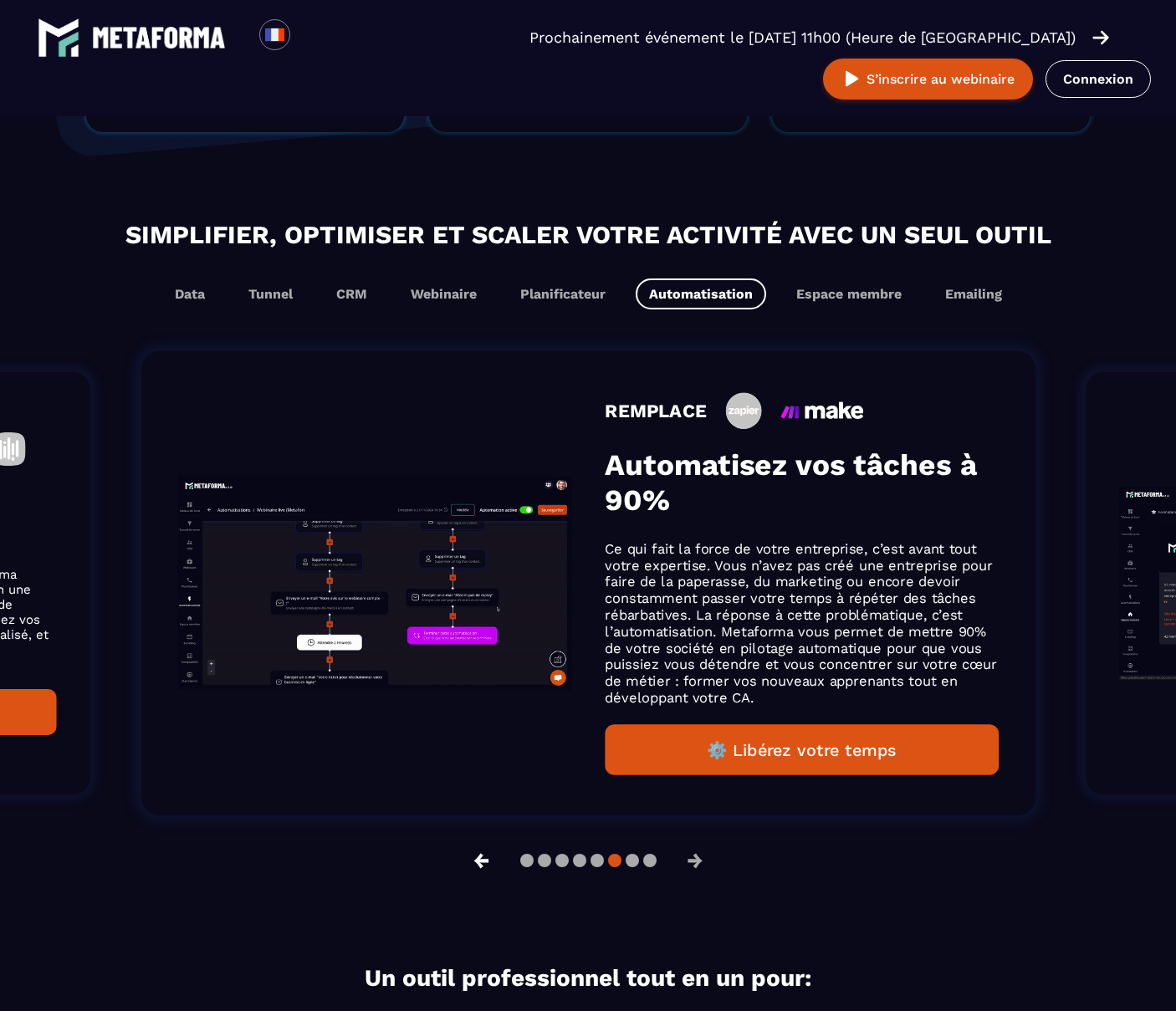
click at [476, 858] on button "←" at bounding box center [481, 861] width 43 height 41
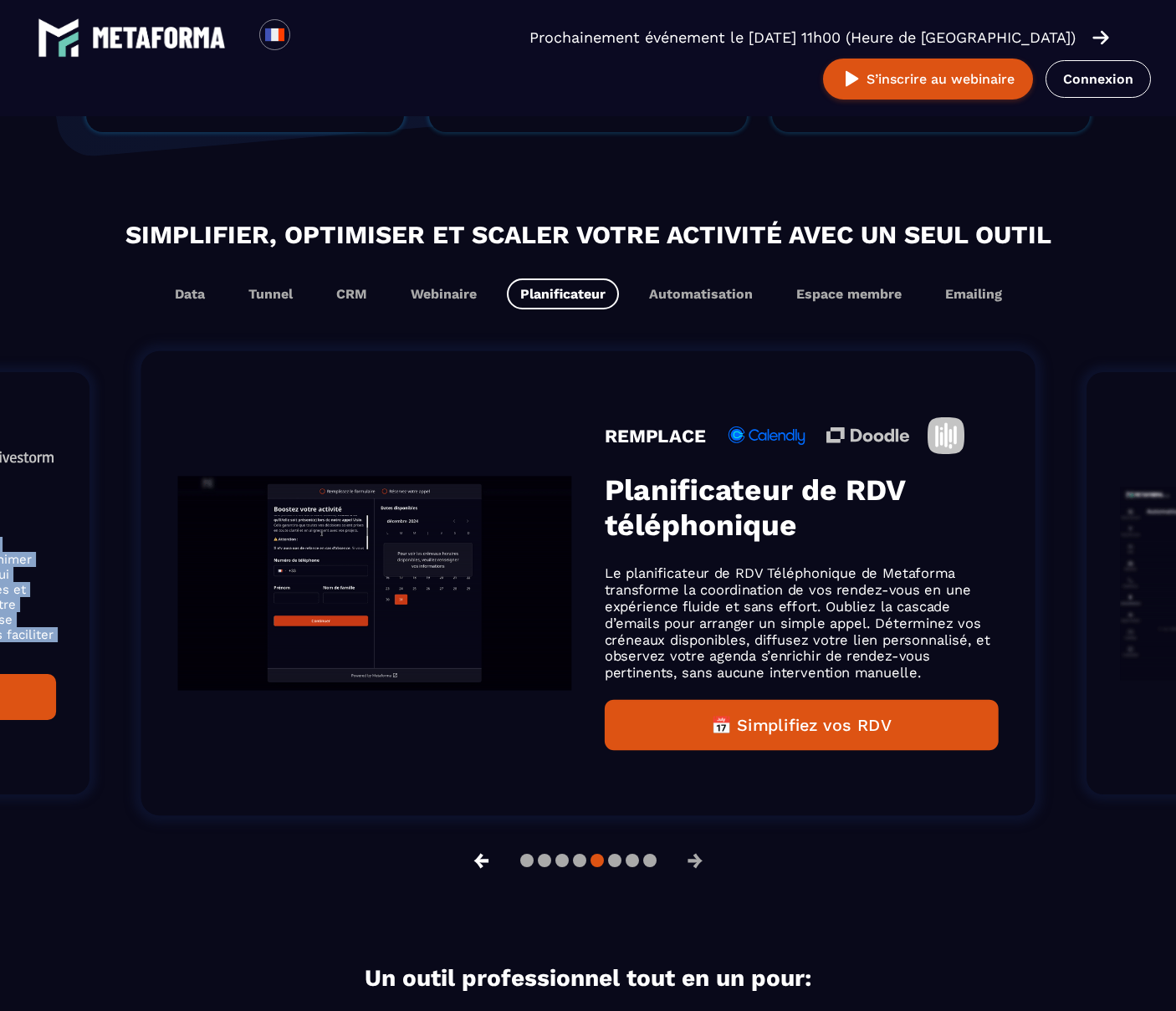
click at [476, 858] on button "←" at bounding box center [481, 861] width 43 height 41
click at [481, 855] on button "←" at bounding box center [481, 861] width 43 height 41
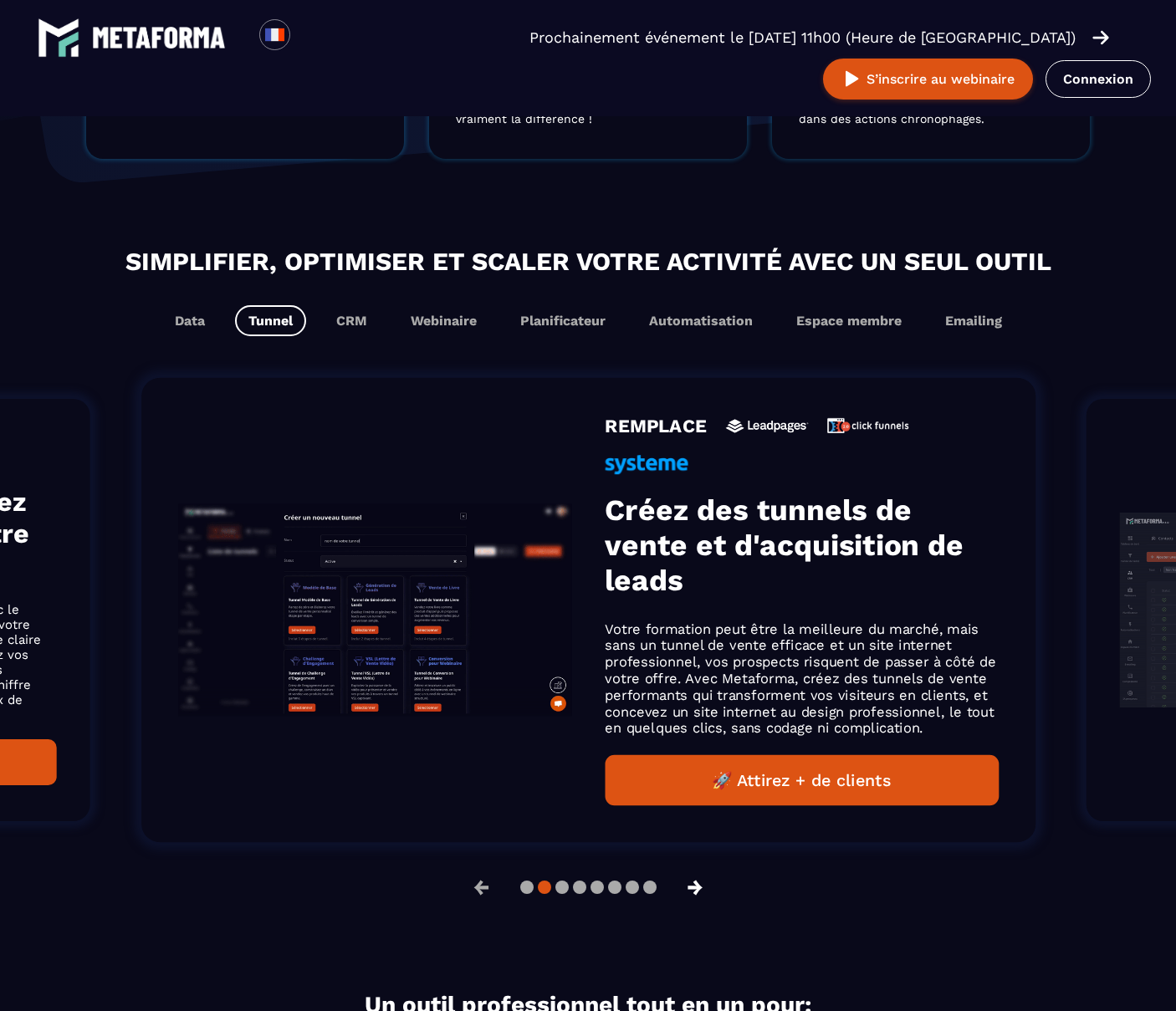
click at [703, 867] on button "→" at bounding box center [695, 888] width 43 height 41
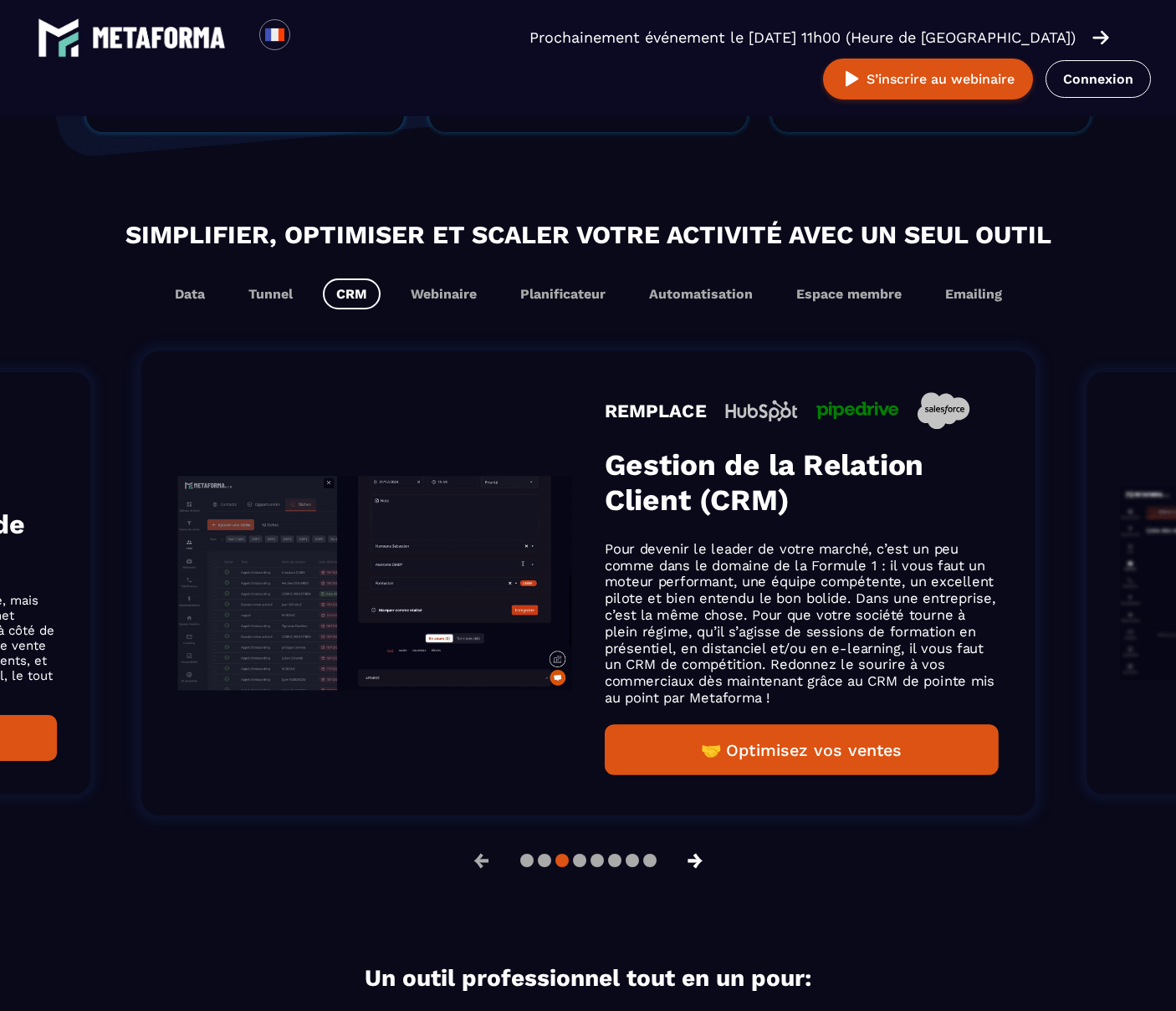
click at [703, 858] on button "→" at bounding box center [695, 861] width 43 height 41
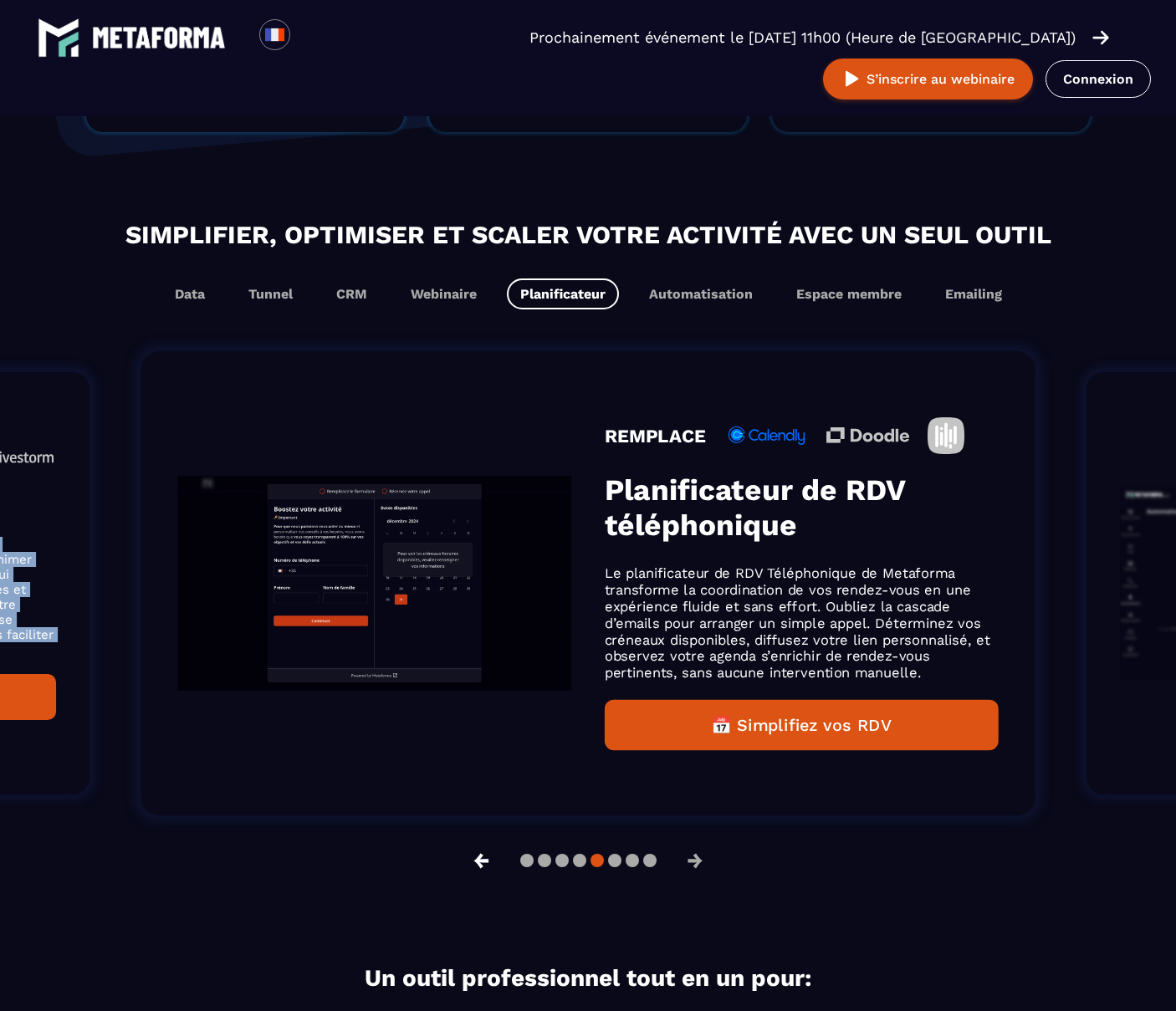
click at [477, 853] on button "←" at bounding box center [481, 861] width 43 height 41
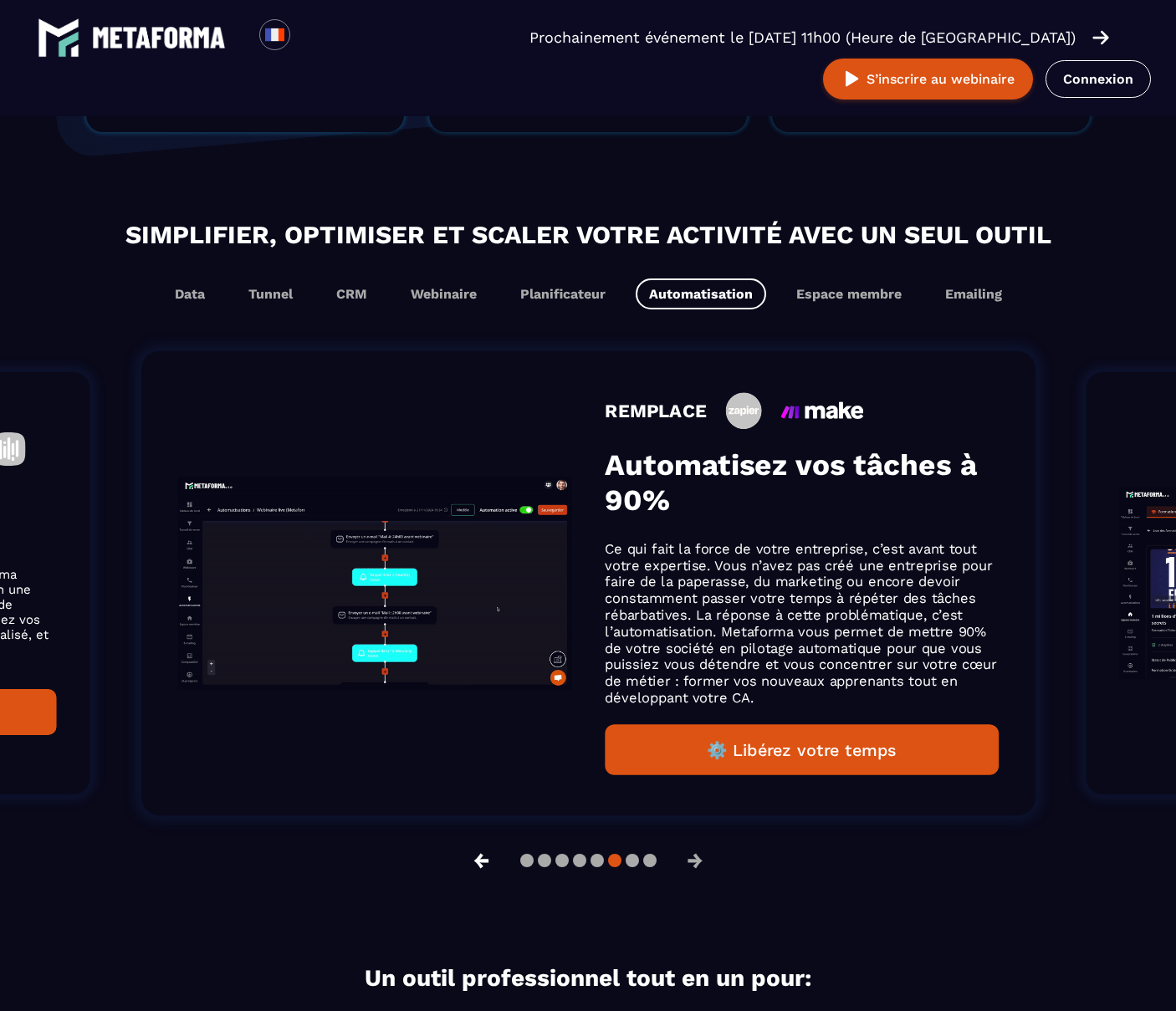
click at [481, 858] on button "←" at bounding box center [481, 861] width 43 height 41
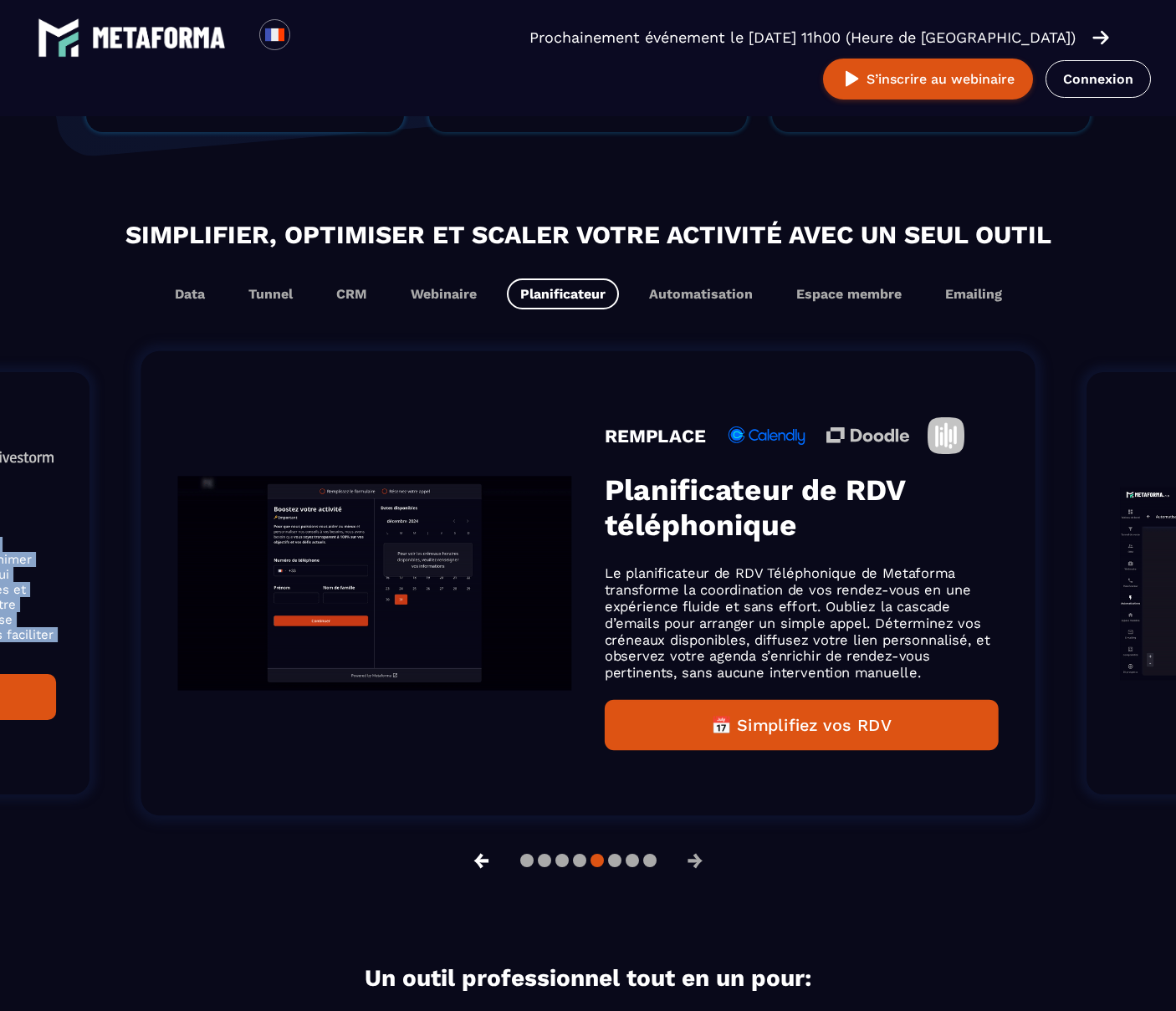
click at [481, 858] on button "←" at bounding box center [481, 861] width 43 height 41
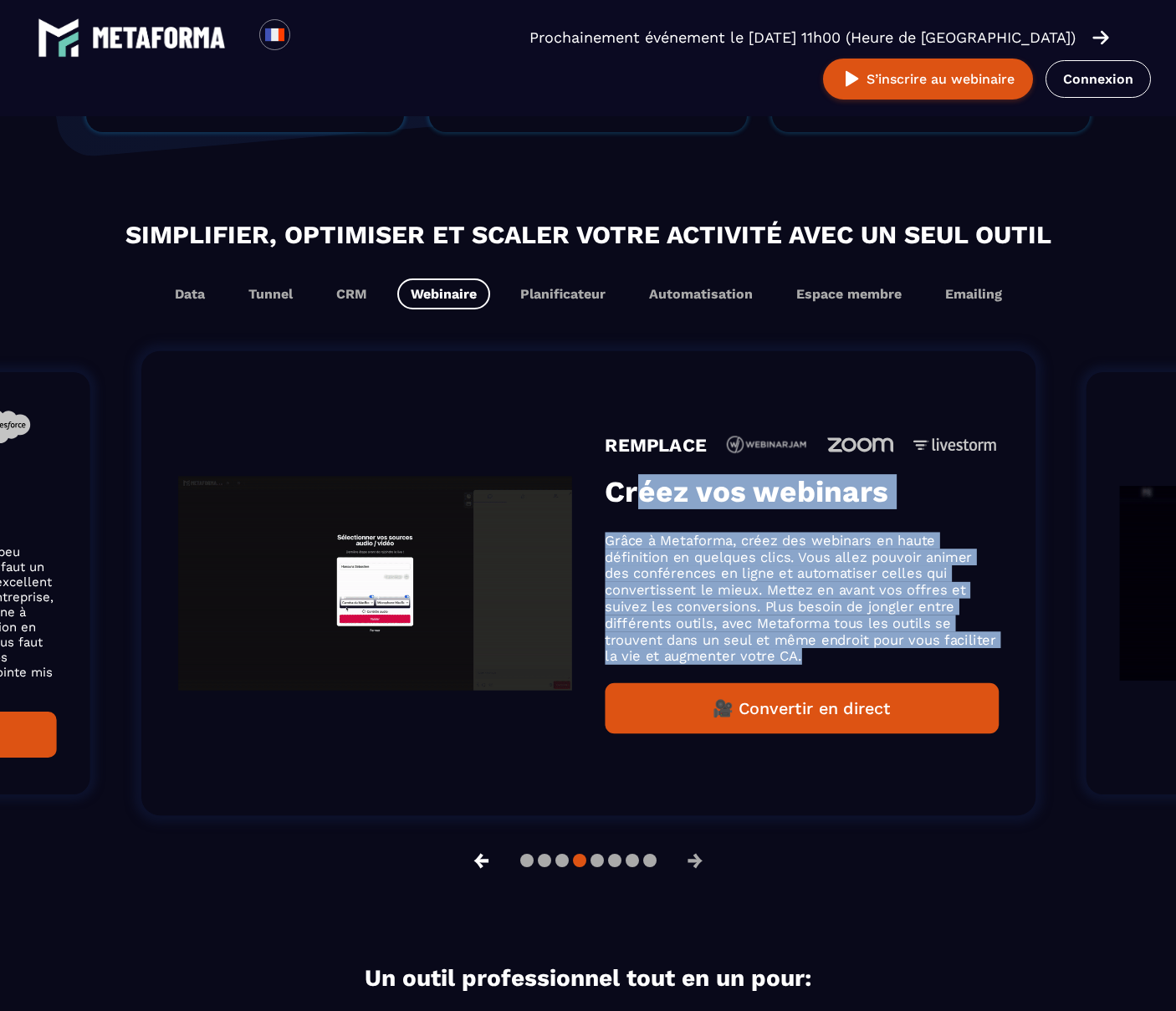
click at [481, 858] on button "←" at bounding box center [481, 861] width 43 height 41
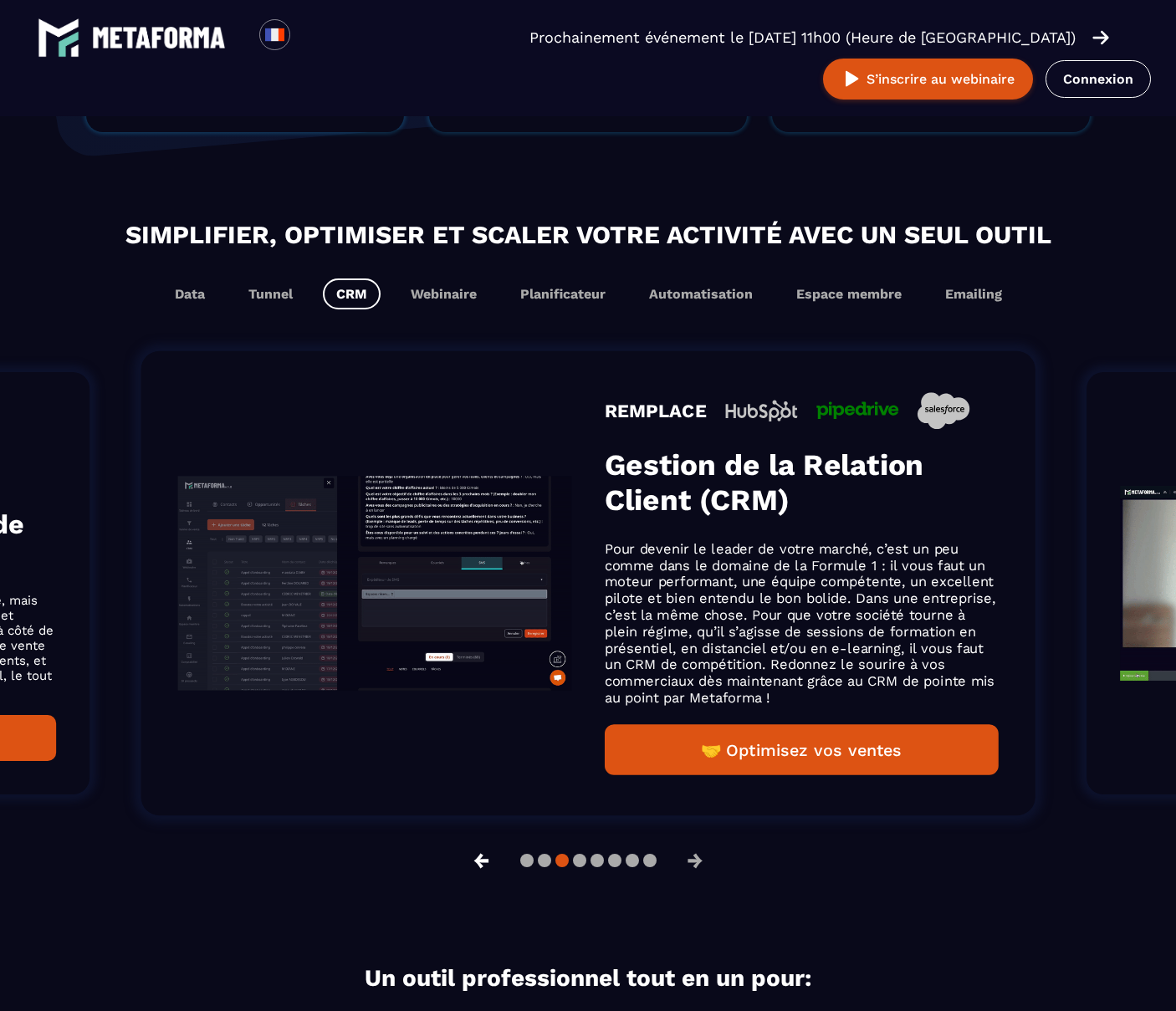
click at [481, 858] on button "←" at bounding box center [481, 861] width 43 height 41
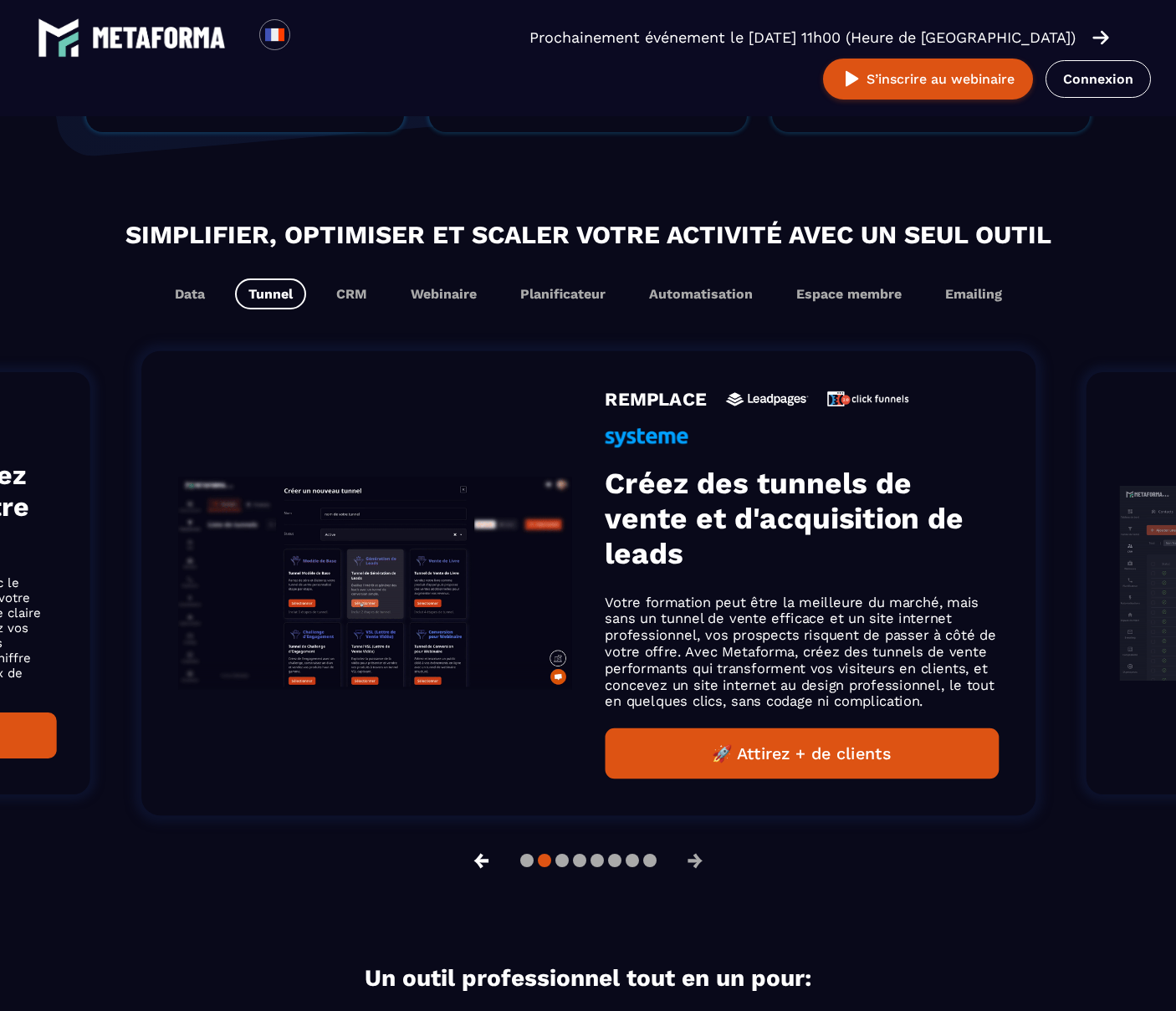
click at [481, 858] on button "←" at bounding box center [481, 861] width 43 height 41
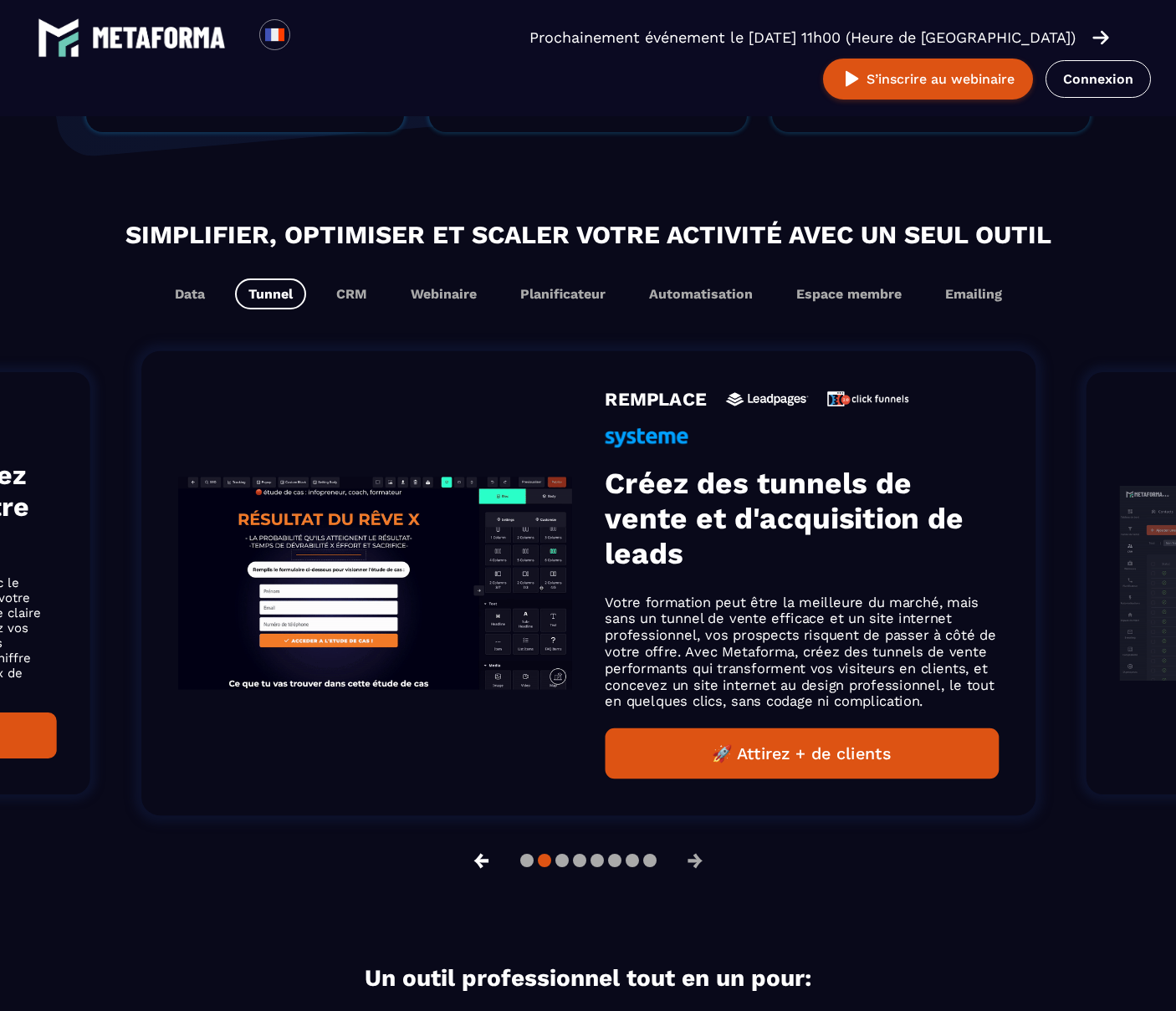
click at [480, 858] on button "←" at bounding box center [481, 861] width 43 height 41
